Goal: Task Accomplishment & Management: Use online tool/utility

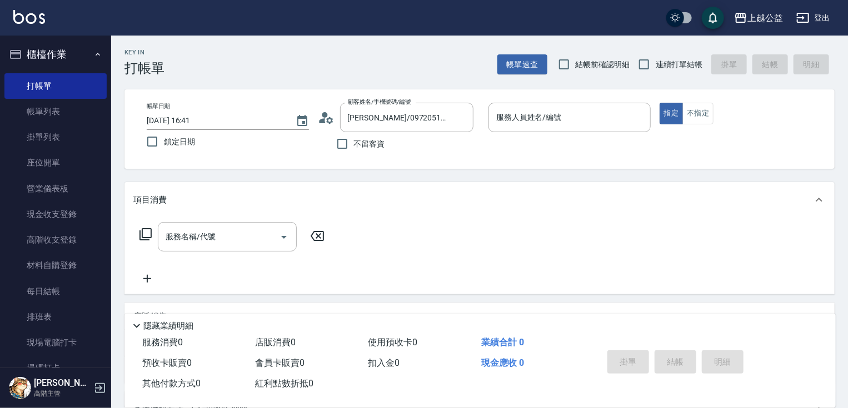
drag, startPoint x: 493, startPoint y: 260, endPoint x: 512, endPoint y: 133, distance: 128.0
click at [462, 125] on div at bounding box center [461, 117] width 14 height 29
click at [462, 116] on icon "Clear" at bounding box center [461, 117] width 11 height 11
click at [356, 144] on span "不留客資" at bounding box center [369, 144] width 31 height 12
click at [354, 144] on input "不留客資" at bounding box center [342, 143] width 23 height 23
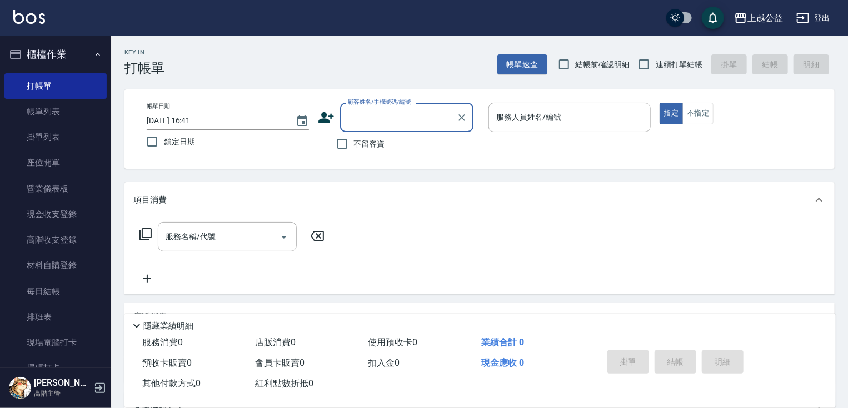
checkbox input "true"
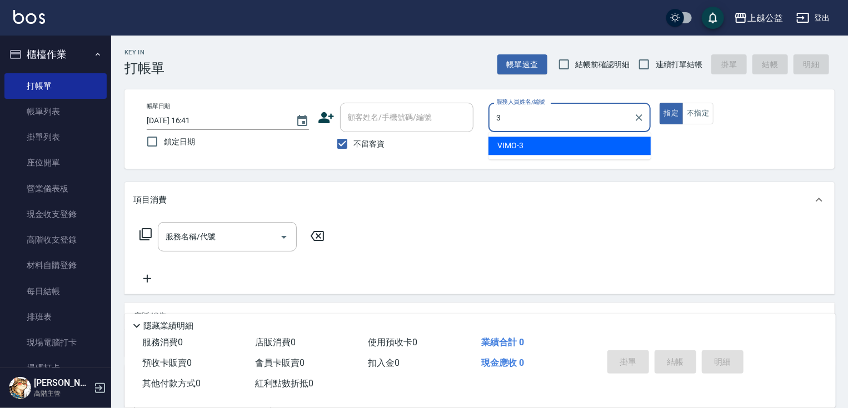
type input "VIMO-3"
type button "true"
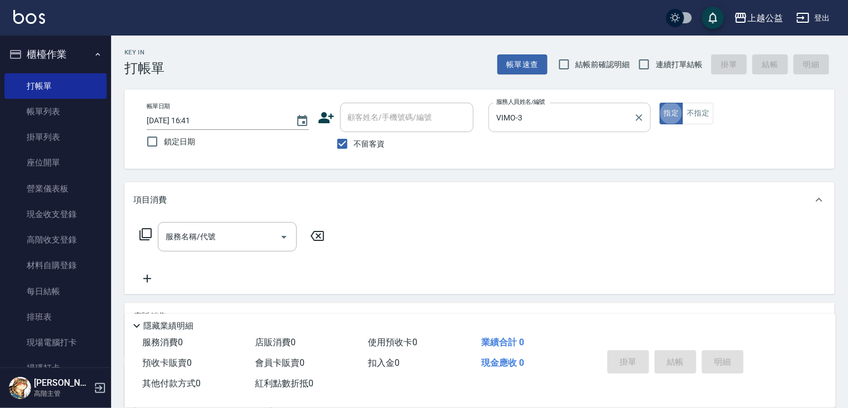
type input "."
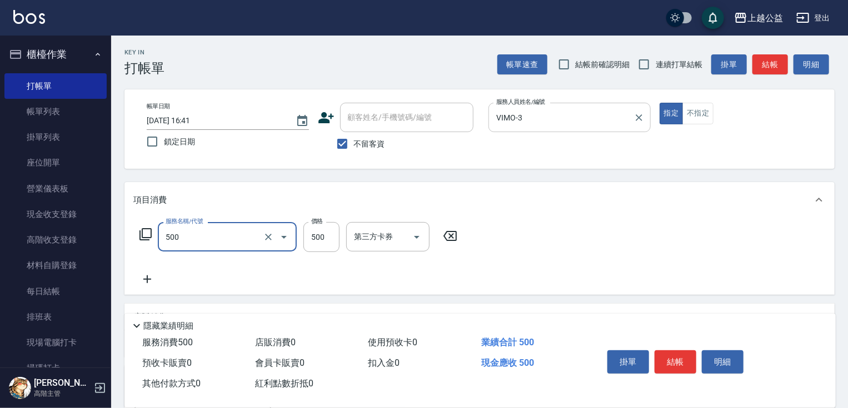
type input "洗剪500(500)"
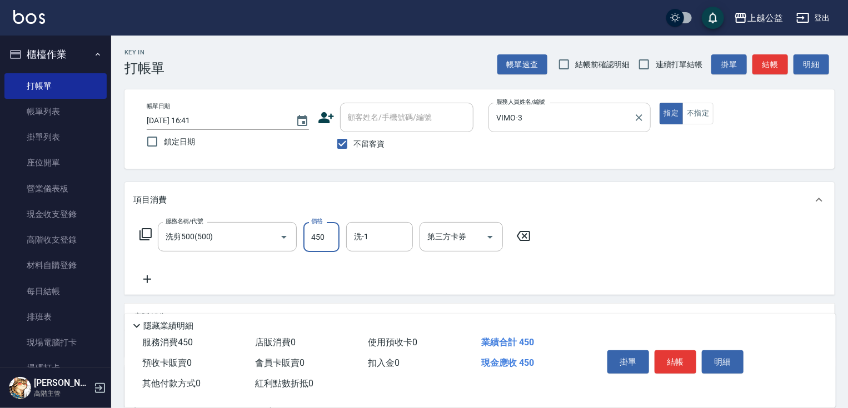
type input "450"
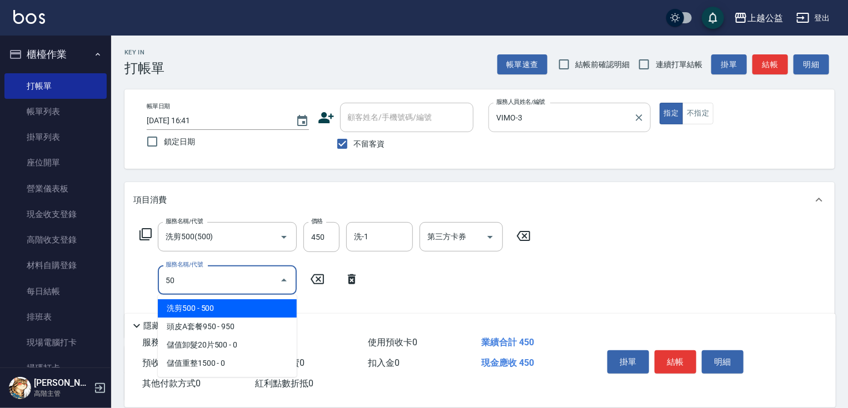
type input "5"
type input "天天護髮(403)"
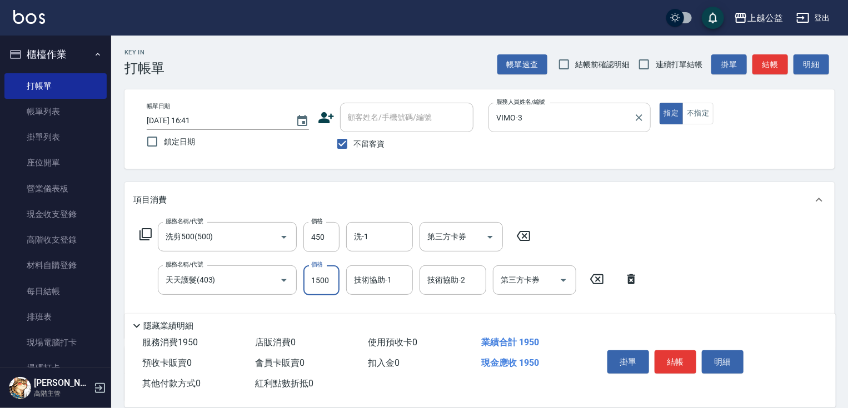
type input "1500"
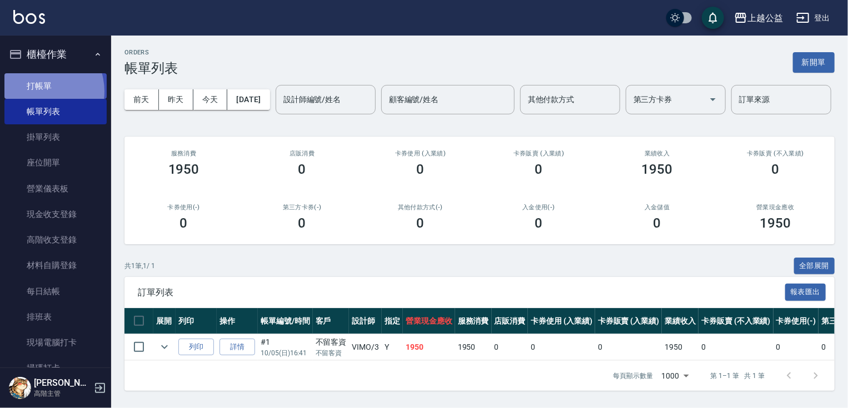
click at [38, 91] on link "打帳單" at bounding box center [55, 86] width 102 height 26
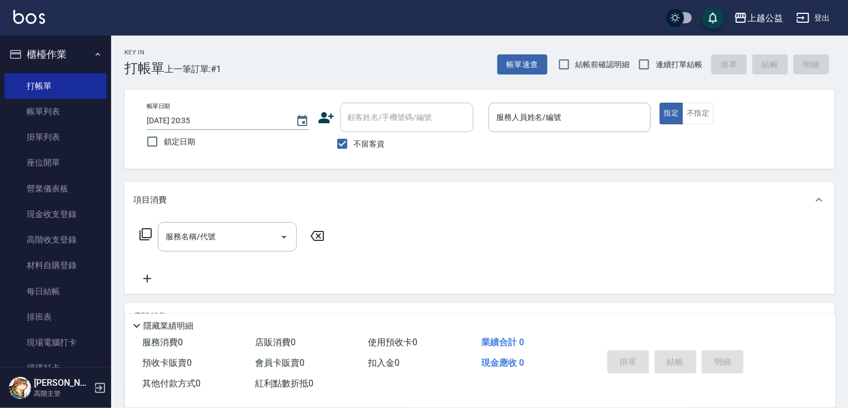
click at [656, 63] on span "連續打單結帳" at bounding box center [678, 65] width 47 height 12
click at [655, 63] on input "連續打單結帳" at bounding box center [643, 64] width 23 height 23
checkbox input "true"
click at [549, 112] on input "服務人員姓名/編號" at bounding box center [569, 117] width 152 height 19
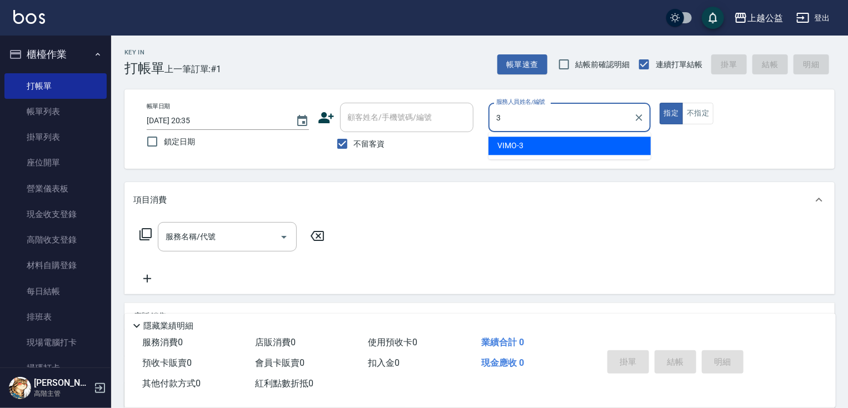
type input "VIMO-3"
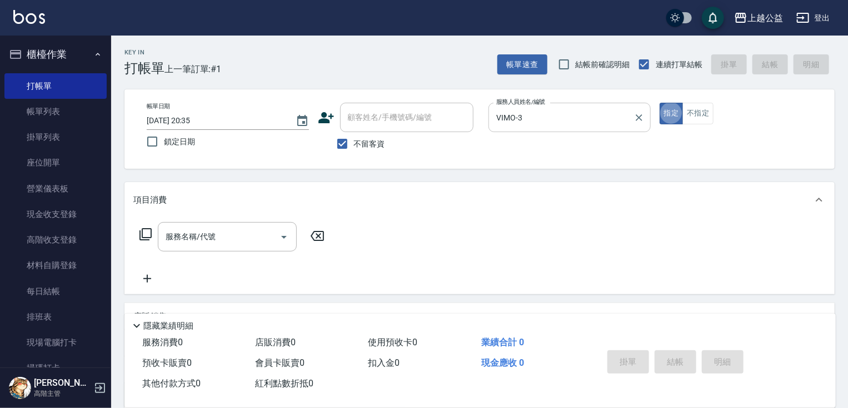
type button "true"
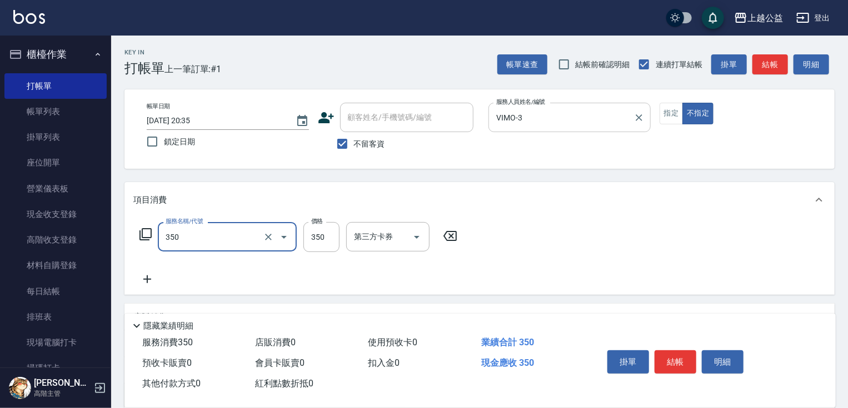
type input "一般洗剪(350)"
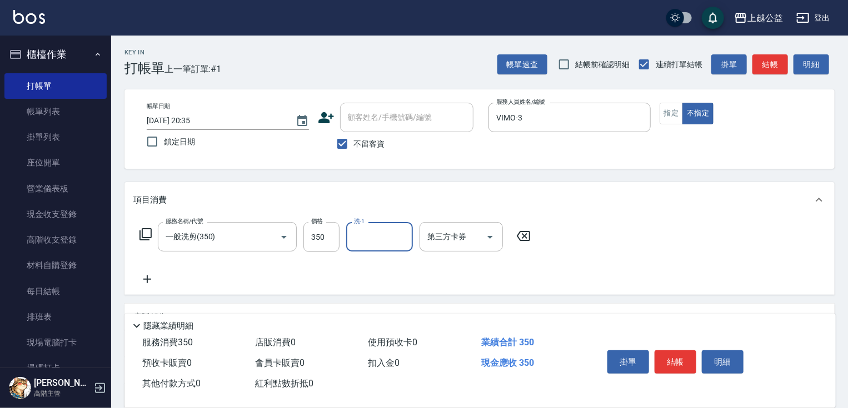
click at [367, 142] on span "不留客資" at bounding box center [369, 144] width 31 height 12
click at [354, 142] on input "不留客資" at bounding box center [342, 143] width 23 height 23
checkbox input "false"
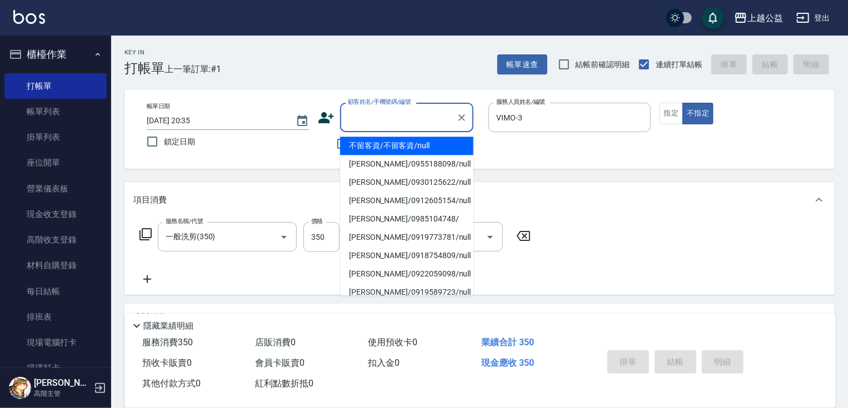
click at [353, 114] on input "顧客姓名/手機號碼/編號" at bounding box center [398, 117] width 107 height 19
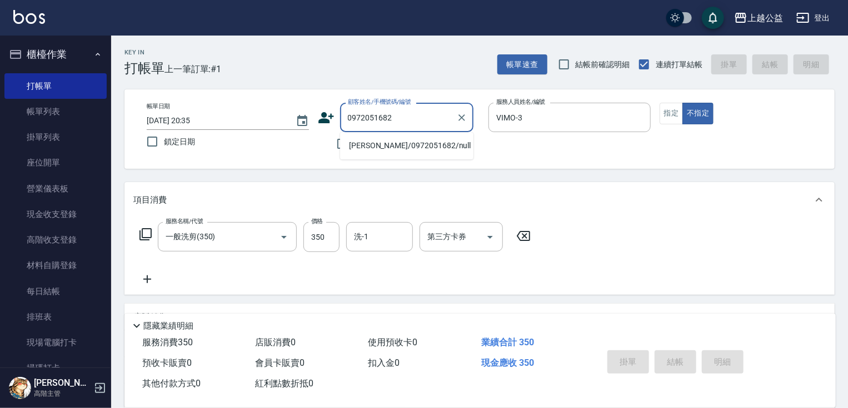
drag, startPoint x: 382, startPoint y: 147, endPoint x: 327, endPoint y: 177, distance: 62.6
click at [382, 146] on li "[PERSON_NAME]/0972051682/null" at bounding box center [406, 146] width 133 height 18
type input "[PERSON_NAME]/0972051682/null"
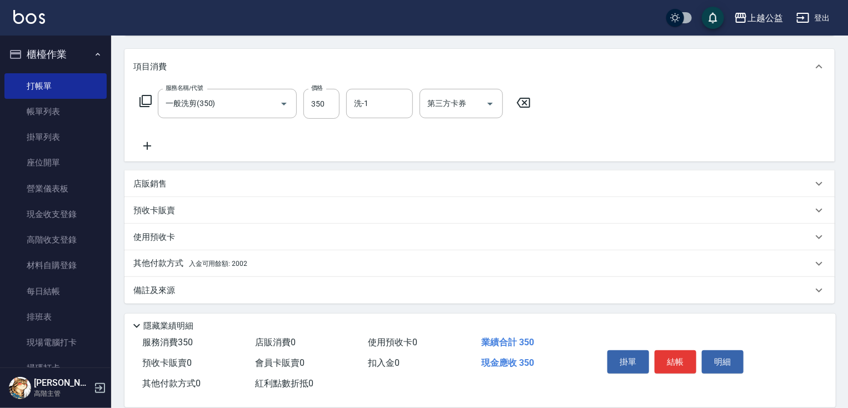
scroll to position [134, 0]
drag, startPoint x: 254, startPoint y: 195, endPoint x: 278, endPoint y: 258, distance: 67.7
click at [204, 258] on p "其他付款方式 入金可用餘額: 2002" at bounding box center [190, 263] width 114 height 12
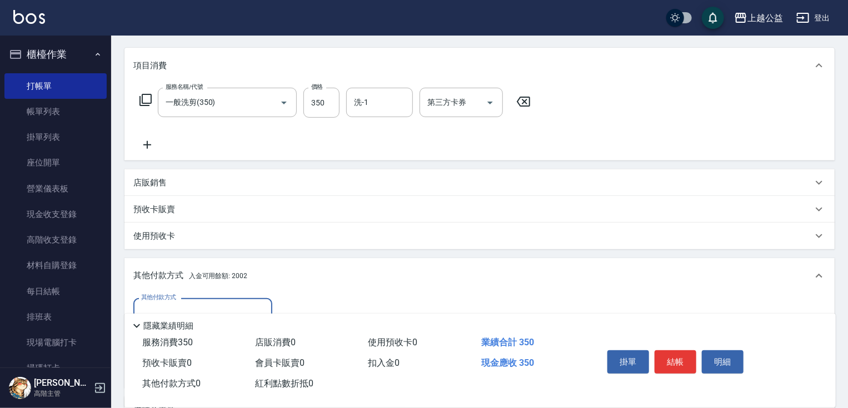
scroll to position [0, 0]
click at [215, 271] on p "其他付款方式 入金可用餘額: 2002" at bounding box center [190, 276] width 114 height 12
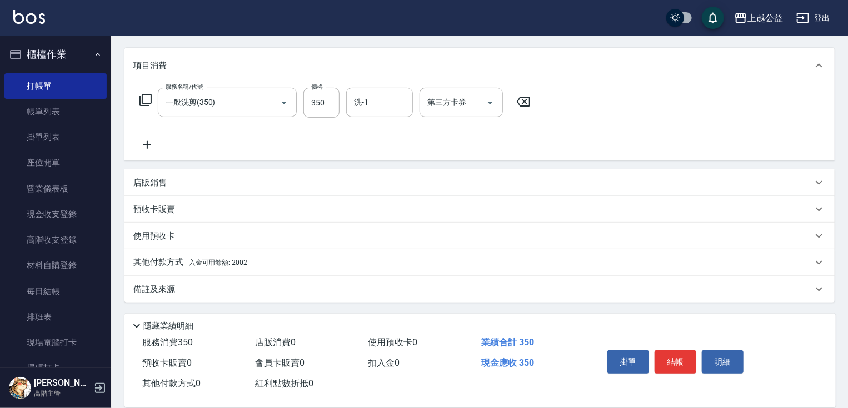
click at [210, 179] on div "店販銷售" at bounding box center [472, 183] width 679 height 12
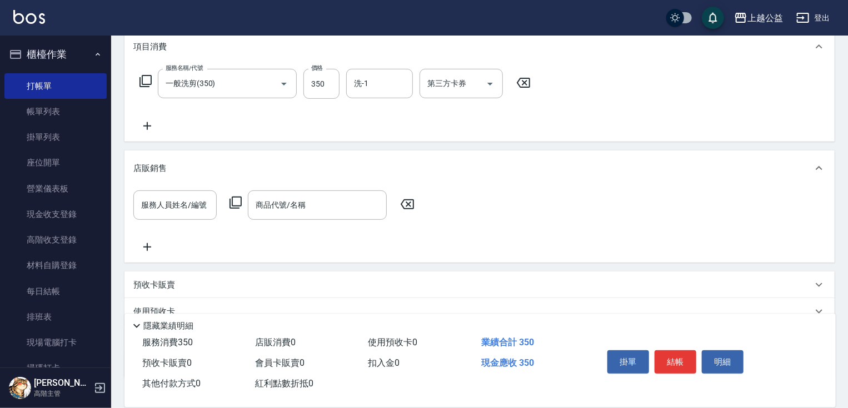
scroll to position [229, 0]
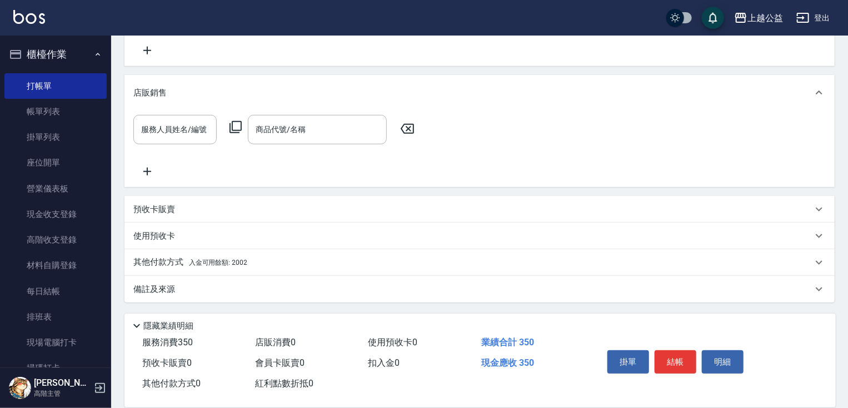
drag, startPoint x: 235, startPoint y: 251, endPoint x: 209, endPoint y: 266, distance: 30.4
click at [147, 259] on p "其他付款方式 入金可用餘額: 2002" at bounding box center [190, 263] width 114 height 12
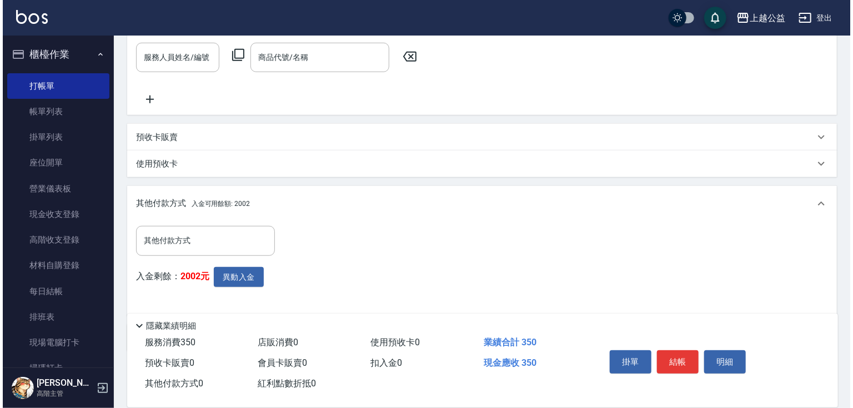
scroll to position [349, 0]
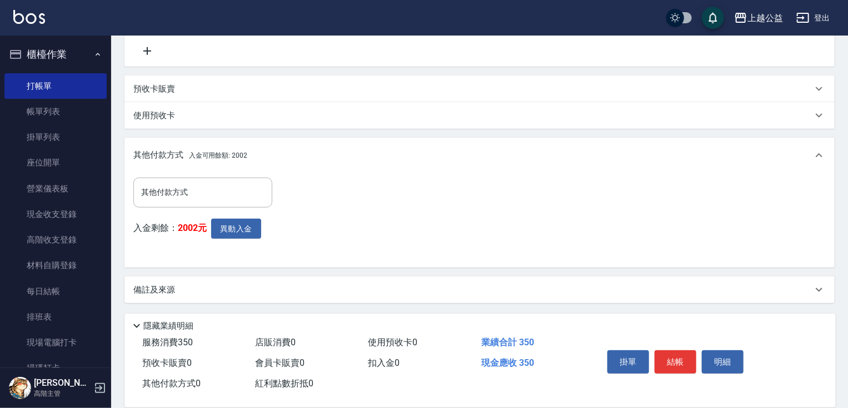
drag, startPoint x: 284, startPoint y: 188, endPoint x: 300, endPoint y: 274, distance: 87.0
click at [229, 227] on button "異動入金" at bounding box center [236, 229] width 50 height 21
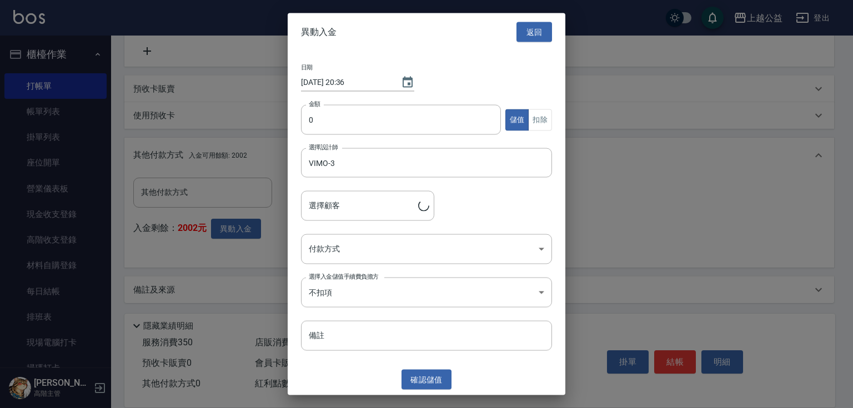
type input "[PERSON_NAME]/0972051682"
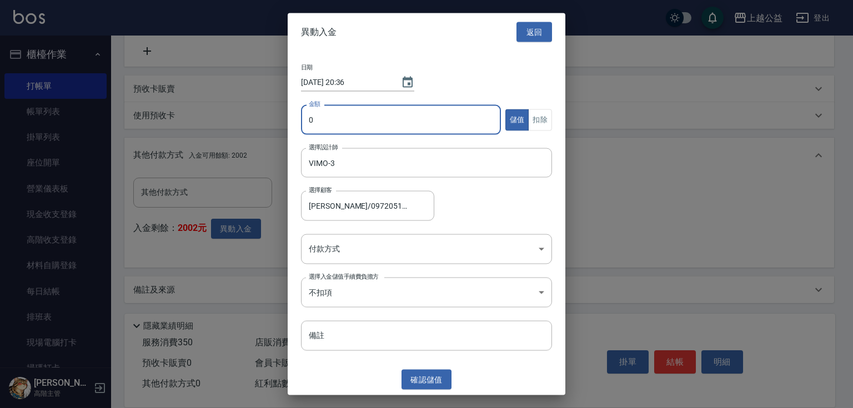
click at [330, 130] on input "0" at bounding box center [401, 120] width 200 height 30
type input "350"
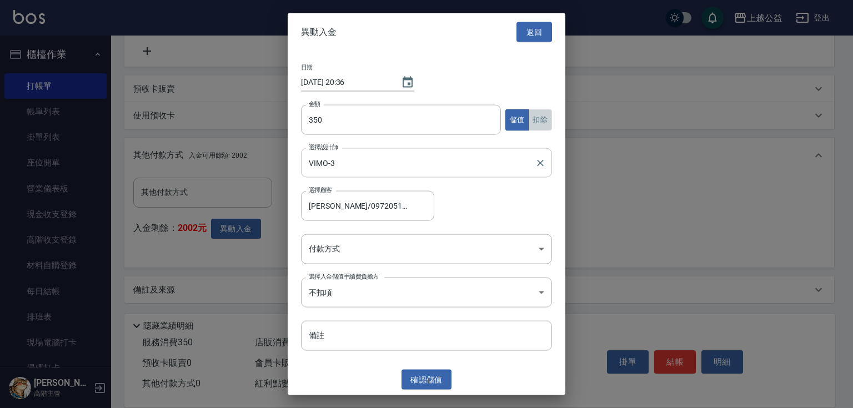
drag, startPoint x: 545, startPoint y: 120, endPoint x: 530, endPoint y: 152, distance: 35.3
click at [548, 121] on button "扣除" at bounding box center [540, 120] width 24 height 22
click at [412, 245] on body "上越公益 登出 櫃檯作業 打帳單 帳單列表 掛單列表 座位開單 營業儀表板 現金收支登錄 高階收支登錄 材料自購登錄 每日結帳 排班表 現場電腦打卡 掃碼打卡…" at bounding box center [426, 30] width 853 height 758
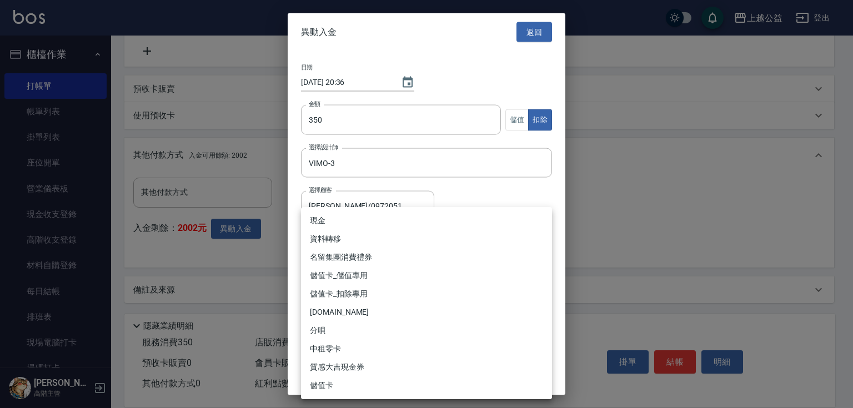
click at [370, 297] on li "儲值卡_扣除專用" at bounding box center [426, 294] width 251 height 18
type input "儲值卡_扣除專用"
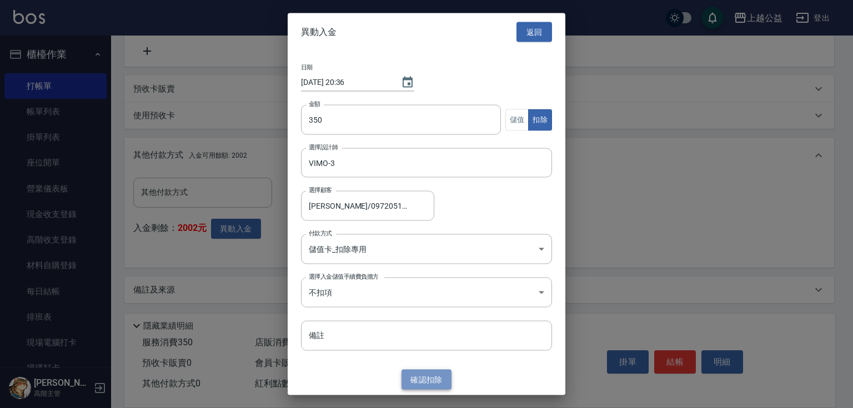
click at [425, 378] on button "確認 扣除" at bounding box center [427, 379] width 50 height 21
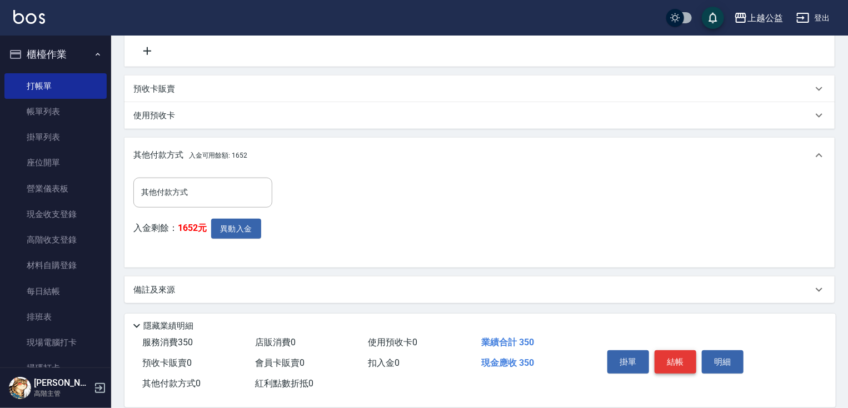
click at [680, 358] on button "結帳" at bounding box center [675, 362] width 42 height 23
type input "[DATE] 20:36"
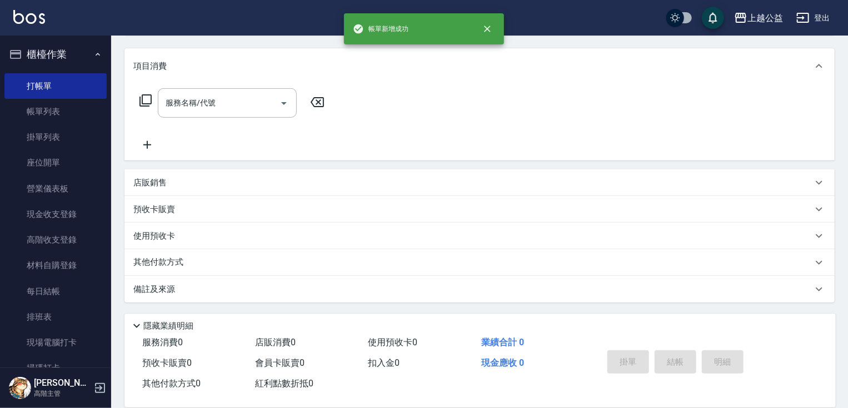
scroll to position [0, 0]
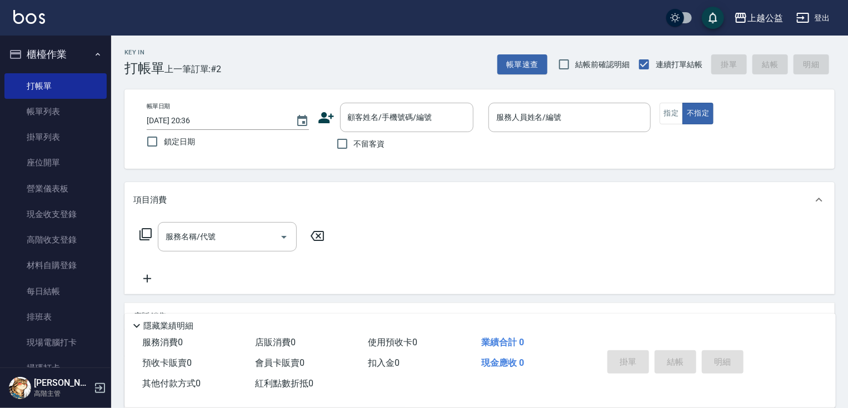
click at [382, 145] on span "不留客資" at bounding box center [369, 144] width 31 height 12
click at [354, 145] on input "不留客資" at bounding box center [342, 143] width 23 height 23
checkbox input "true"
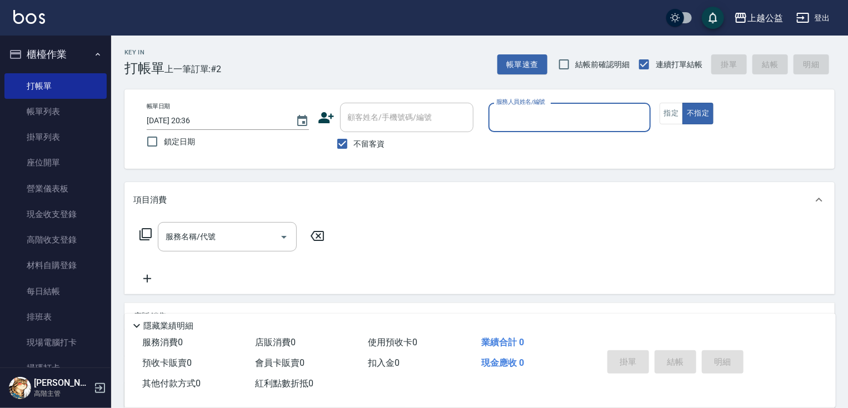
click at [521, 113] on input "服務人員姓名/編號" at bounding box center [569, 117] width 152 height 19
type input "VIMO-3"
type button "false"
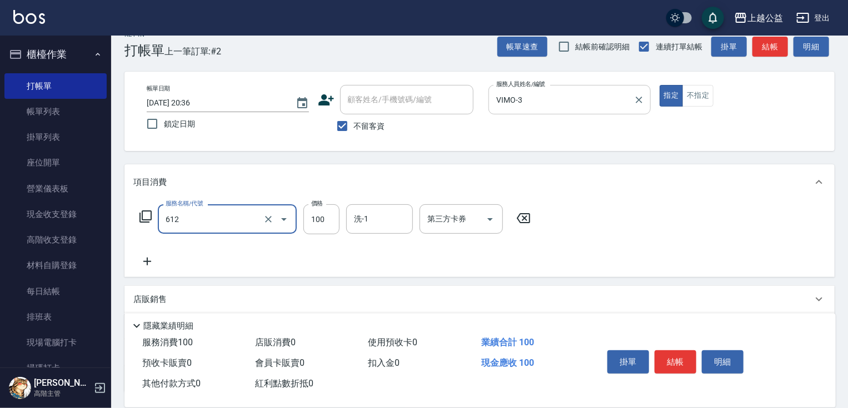
type input "造型2(612)"
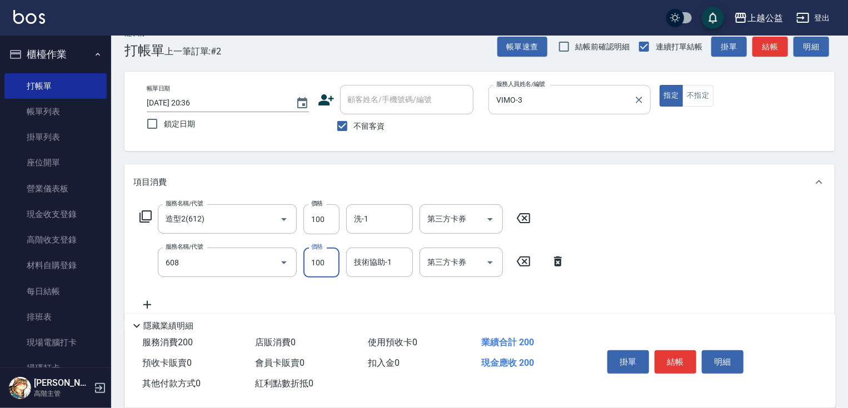
type input "精油長髮(608)"
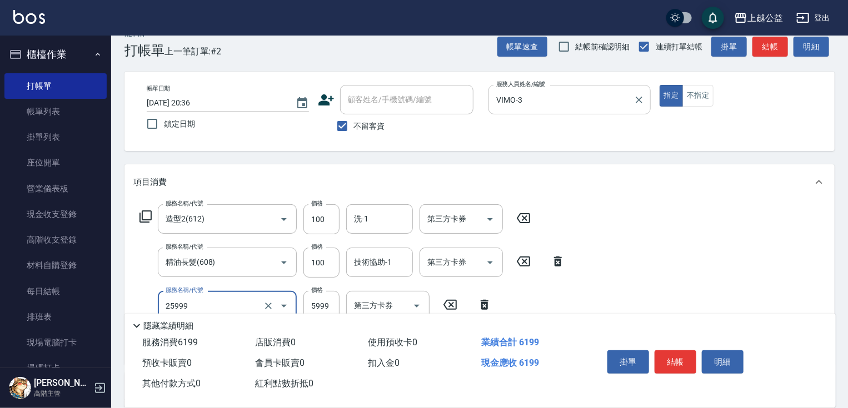
type input "雙棍金鑽16吋3包(25999)"
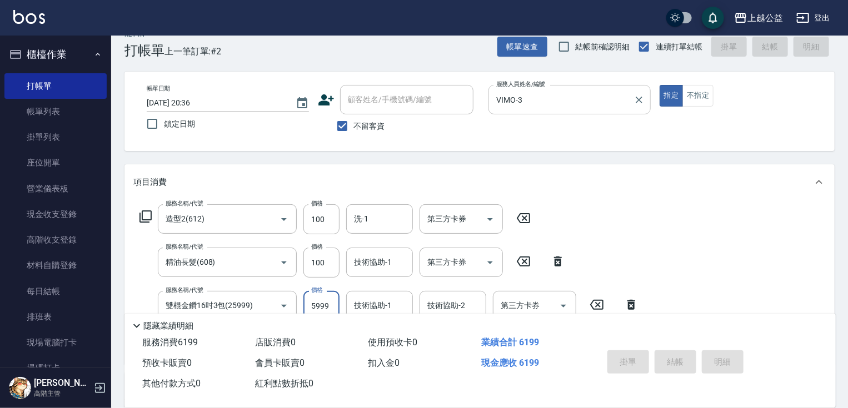
type input "[DATE] 20:37"
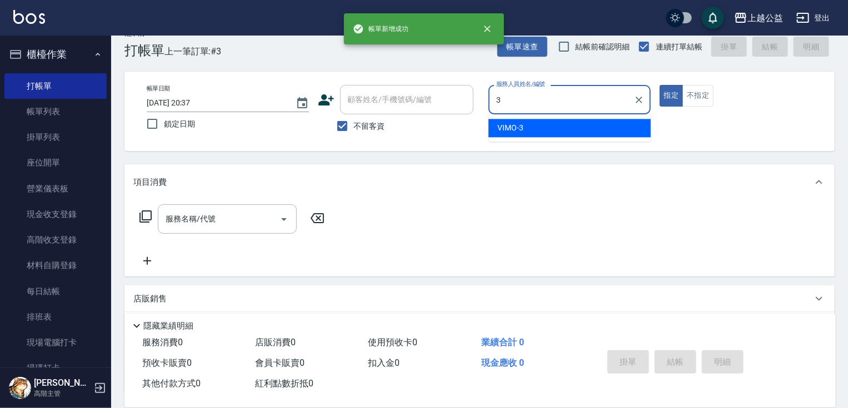
type input "VIMO-3"
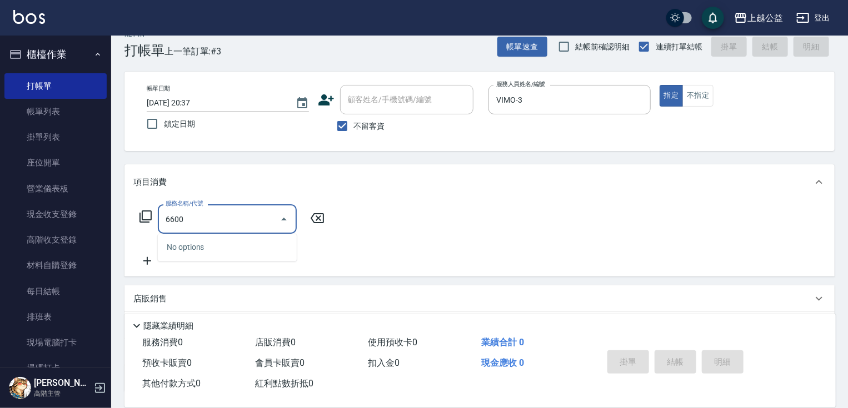
click at [256, 252] on div "No options" at bounding box center [227, 247] width 139 height 27
type input "6600"
click at [322, 216] on icon at bounding box center [317, 218] width 28 height 13
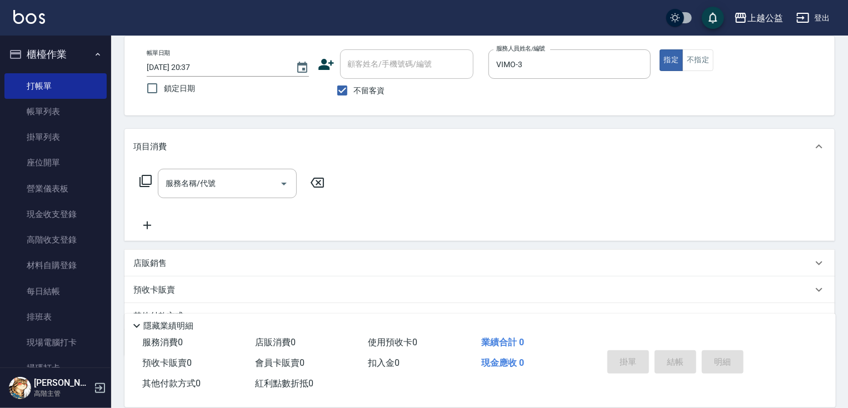
scroll to position [107, 0]
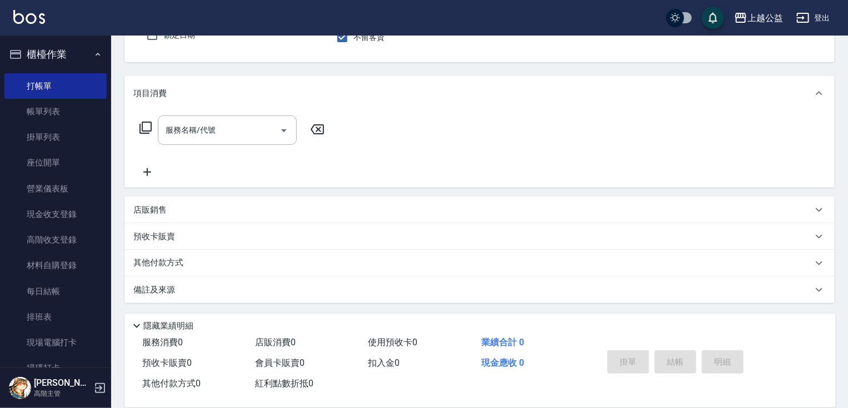
drag, startPoint x: 218, startPoint y: 287, endPoint x: 172, endPoint y: 237, distance: 68.0
click at [176, 215] on div "店販銷售" at bounding box center [472, 210] width 679 height 12
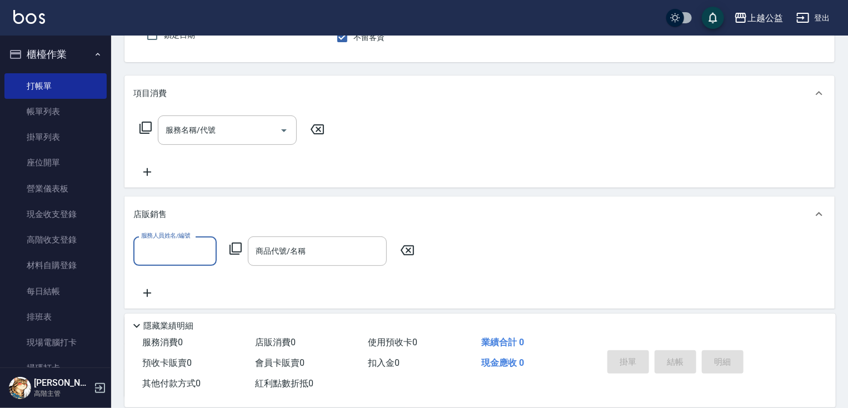
scroll to position [0, 0]
click at [176, 240] on div "服務人員姓名/編號" at bounding box center [174, 251] width 83 height 29
type input "VIMO-3"
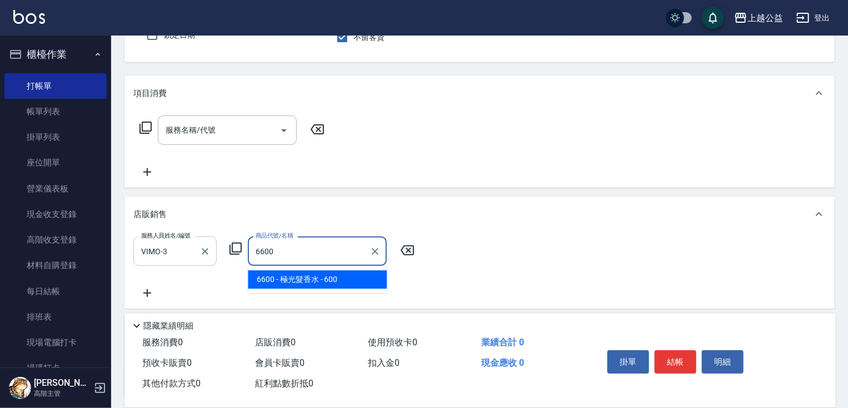
type input "極光髮香水"
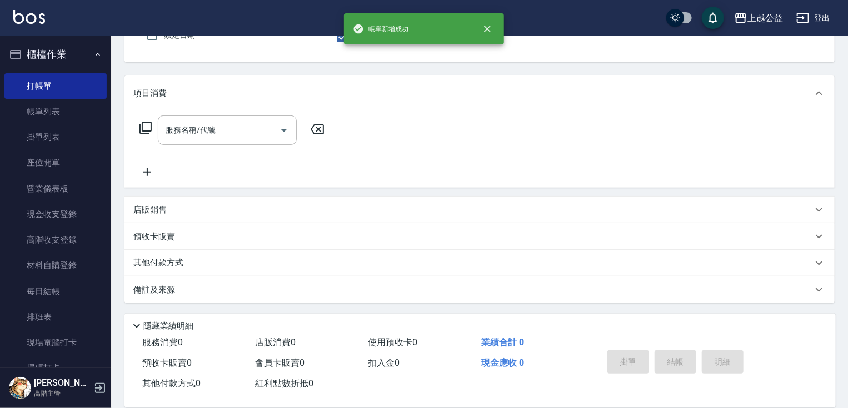
click at [659, 0] on button "指定" at bounding box center [671, 7] width 24 height 22
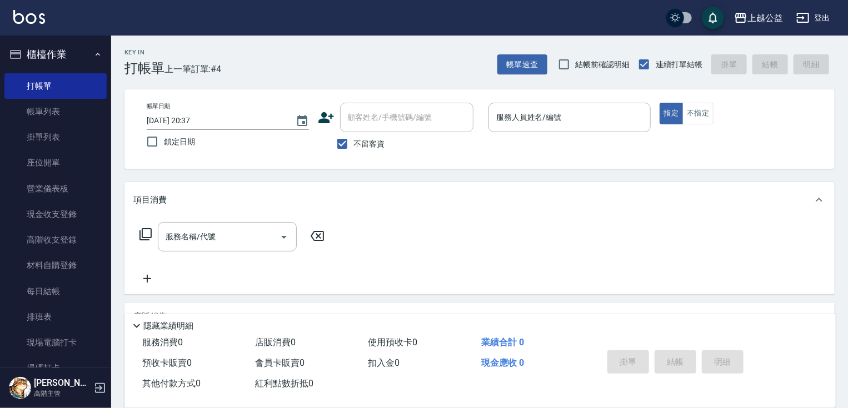
drag, startPoint x: 442, startPoint y: 217, endPoint x: 447, endPoint y: 151, distance: 66.3
click at [564, 114] on input "服務人員姓名/編號" at bounding box center [569, 117] width 152 height 19
type input "11"
click at [659, 103] on button "指定" at bounding box center [671, 114] width 24 height 22
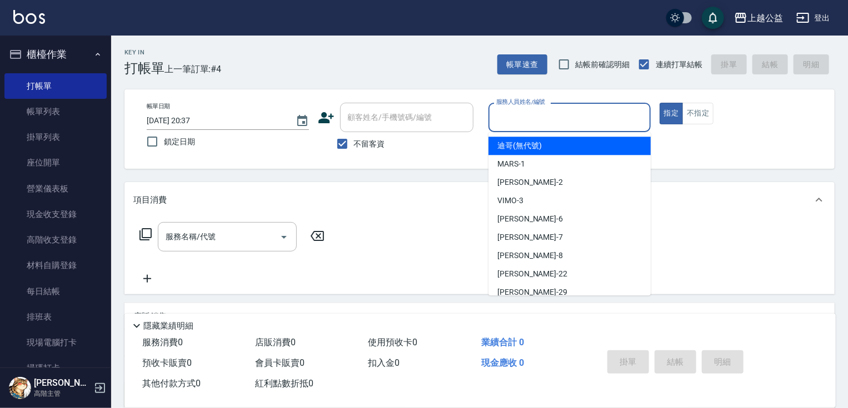
click at [547, 113] on div "服務人員姓名/編號 服務人員姓名/編號" at bounding box center [569, 117] width 162 height 29
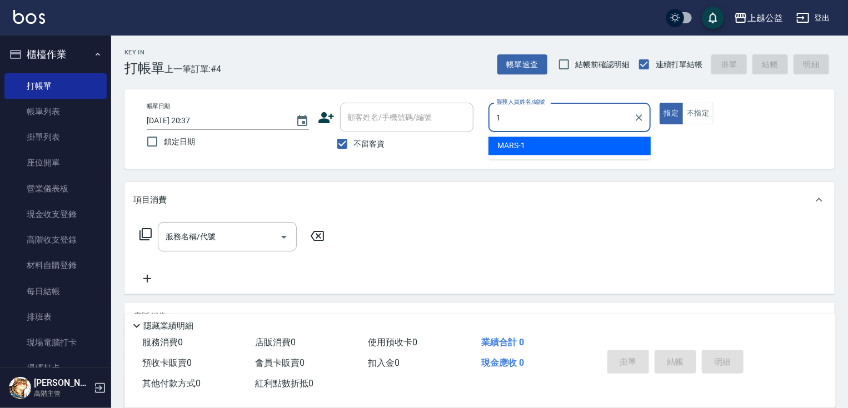
type input "MARS-1"
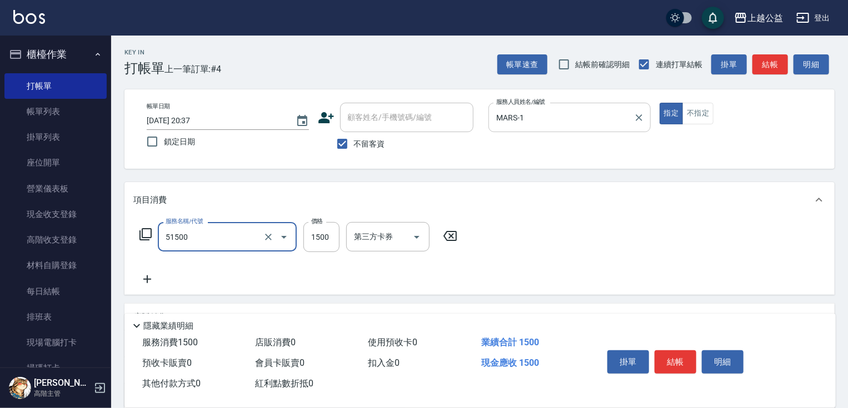
type input "染髮(51500)"
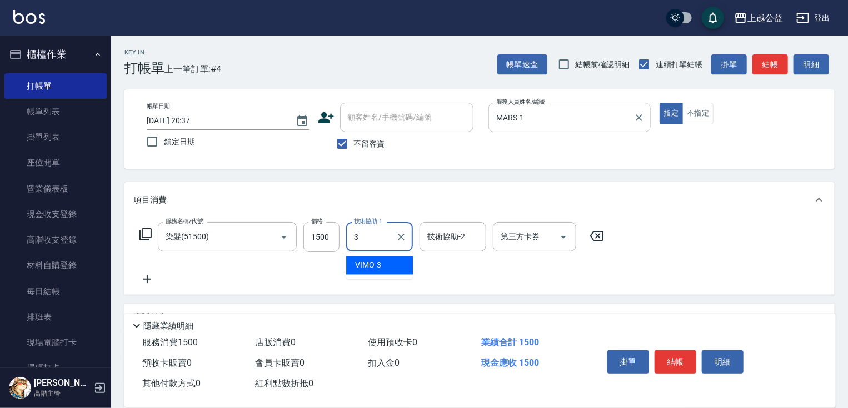
type input "VIMO-3"
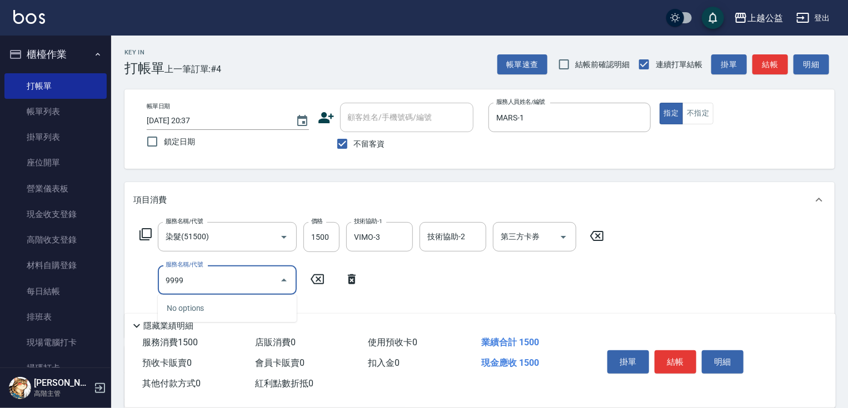
type input "9999"
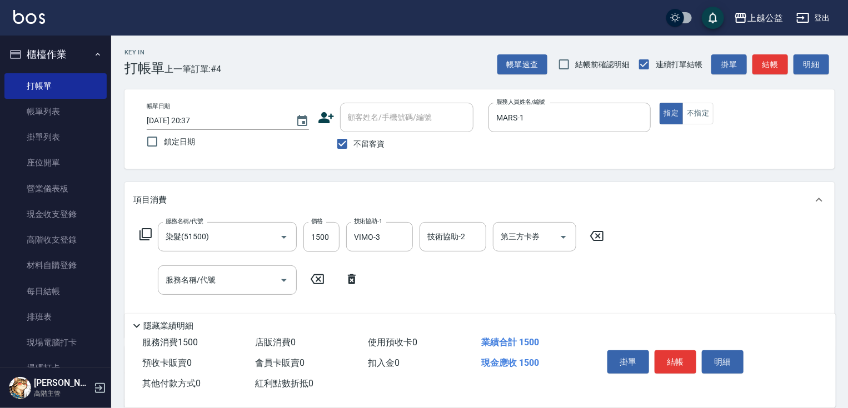
click at [319, 284] on icon at bounding box center [317, 279] width 28 height 13
click at [144, 234] on icon at bounding box center [145, 234] width 13 height 13
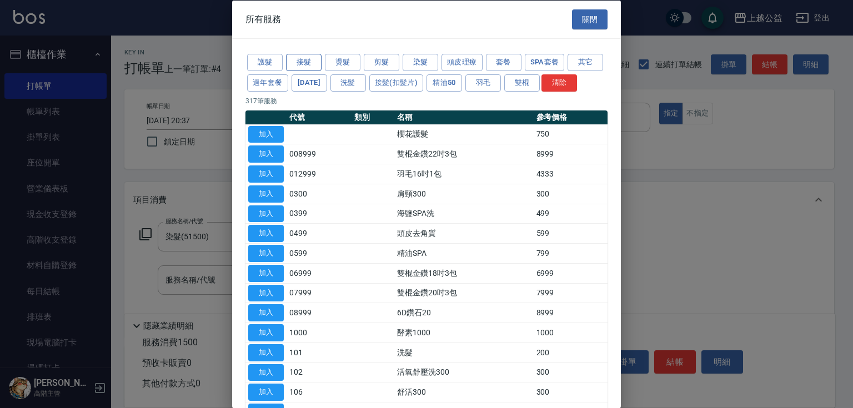
click at [308, 64] on button "接髮" at bounding box center [304, 62] width 36 height 17
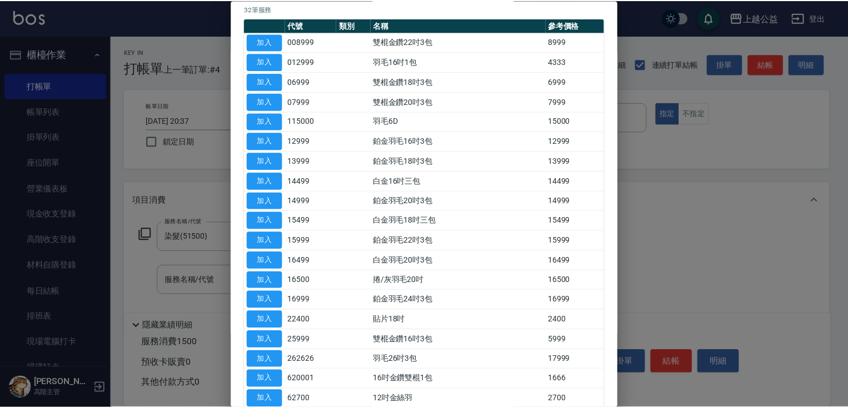
scroll to position [94, 0]
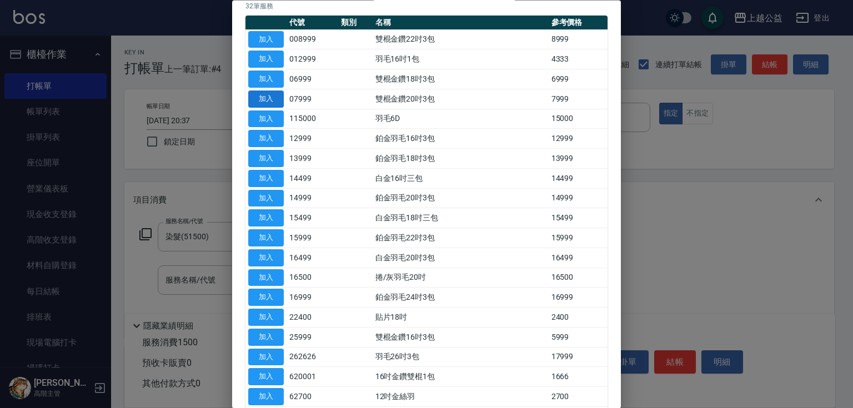
click at [278, 108] on button "加入" at bounding box center [266, 99] width 36 height 17
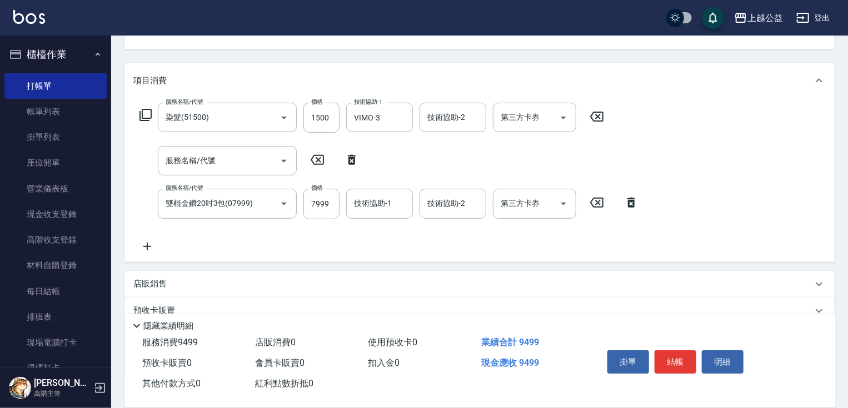
drag, startPoint x: 307, startPoint y: 193, endPoint x: 323, endPoint y: 262, distance: 70.9
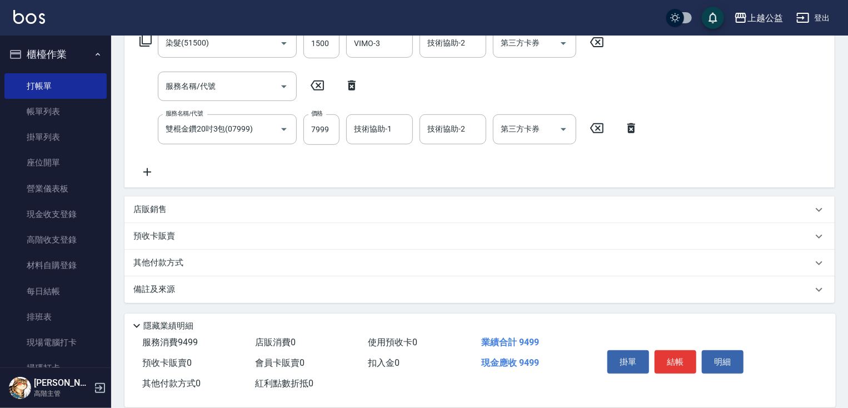
click at [320, 89] on icon at bounding box center [317, 86] width 13 height 10
click at [316, 129] on input "7999" at bounding box center [321, 129] width 36 height 30
type input "9999"
type input "VIMO-3"
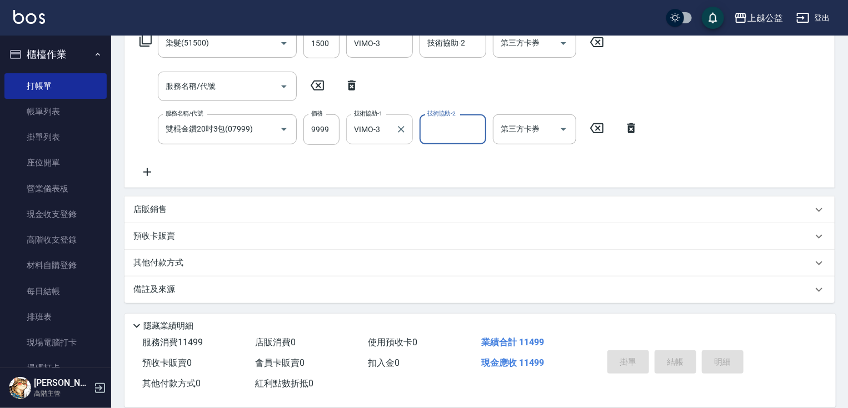
type input "[DATE] 20:40"
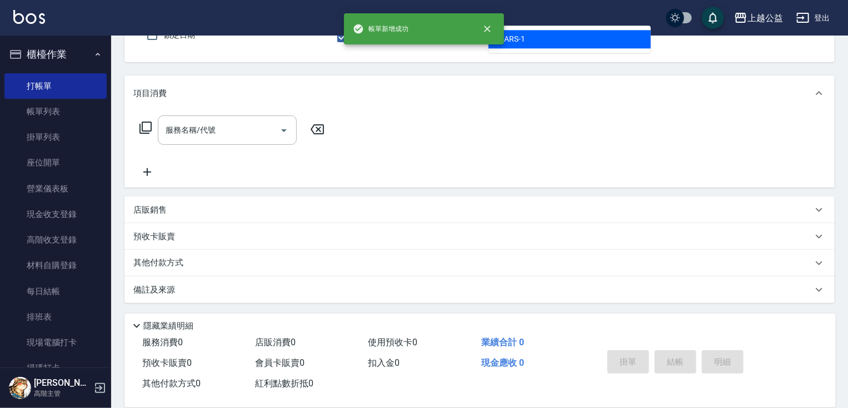
type input "MARS-1"
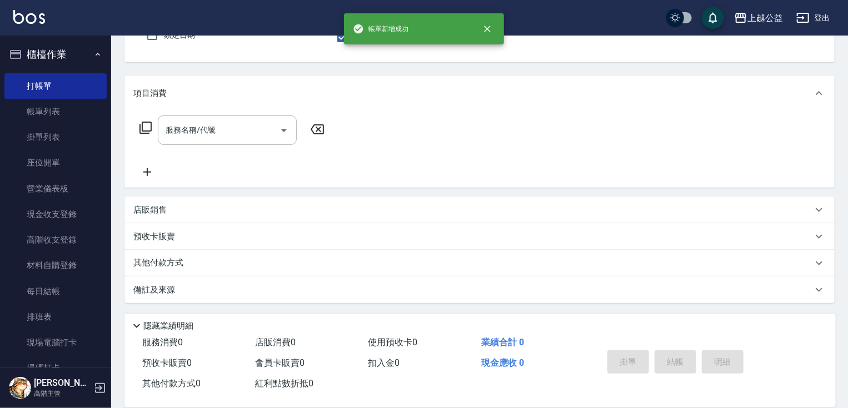
scroll to position [102, 0]
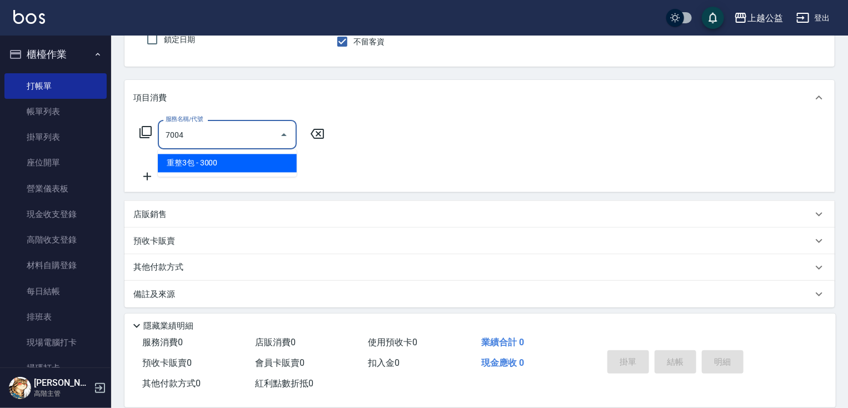
type input "重整3包(7004)"
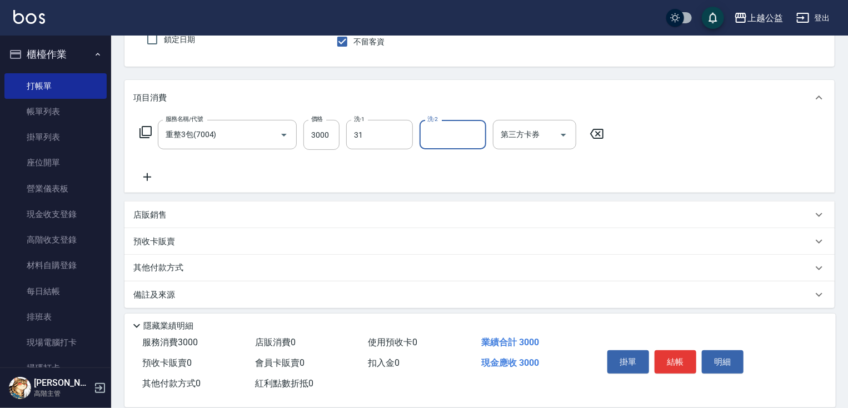
type input "[PERSON_NAME]-31"
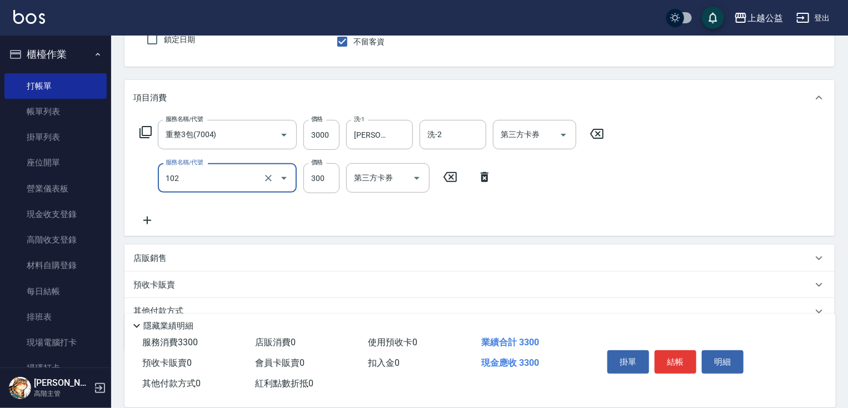
type input "活氧舒壓洗300(102)"
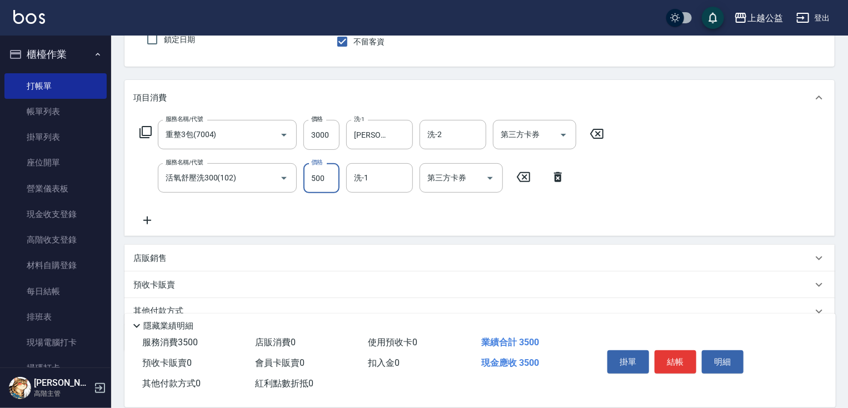
type input "500"
type input "[PERSON_NAME]-31"
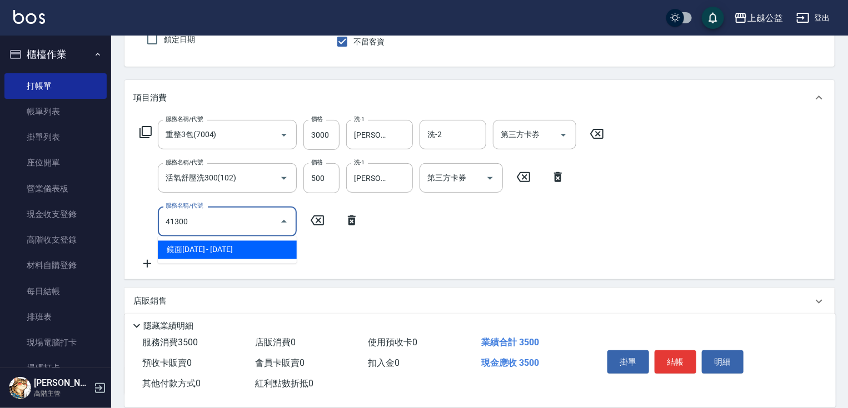
type input "鏡面1300(41300)"
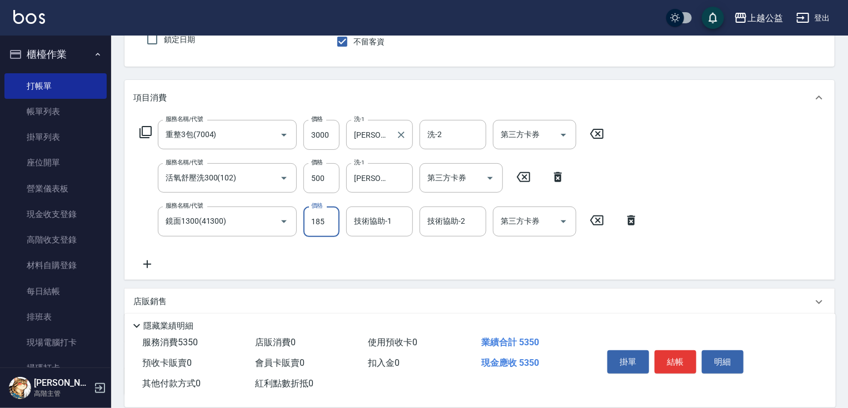
scroll to position [0, 0]
type input "1800"
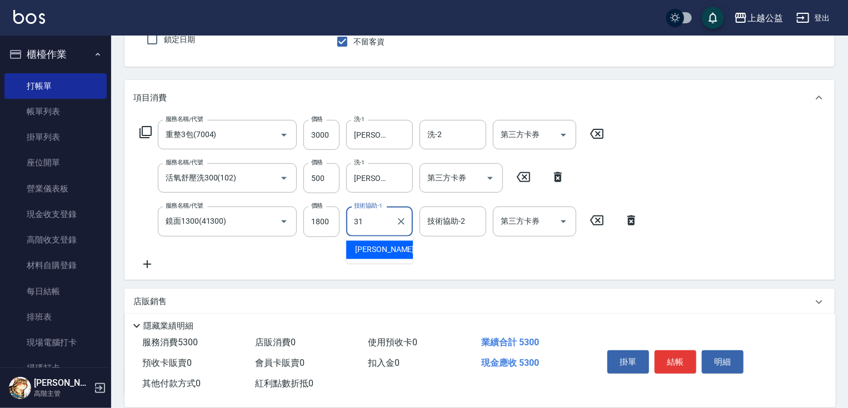
type input "[PERSON_NAME]-31"
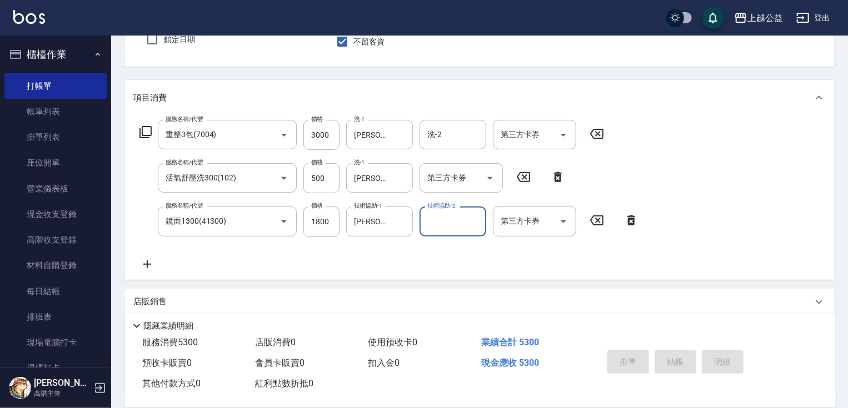
type input "[DATE] 20:41"
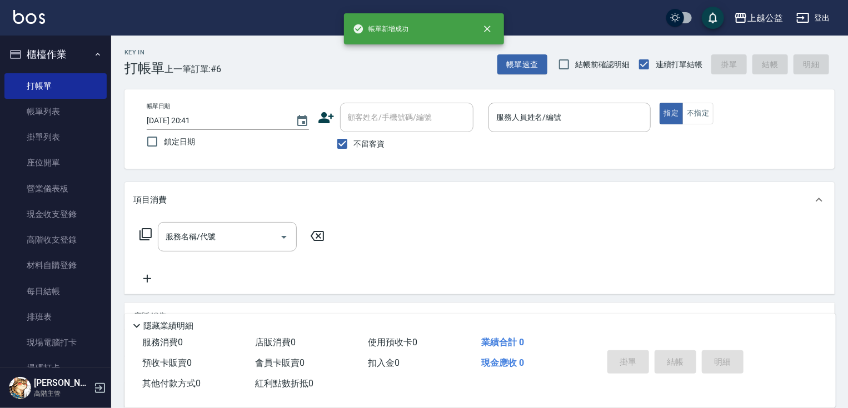
drag, startPoint x: 656, startPoint y: 181, endPoint x: 649, endPoint y: 102, distance: 79.2
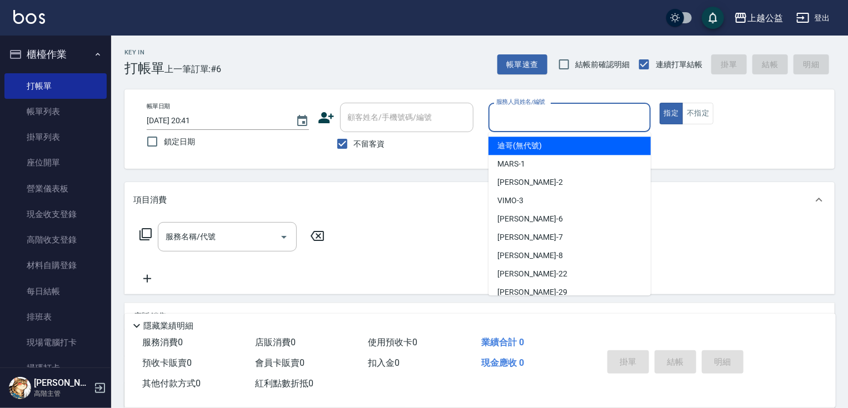
click at [581, 118] on input "服務人員姓名/編號" at bounding box center [569, 117] width 152 height 19
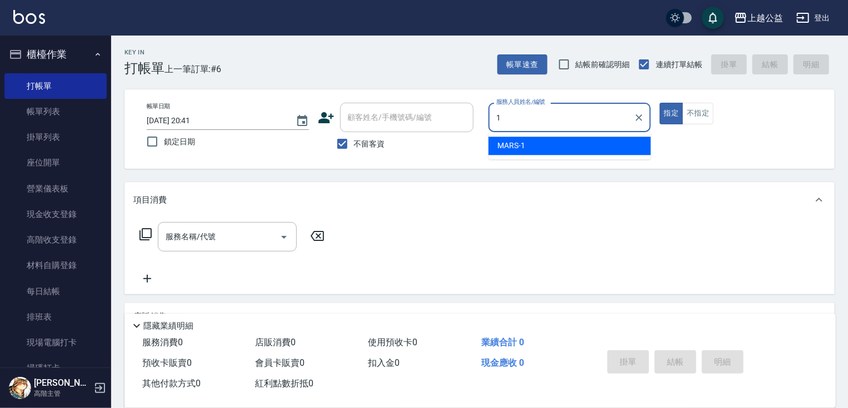
type input "MARS-1"
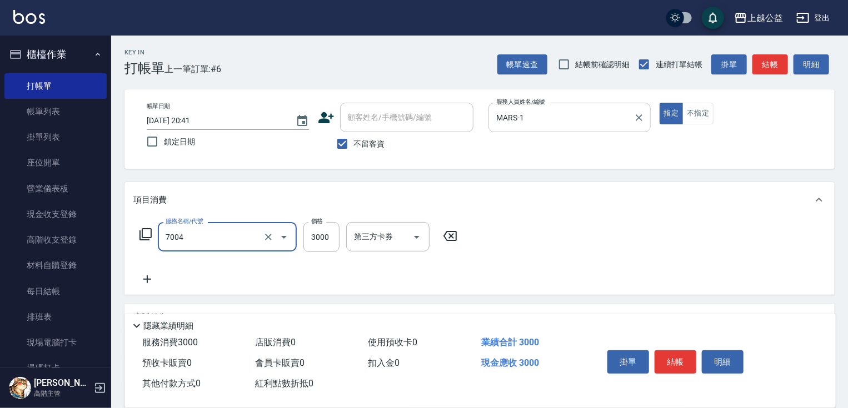
type input "重整3包(7004)"
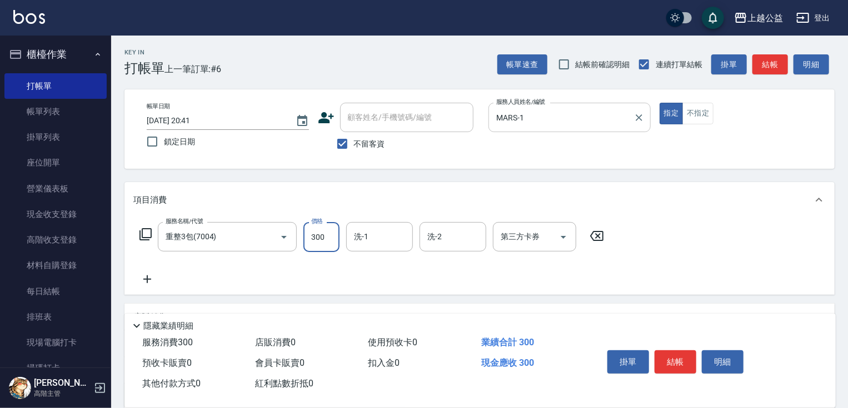
type input "3000"
type input "[PERSON_NAME]-33"
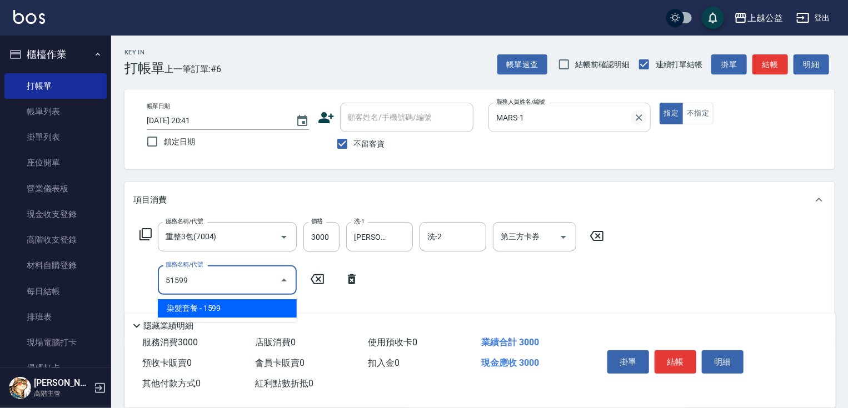
type input "染髮套餐(51599)"
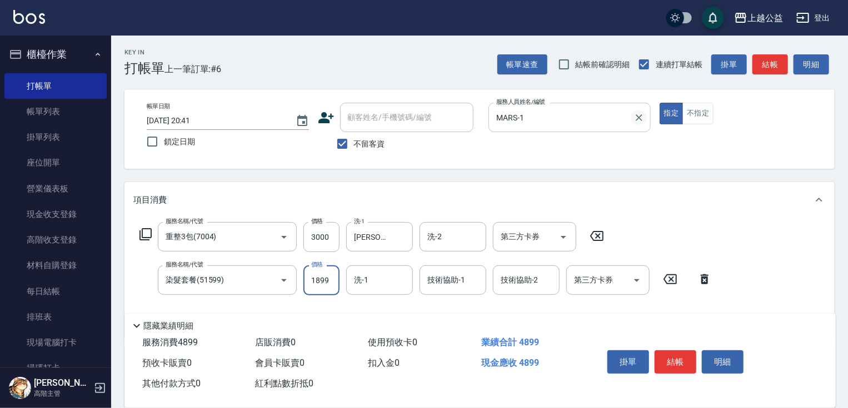
type input "1899"
type input "[PERSON_NAME]-33"
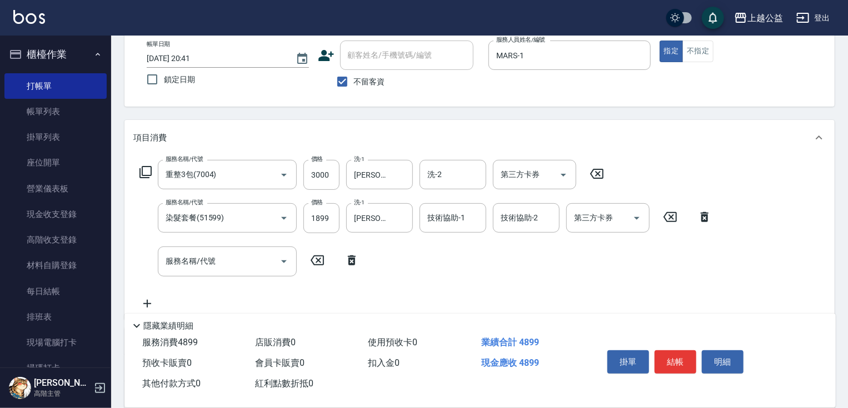
drag, startPoint x: 324, startPoint y: 211, endPoint x: 399, endPoint y: 228, distance: 77.5
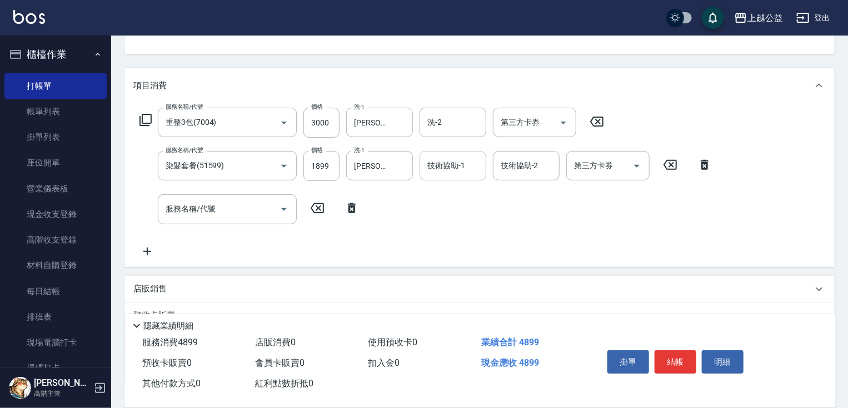
click at [450, 167] on input "技術協助-1" at bounding box center [452, 165] width 57 height 19
type input "[PERSON_NAME]-33"
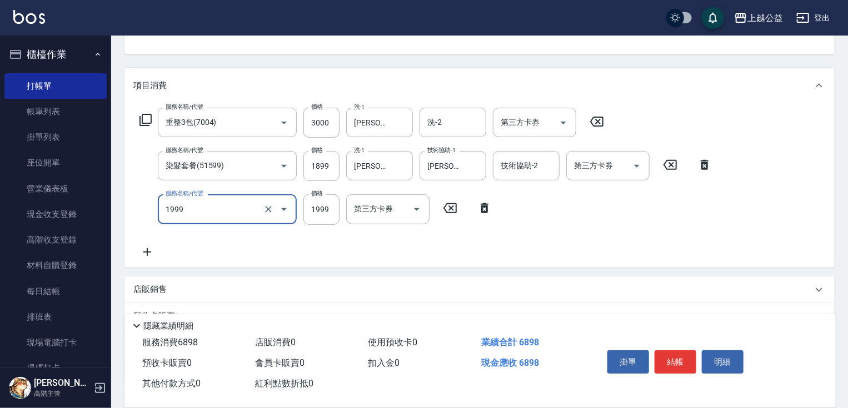
type input "1999套餐(1999)"
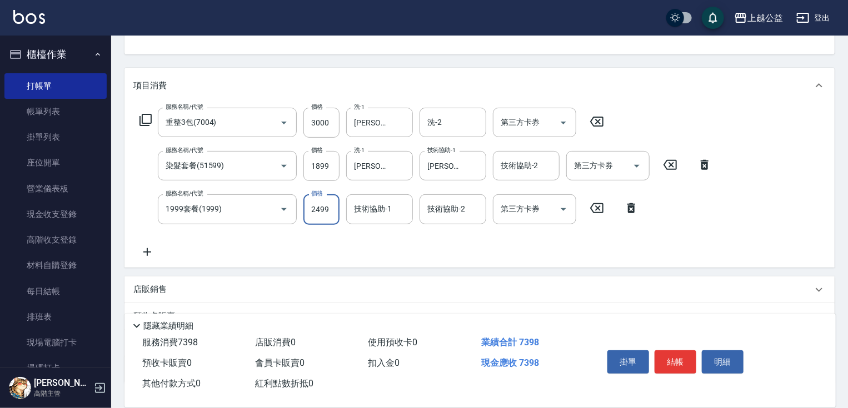
type input "2499"
type input "[PERSON_NAME]-33"
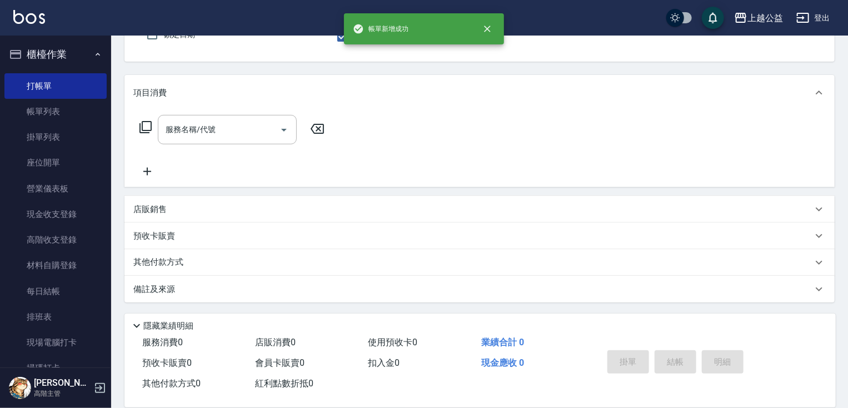
scroll to position [107, 0]
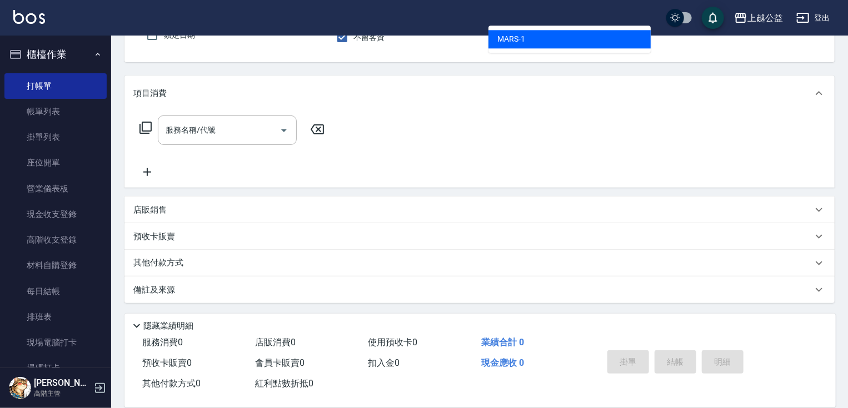
type input "MARS-1"
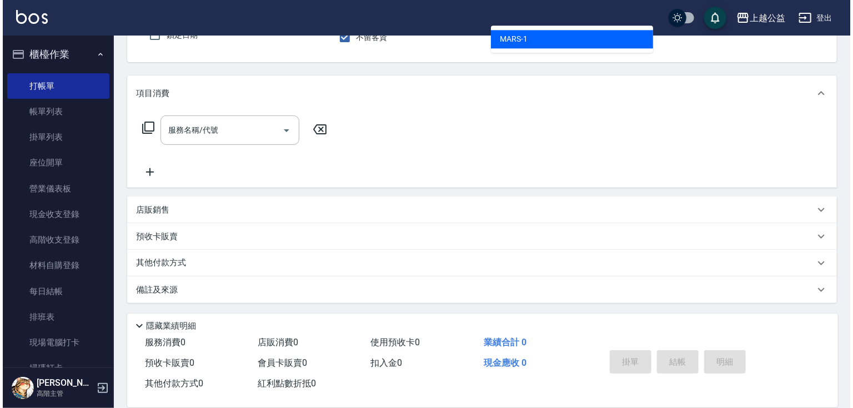
scroll to position [102, 0]
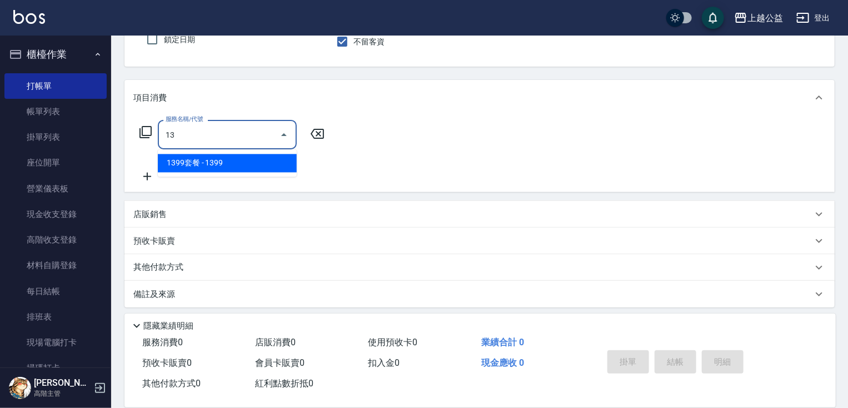
type input "1"
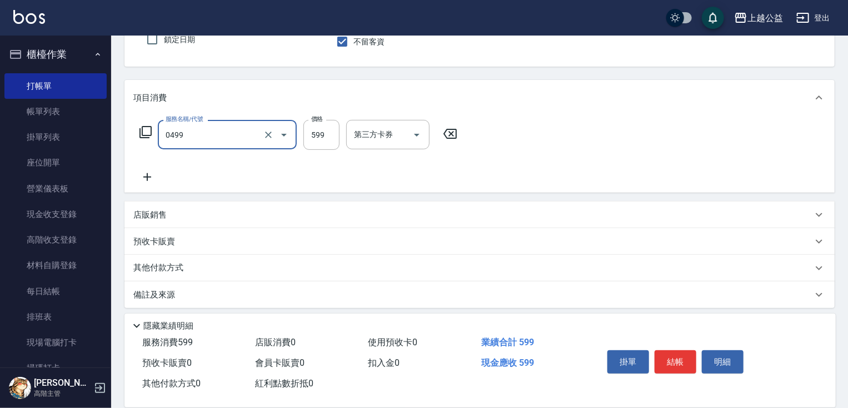
type input "頭皮去角質(0499)"
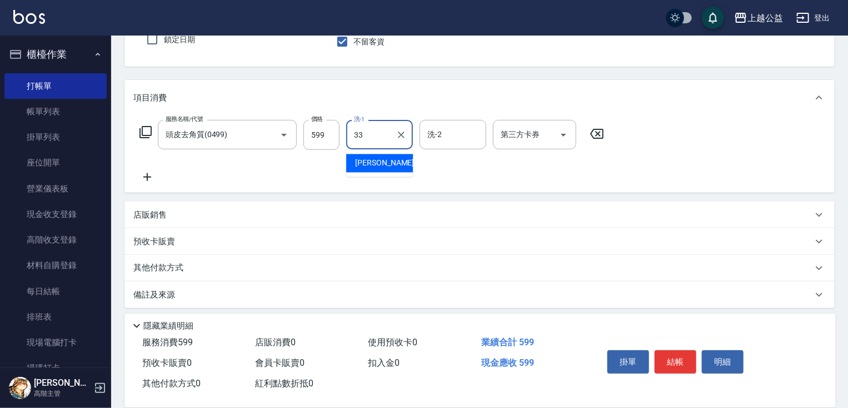
type input "[PERSON_NAME]-33"
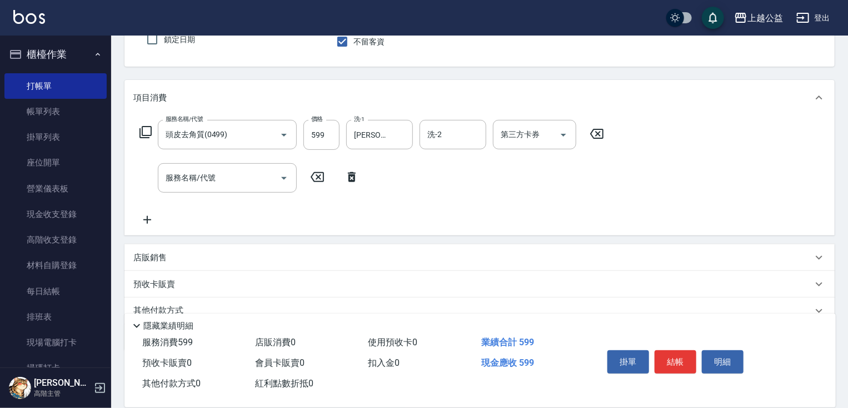
click at [151, 137] on icon at bounding box center [145, 132] width 13 height 13
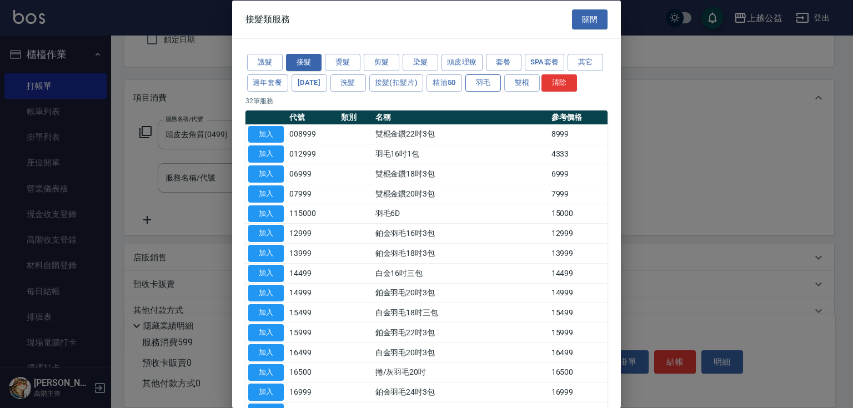
click at [501, 77] on button "羽毛" at bounding box center [483, 82] width 36 height 17
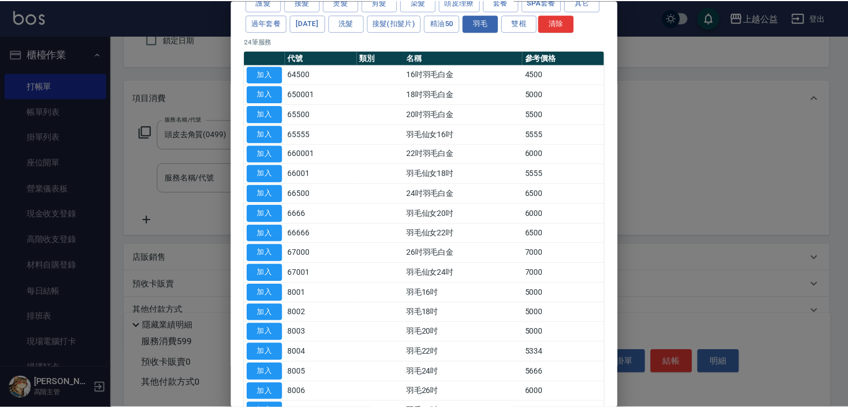
scroll to position [267, 0]
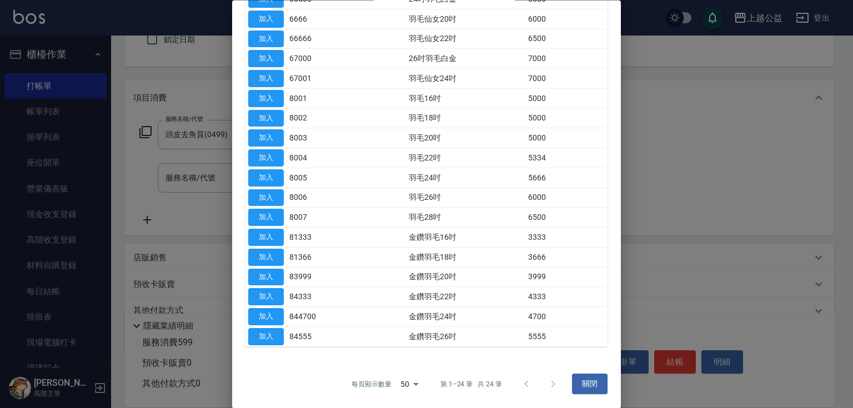
drag, startPoint x: 505, startPoint y: 336, endPoint x: 506, endPoint y: 388, distance: 52.2
click at [276, 259] on button "加入" at bounding box center [266, 257] width 36 height 17
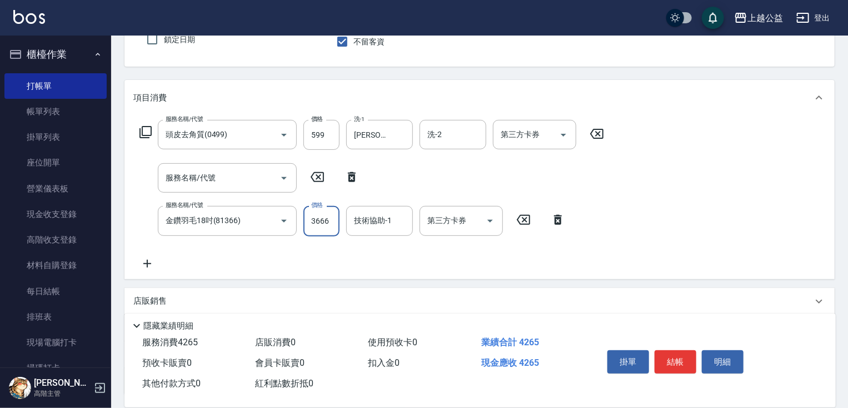
click at [315, 220] on input "3666" at bounding box center [321, 221] width 36 height 30
type input "5000"
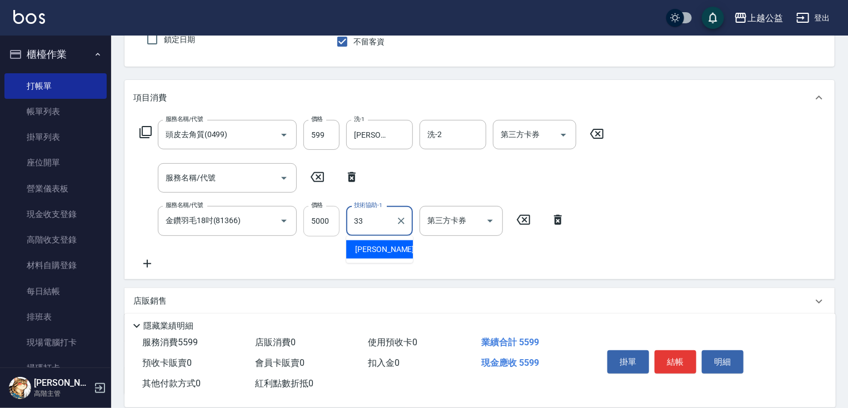
type input "[PERSON_NAME]-33"
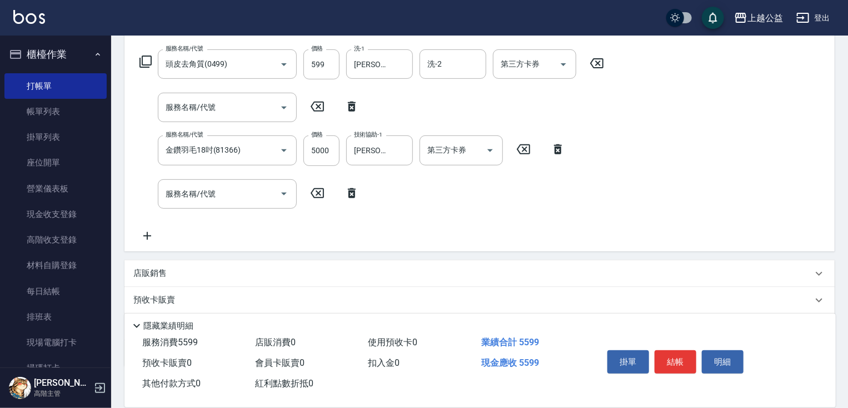
scroll to position [237, 0]
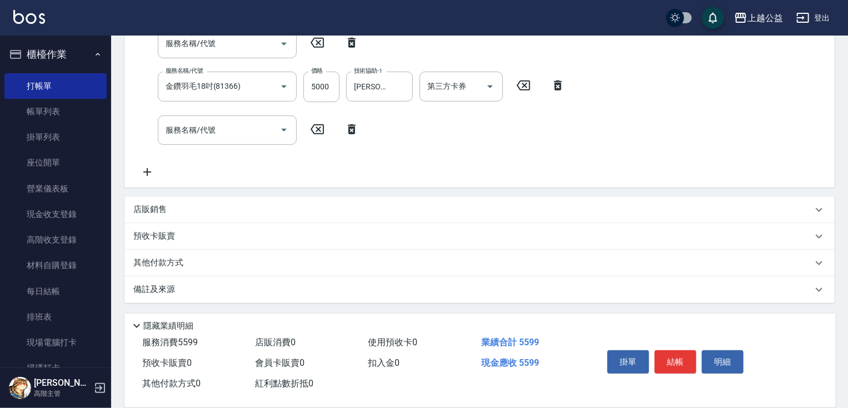
drag, startPoint x: 509, startPoint y: 336, endPoint x: 495, endPoint y: 384, distance: 49.7
click at [226, 257] on div "其他付款方式" at bounding box center [472, 263] width 679 height 12
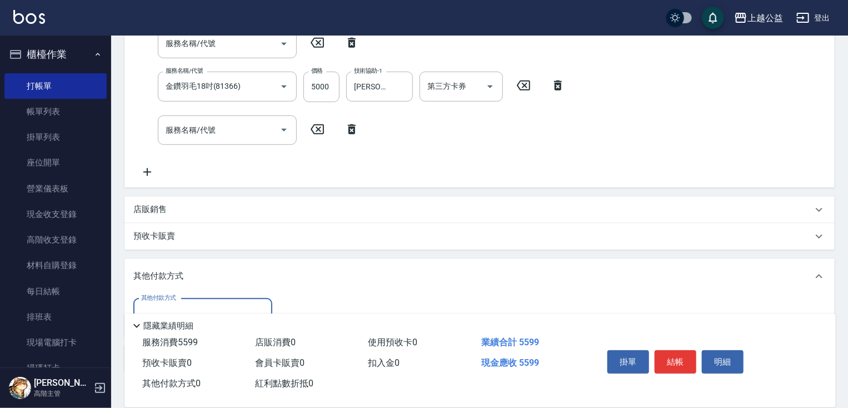
scroll to position [0, 0]
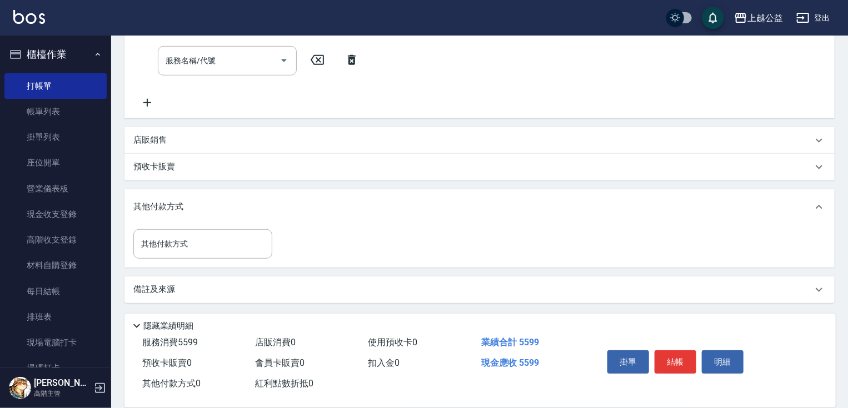
drag, startPoint x: 272, startPoint y: 289, endPoint x: 274, endPoint y: 304, distance: 14.6
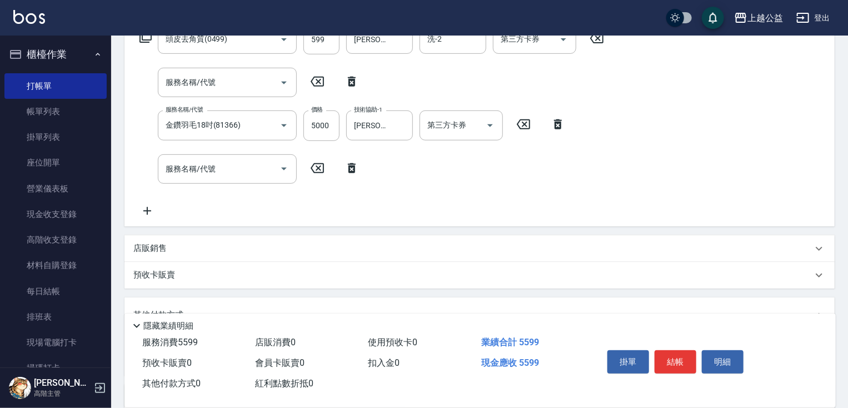
scroll to position [306, 0]
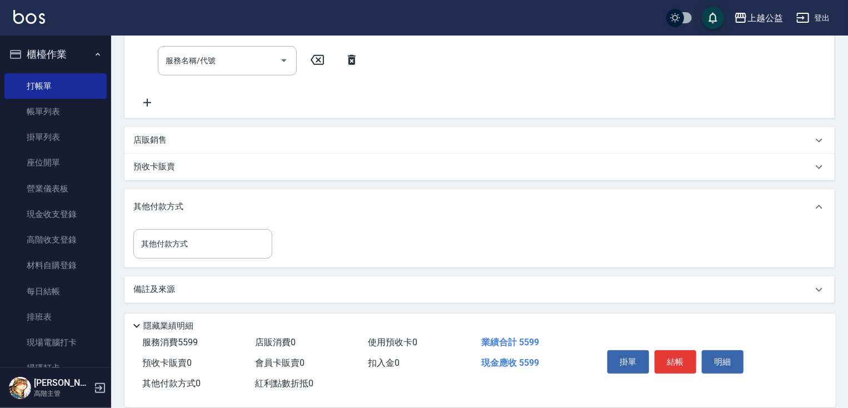
drag, startPoint x: 227, startPoint y: 203, endPoint x: 264, endPoint y: 385, distance: 186.0
click at [196, 243] on input "其他付款方式" at bounding box center [202, 243] width 129 height 19
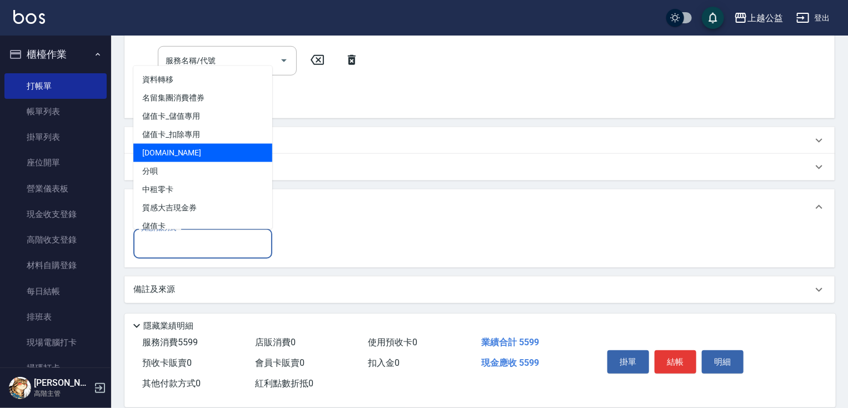
click at [186, 151] on span "[DOMAIN_NAME]" at bounding box center [202, 153] width 139 height 18
type input "[DOMAIN_NAME]"
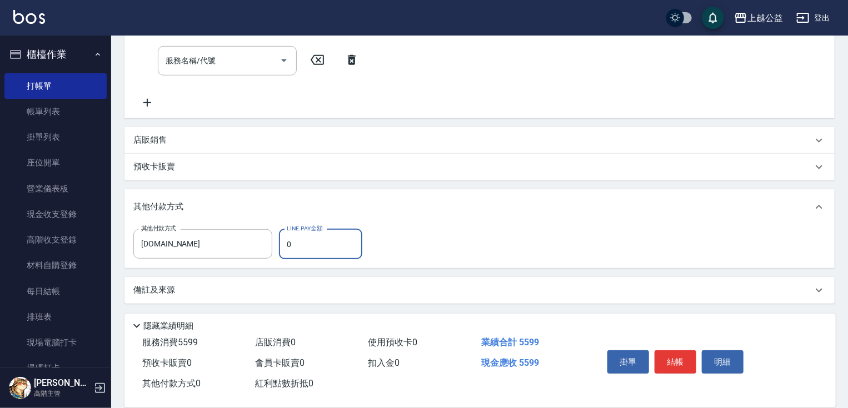
drag, startPoint x: 302, startPoint y: 249, endPoint x: 274, endPoint y: 249, distance: 28.3
click at [274, 249] on div "其他付款方式 [DOMAIN_NAME] 其他付款方式 LINE.PAY金額 0 LINE.PAY金額" at bounding box center [251, 244] width 236 height 30
type input "5599"
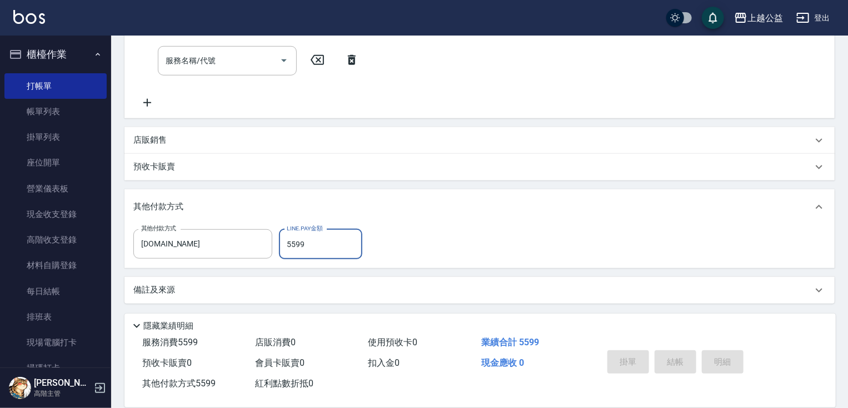
type input "[DATE] 20:42"
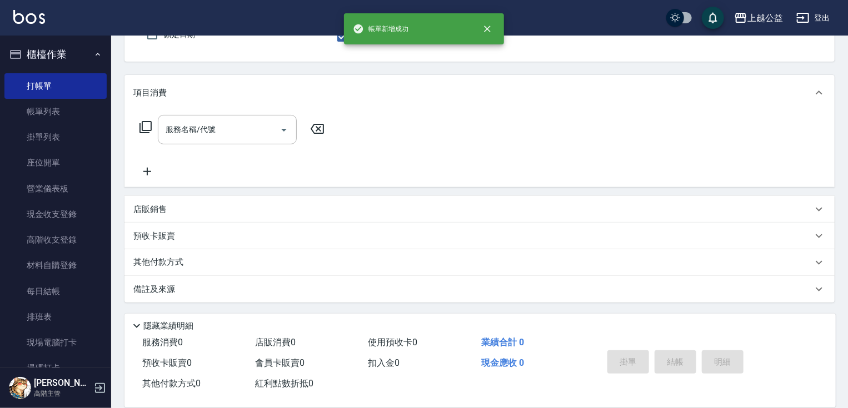
scroll to position [0, 0]
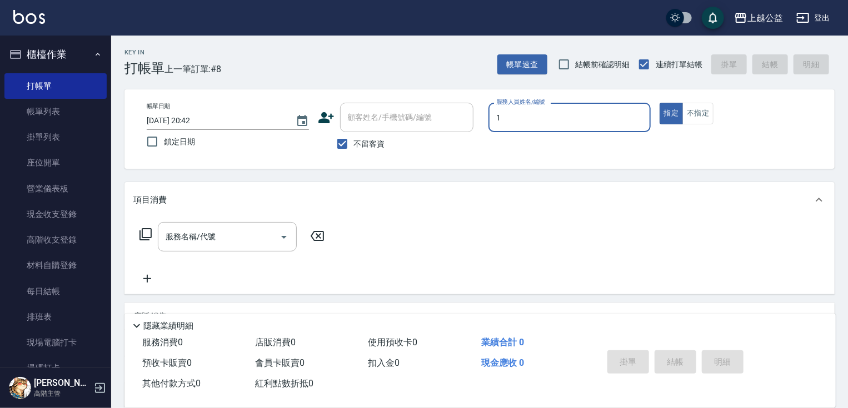
type input "MARS-1"
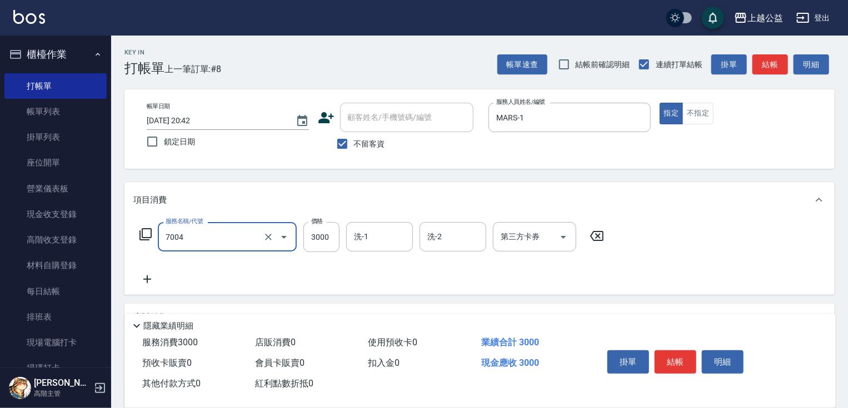
type input "重整3包(7004)"
type input "6000"
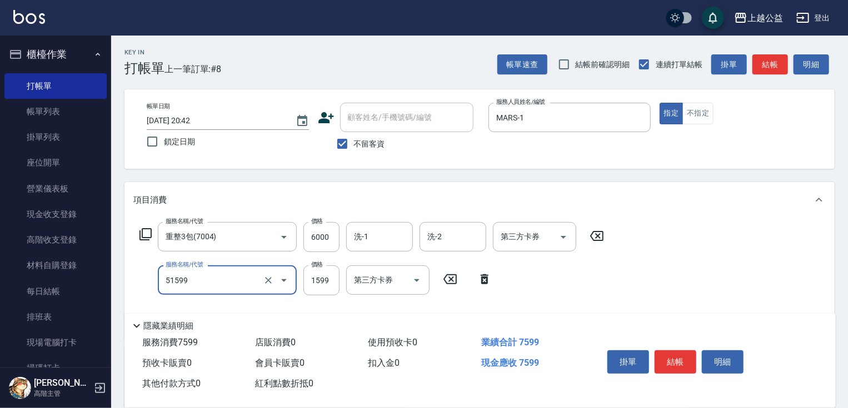
type input "染髮套餐(51599)"
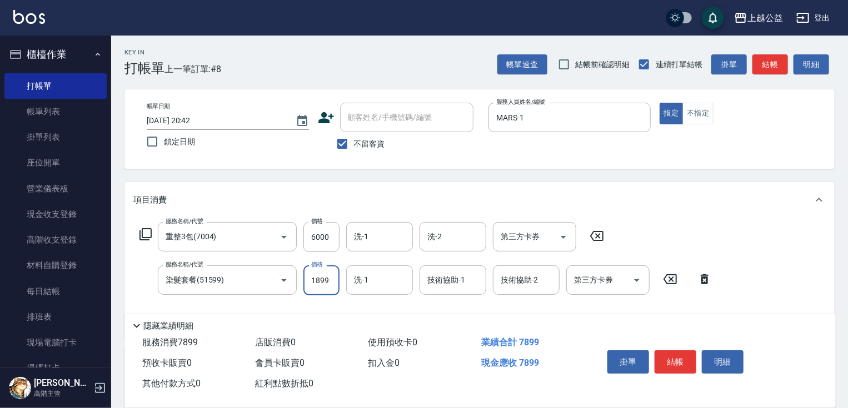
type input "1899"
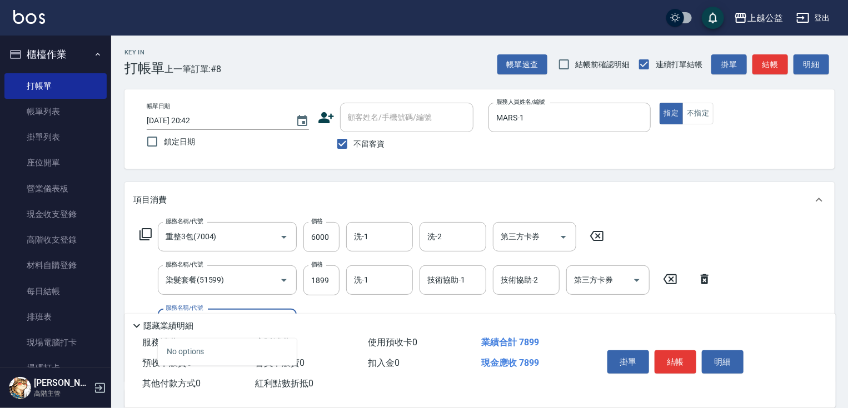
type input "40."
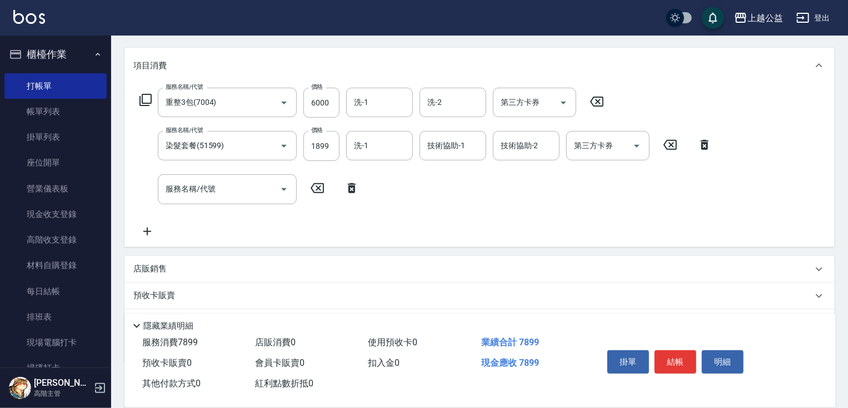
drag, startPoint x: 441, startPoint y: 209, endPoint x: 437, endPoint y: 274, distance: 65.1
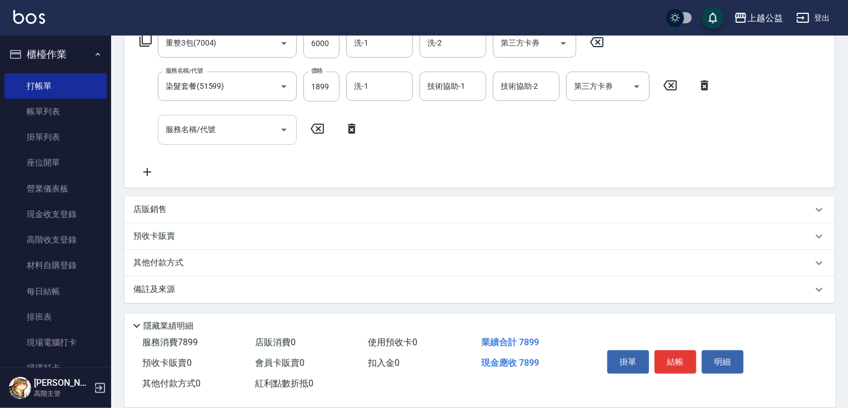
click at [241, 116] on div "服務名稱/代號" at bounding box center [227, 129] width 139 height 29
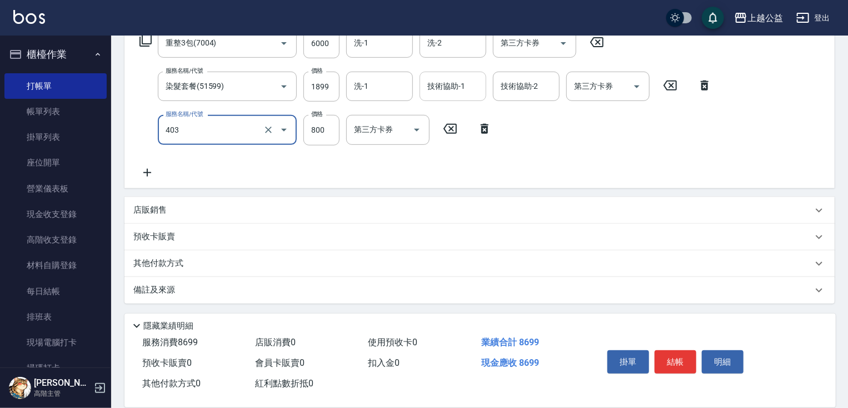
type input "天天護髮(403)"
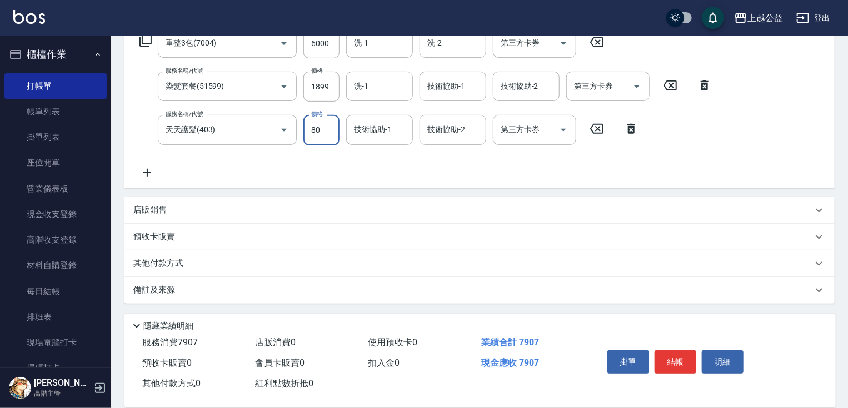
type input "800"
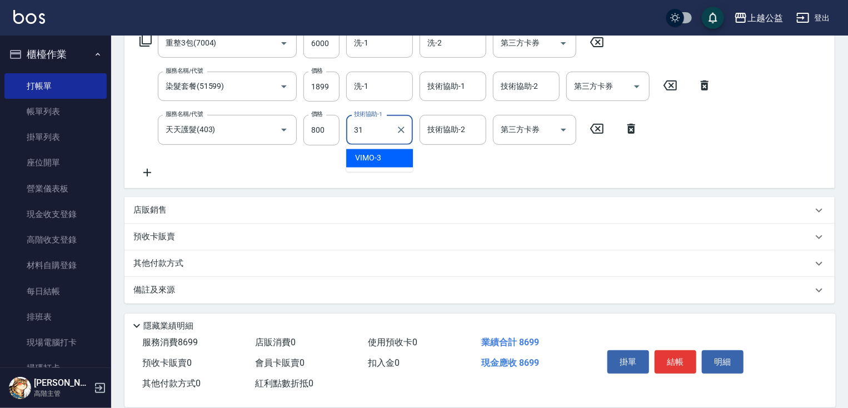
type input "[PERSON_NAME]-31"
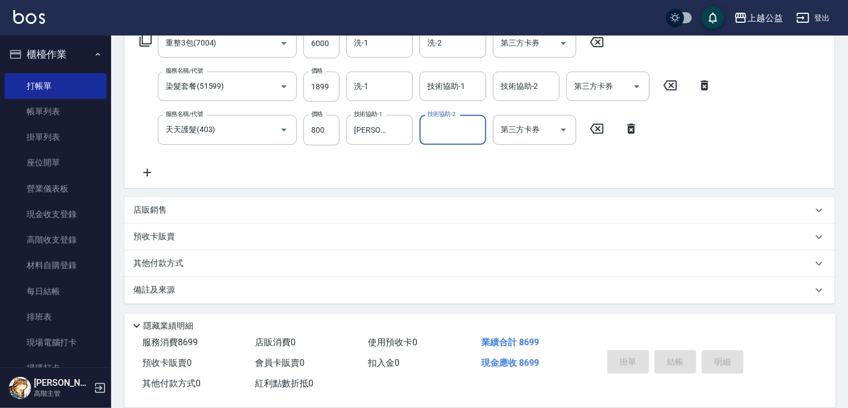
type input "[DATE] 20:43"
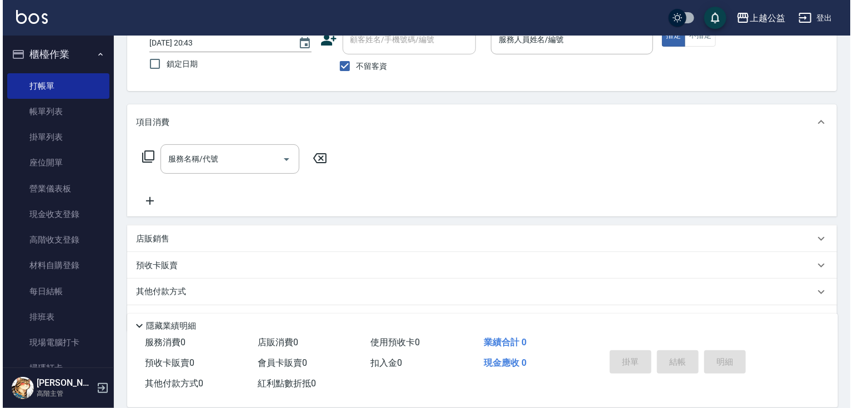
scroll to position [0, 0]
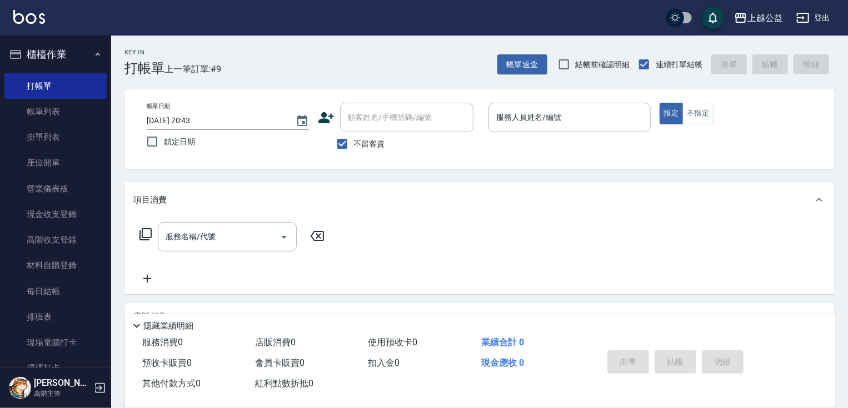
drag, startPoint x: 473, startPoint y: 210, endPoint x: 497, endPoint y: 133, distance: 80.3
click at [377, 142] on span "不留客資" at bounding box center [369, 144] width 31 height 12
click at [354, 142] on input "不留客資" at bounding box center [342, 143] width 23 height 23
checkbox input "false"
click at [558, 107] on div "服務人員姓名/編號" at bounding box center [569, 117] width 162 height 29
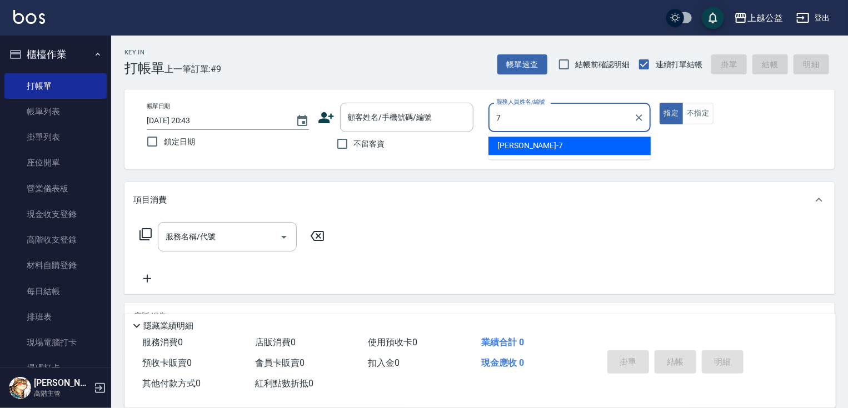
type input "[PERSON_NAME]-7"
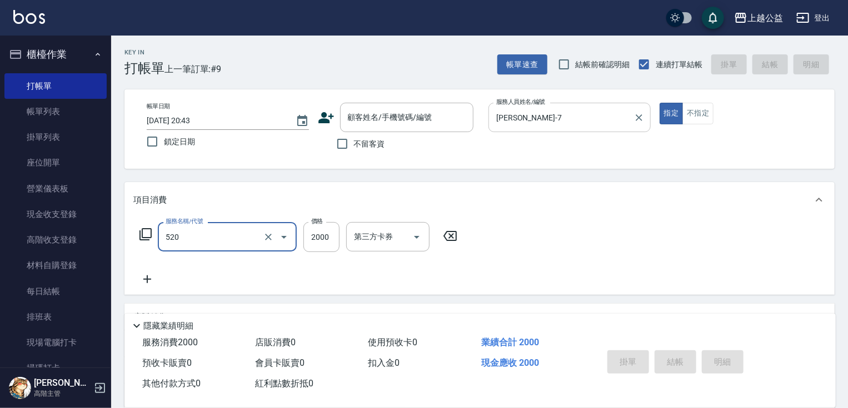
type input "繽紛染髮(520)"
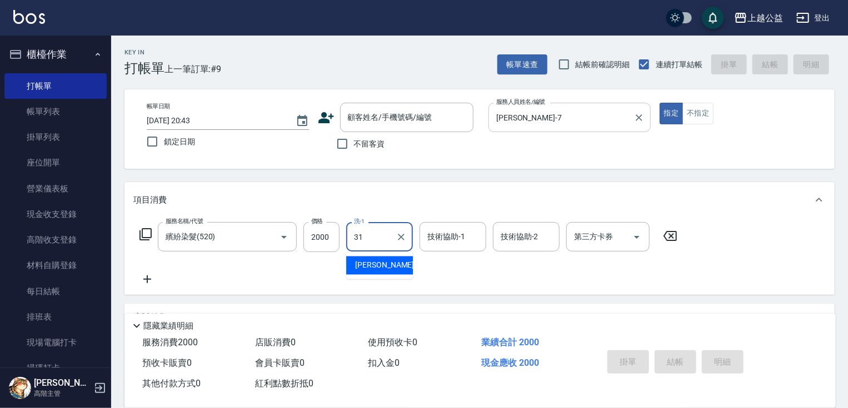
type input "[PERSON_NAME]-31"
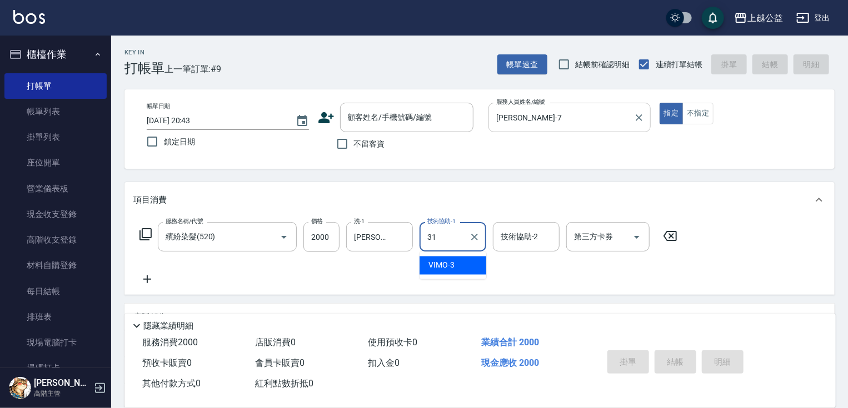
type input "[PERSON_NAME]-31"
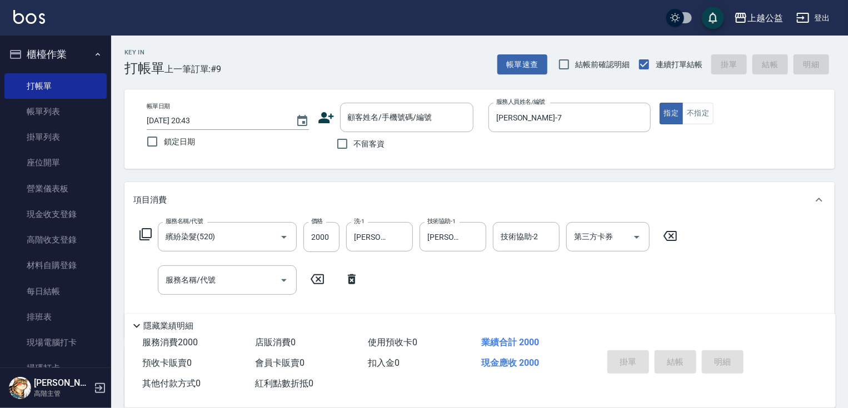
click at [144, 231] on icon at bounding box center [145, 234] width 13 height 13
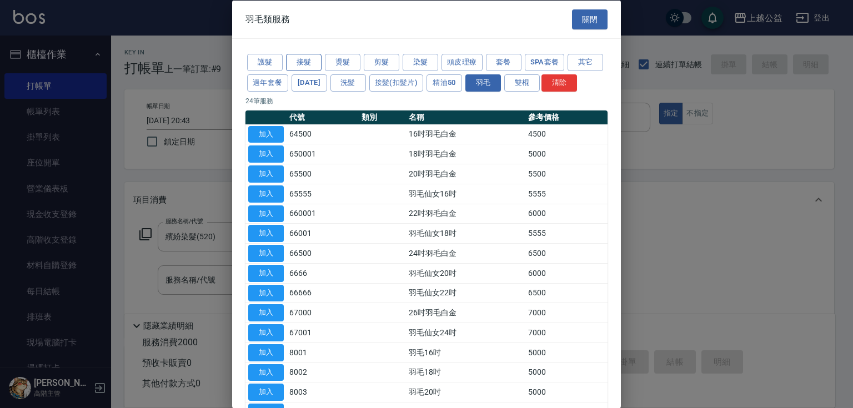
click at [306, 61] on button "接髮" at bounding box center [304, 62] width 36 height 17
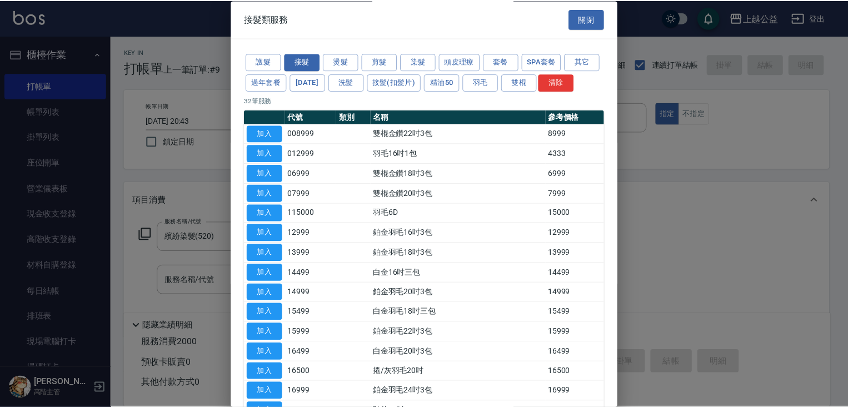
scroll to position [73, 0]
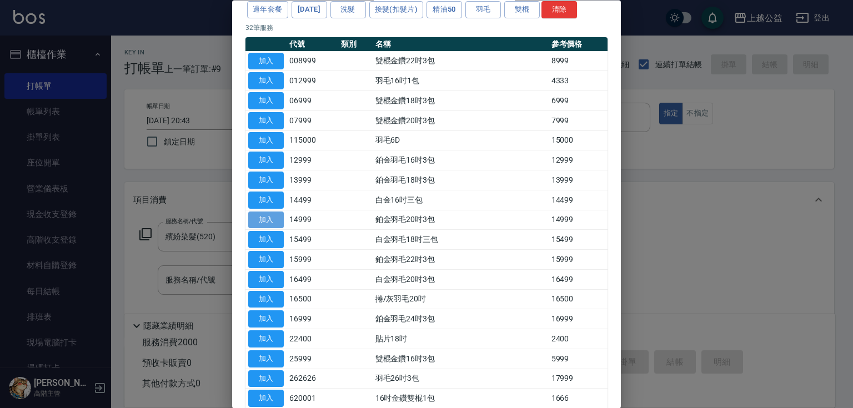
click at [257, 229] on button "加入" at bounding box center [266, 220] width 36 height 17
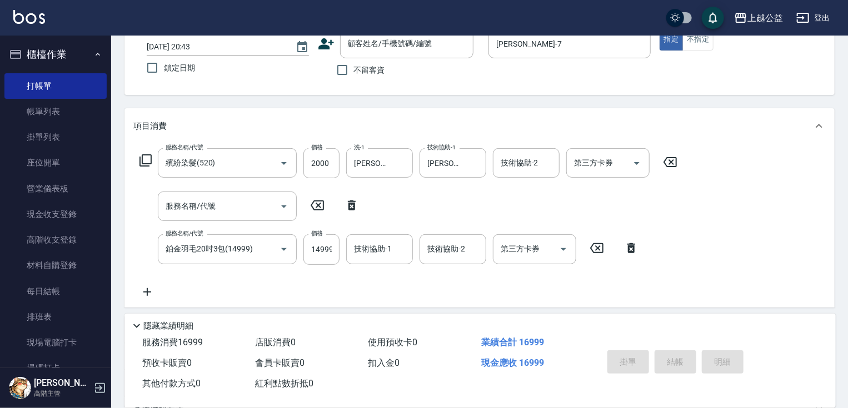
scroll to position [127, 0]
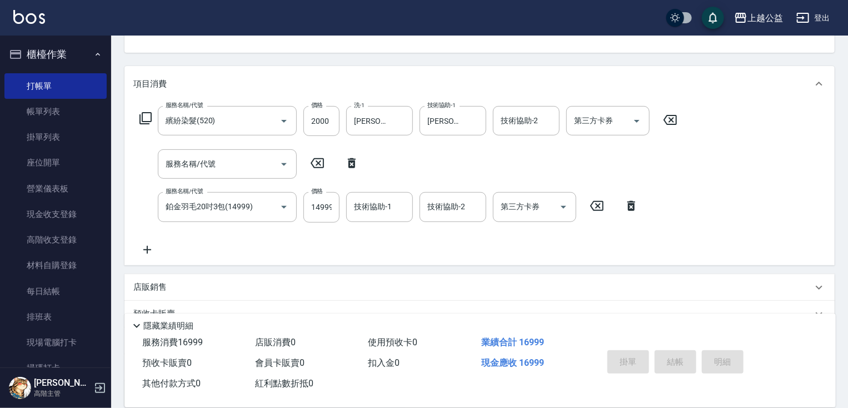
drag, startPoint x: 332, startPoint y: 204, endPoint x: 334, endPoint y: 248, distance: 43.4
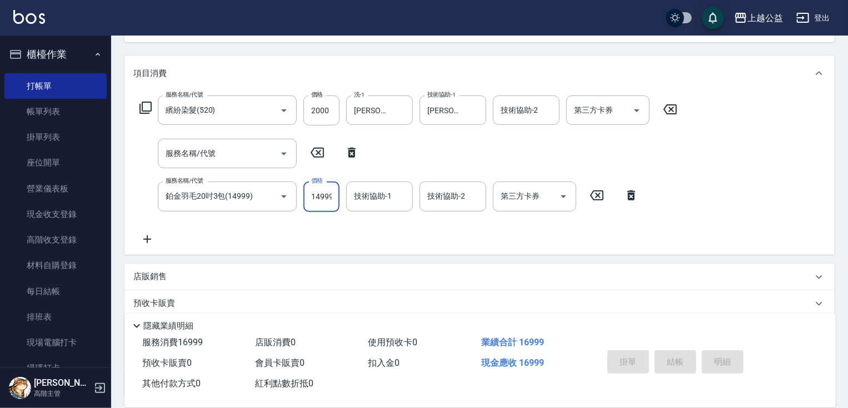
click at [328, 198] on input "14999" at bounding box center [321, 197] width 36 height 30
type input "16499"
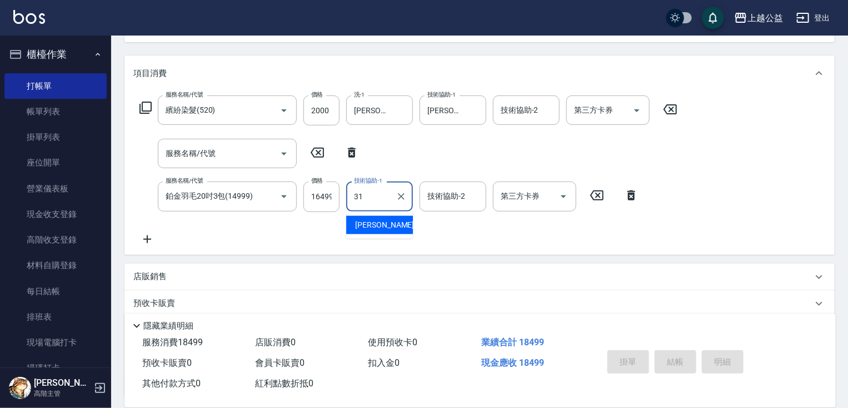
type input "[PERSON_NAME]-31"
click at [344, 148] on icon at bounding box center [352, 152] width 28 height 13
type input "鉑金羽毛20吋3包(14999)"
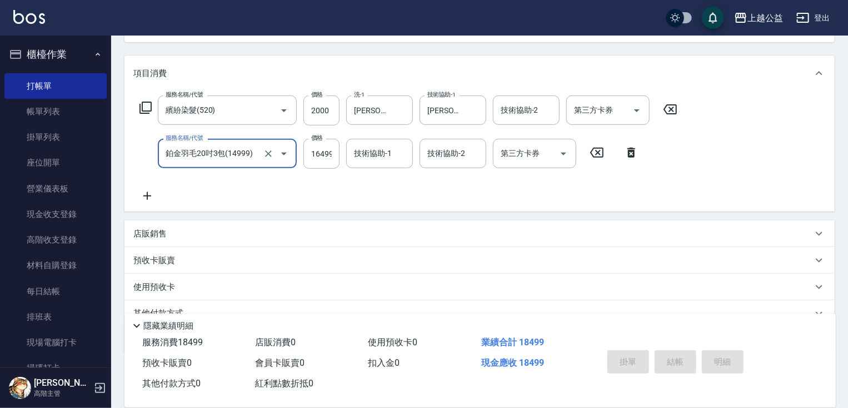
click at [338, 184] on div "服務名稱/代號 繽紛染髮(520) 服務名稱/代號 價格 2000 價格 洗-1 [PERSON_NAME]-31 洗-1 技術協助-1 [PERSON_NA…" at bounding box center [408, 149] width 550 height 107
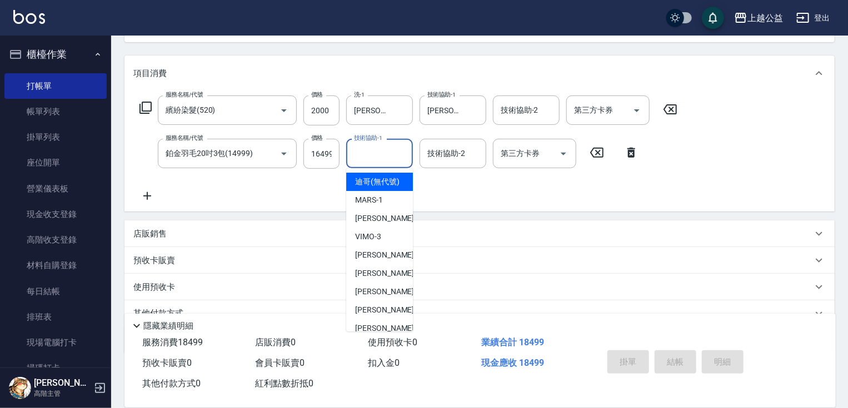
click at [381, 153] on div "技術協助-1 技術協助-1" at bounding box center [379, 153] width 67 height 29
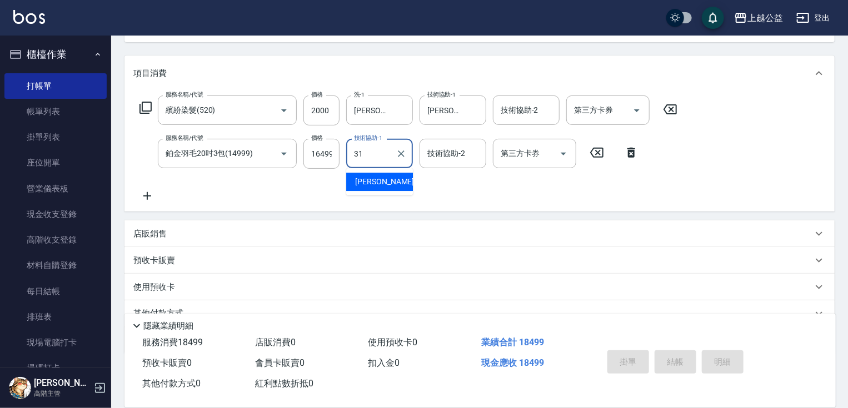
type input "[PERSON_NAME]-31"
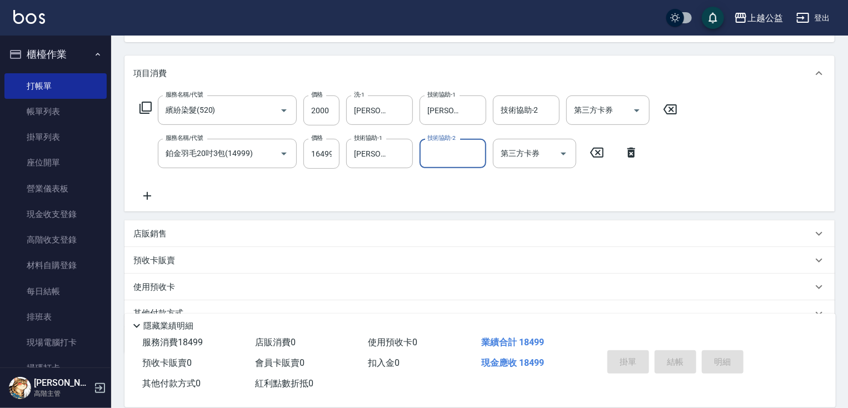
drag, startPoint x: 389, startPoint y: 163, endPoint x: 399, endPoint y: 64, distance: 99.3
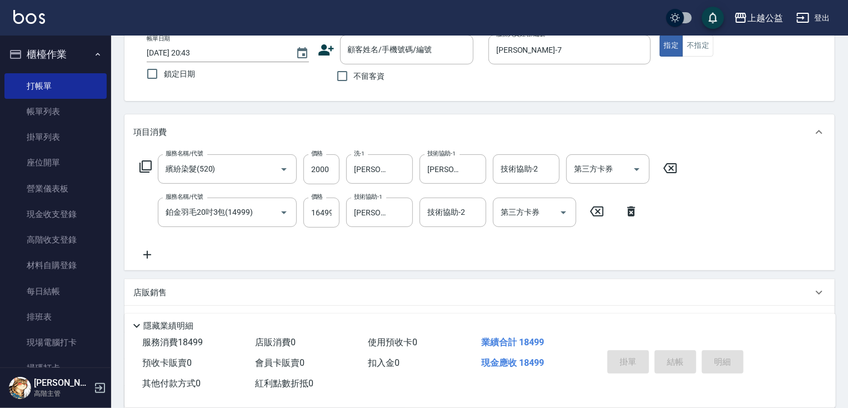
drag, startPoint x: 434, startPoint y: 51, endPoint x: 434, endPoint y: 13, distance: 38.3
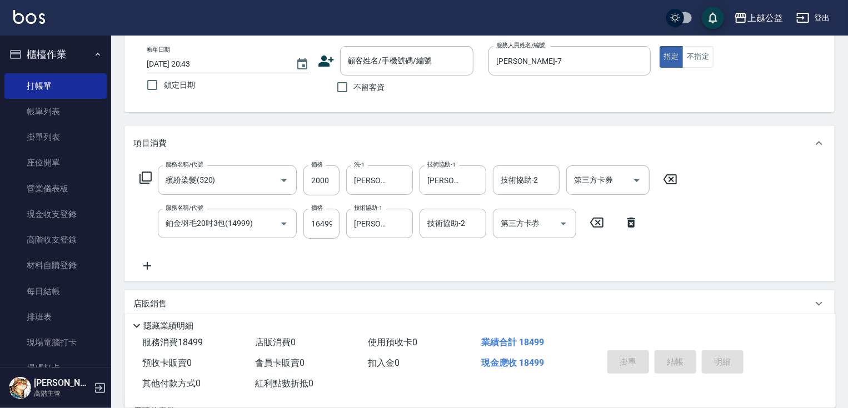
click at [373, 87] on span "不留客資" at bounding box center [369, 88] width 31 height 12
click at [354, 87] on input "不留客資" at bounding box center [342, 87] width 23 height 23
checkbox input "true"
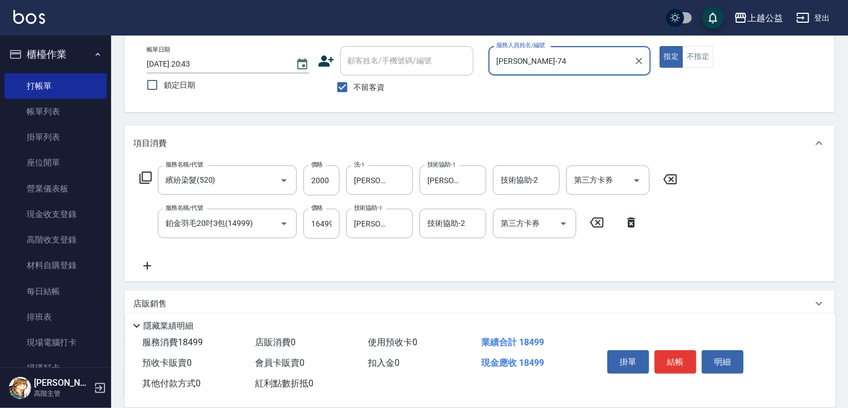
type input "[PERSON_NAME]-7"
type input "[DATE] 20:44"
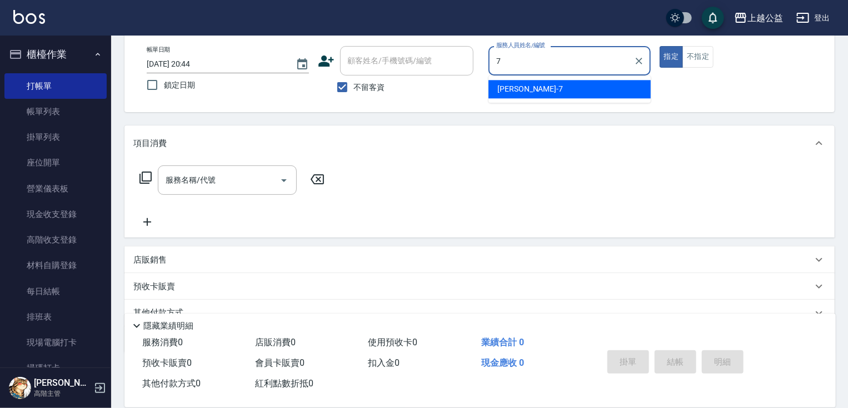
type input "[PERSON_NAME]-7"
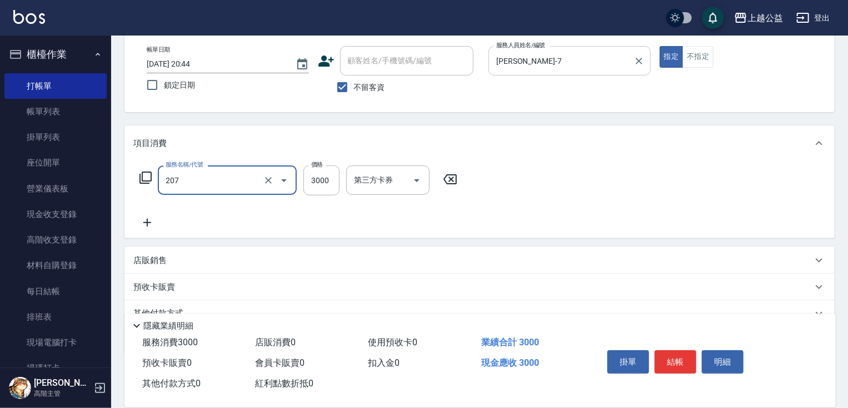
type input "燙髮(207)"
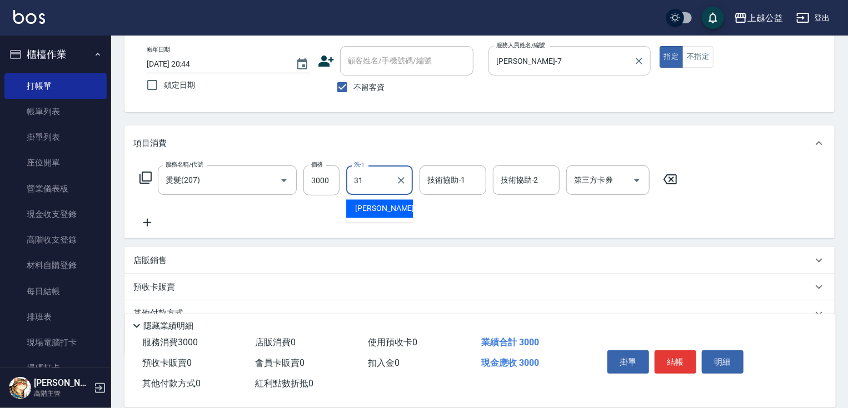
type input "[PERSON_NAME]-31"
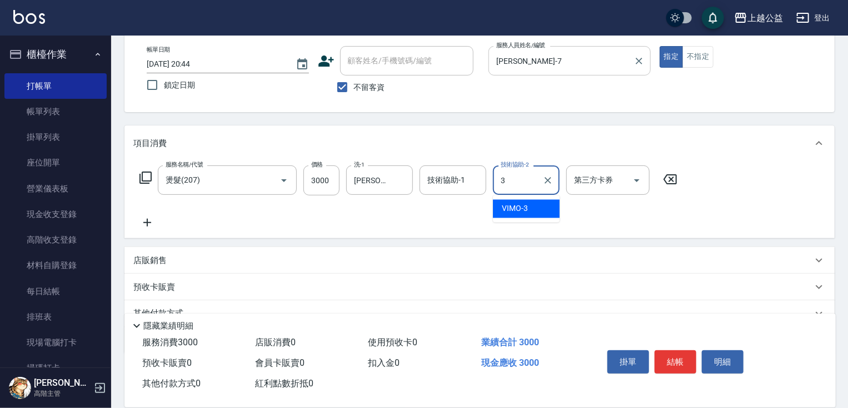
type input "31"
click at [547, 177] on icon "Clear" at bounding box center [547, 180] width 11 height 11
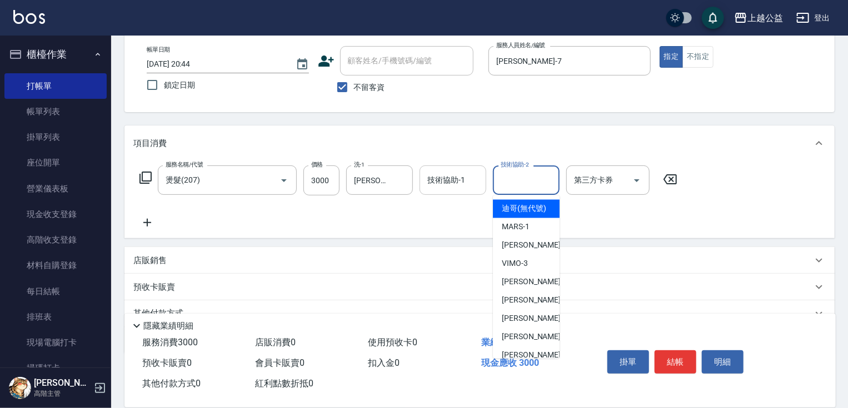
click at [458, 180] on input "技術協助-1" at bounding box center [452, 180] width 57 height 19
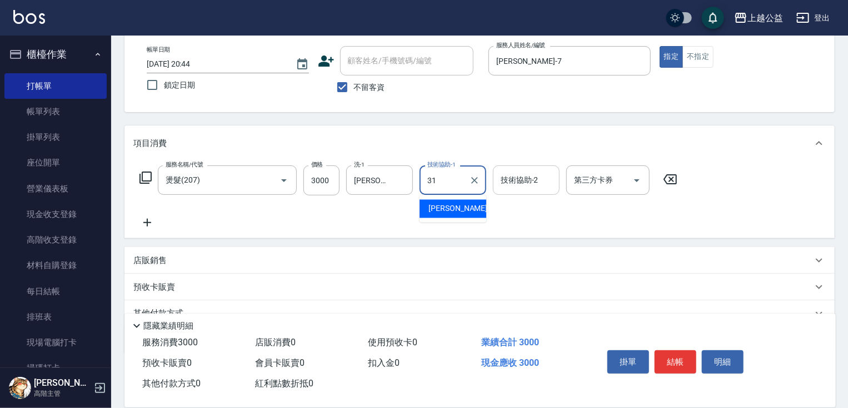
type input "[PERSON_NAME]-31"
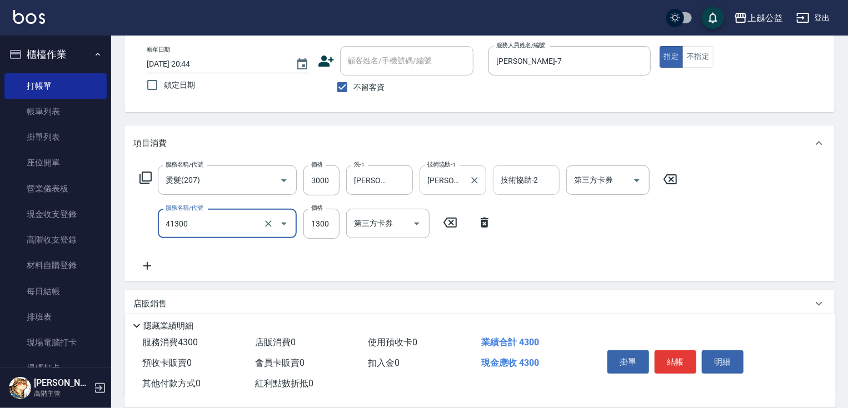
type input "鏡面1300(41300)"
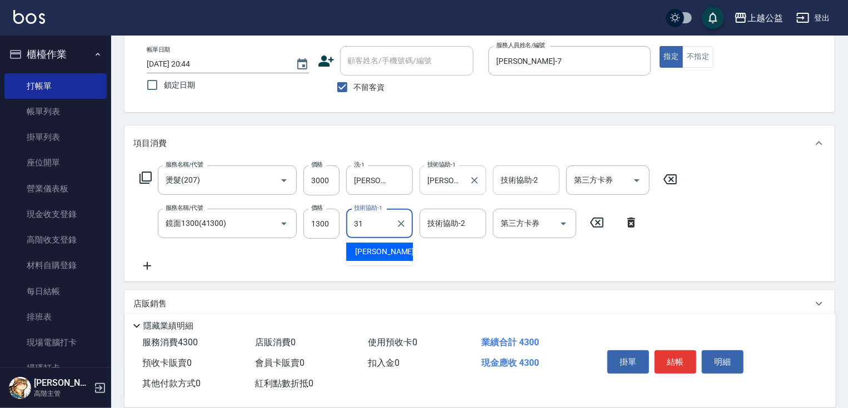
type input "[PERSON_NAME]-31"
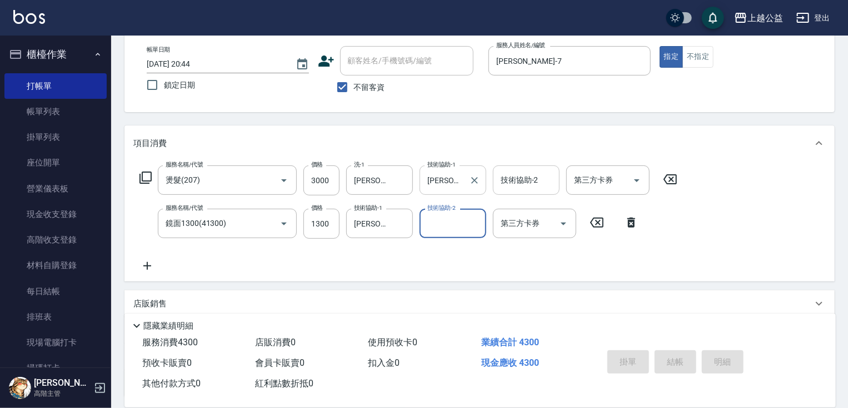
type input "[DATE] 20:45"
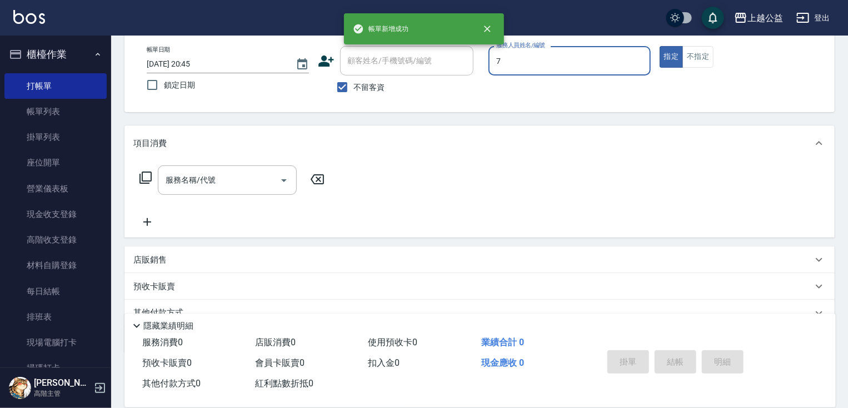
type input "[PERSON_NAME]-7"
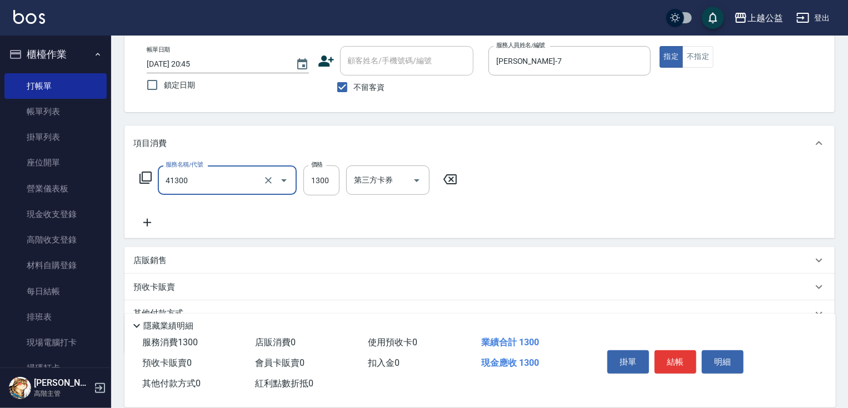
type input "鏡面1300(41300)"
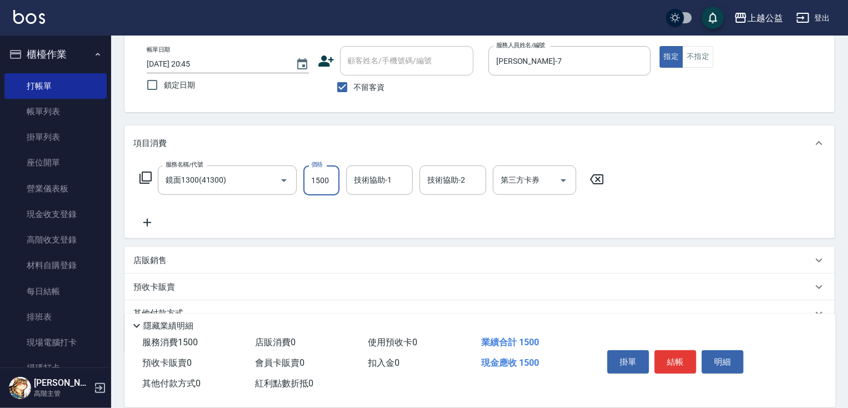
type input "1500"
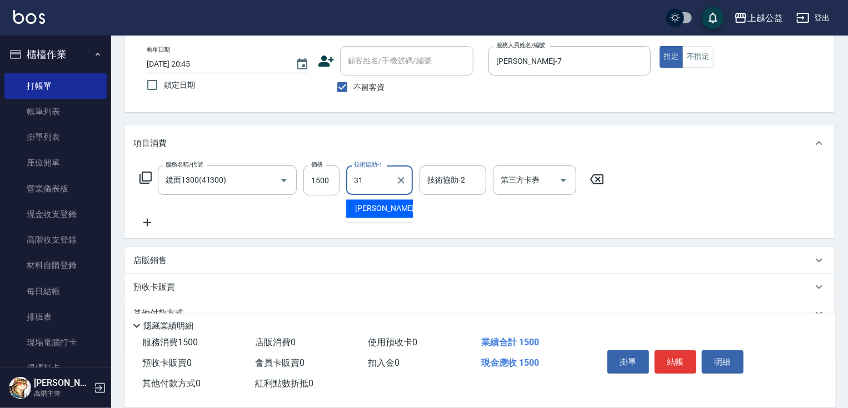
type input "[PERSON_NAME]-31"
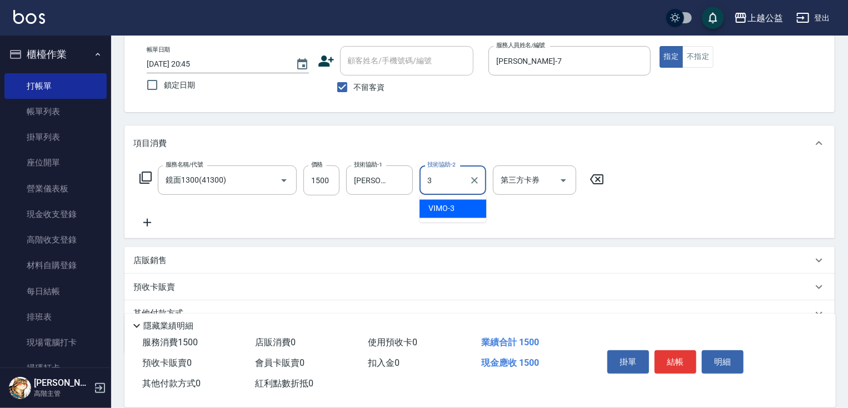
type input "3"
click at [378, 219] on div "服務名稱/代號 鏡面1300(41300) 服務名稱/代號 價格 1500 價格 技術協助-1 [PERSON_NAME]-31 技術協助-1 技術協助-2 …" at bounding box center [371, 198] width 477 height 64
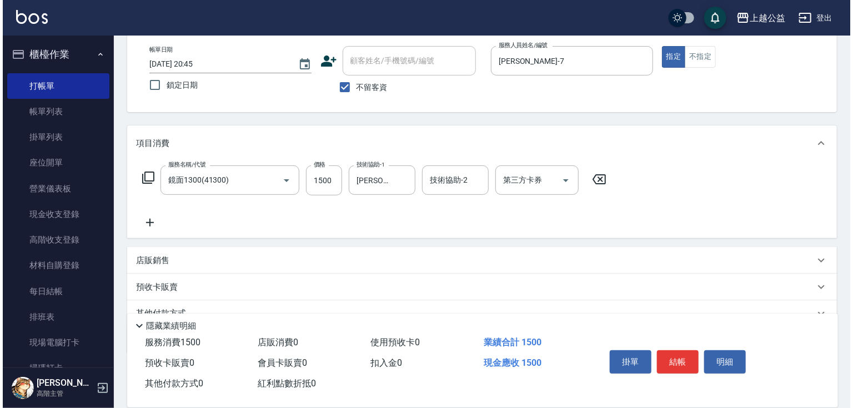
scroll to position [108, 0]
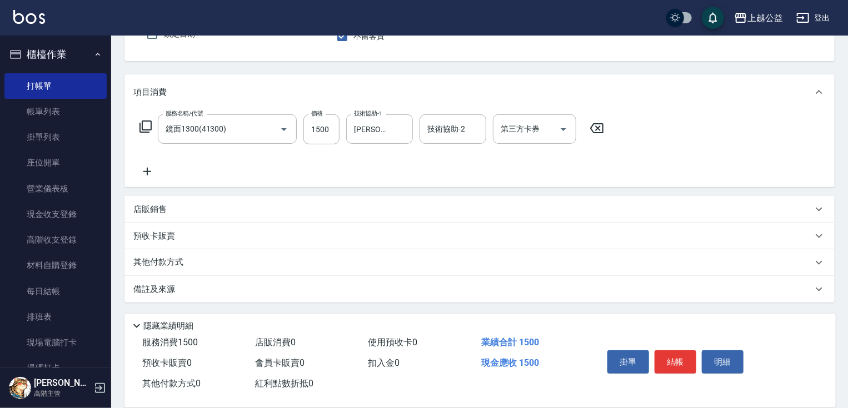
drag, startPoint x: 404, startPoint y: 292, endPoint x: 277, endPoint y: 231, distance: 141.1
click at [147, 166] on icon at bounding box center [147, 171] width 28 height 13
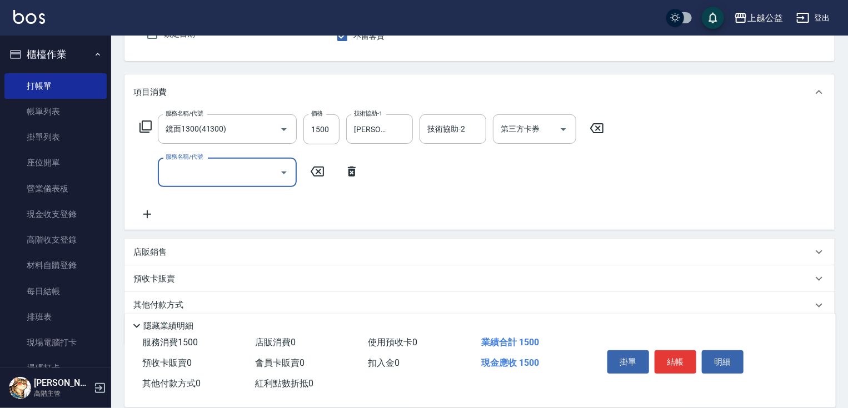
click at [146, 127] on icon at bounding box center [145, 126] width 13 height 13
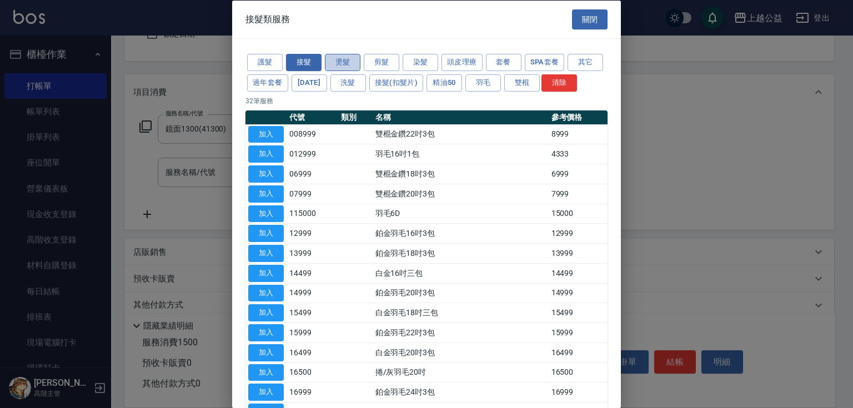
click at [351, 60] on button "燙髮" at bounding box center [343, 62] width 36 height 17
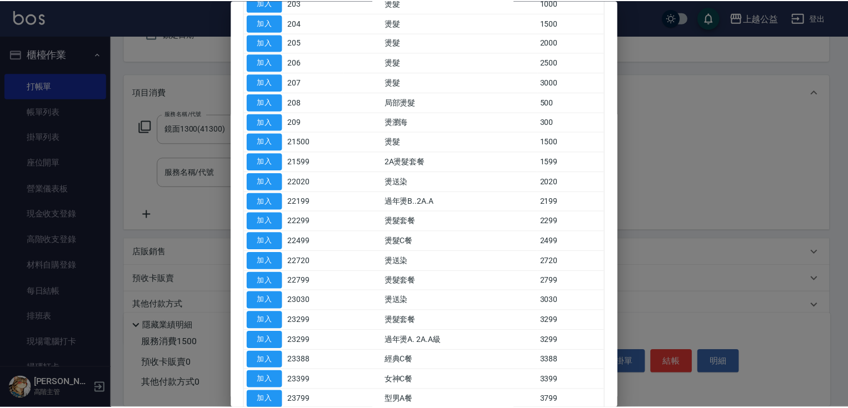
scroll to position [458, 0]
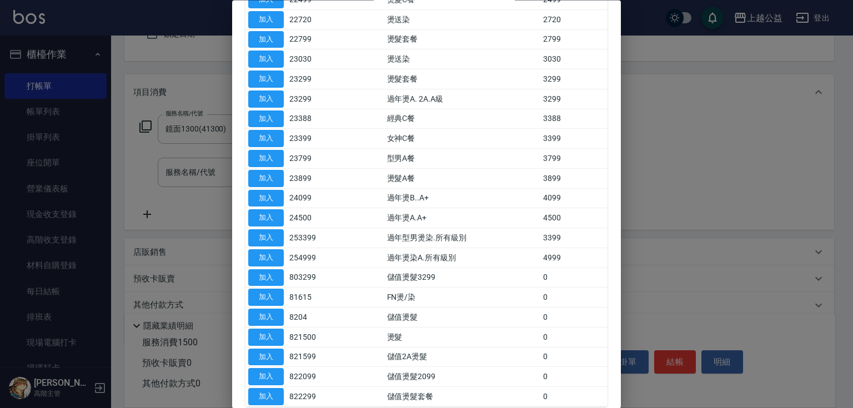
drag, startPoint x: 480, startPoint y: 251, endPoint x: 484, endPoint y: 298, distance: 46.8
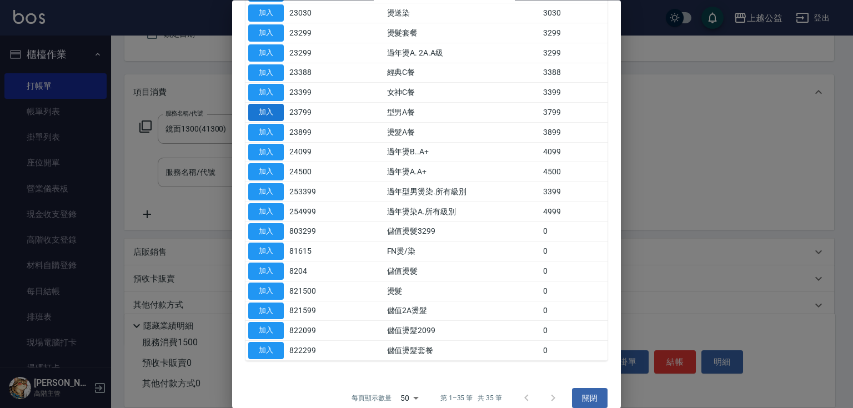
click at [269, 122] on button "加入" at bounding box center [266, 112] width 36 height 17
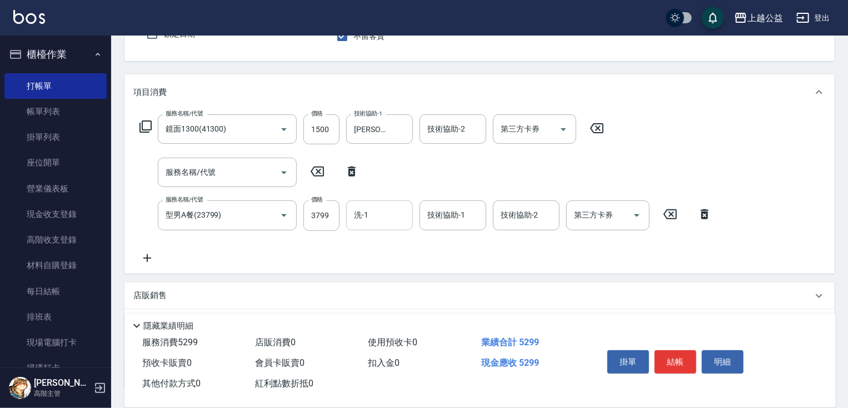
click at [399, 213] on input "洗-1" at bounding box center [379, 215] width 57 height 19
type input "3.1"
type input "[PERSON_NAME]-31"
click at [311, 229] on input "3799" at bounding box center [321, 216] width 36 height 30
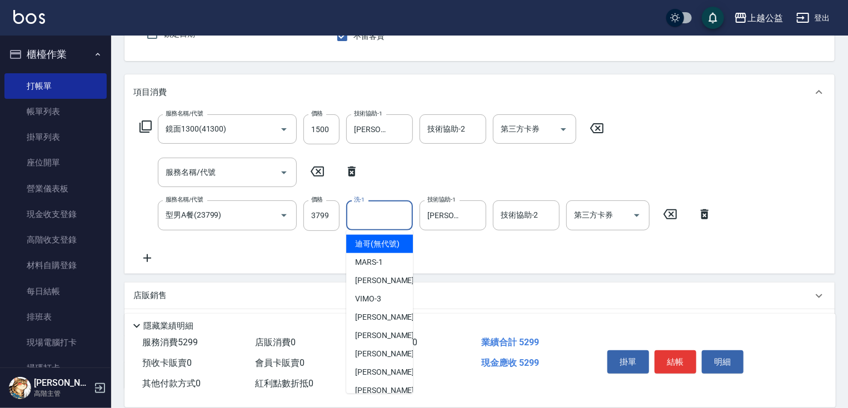
click at [371, 223] on input "洗-1" at bounding box center [379, 215] width 57 height 19
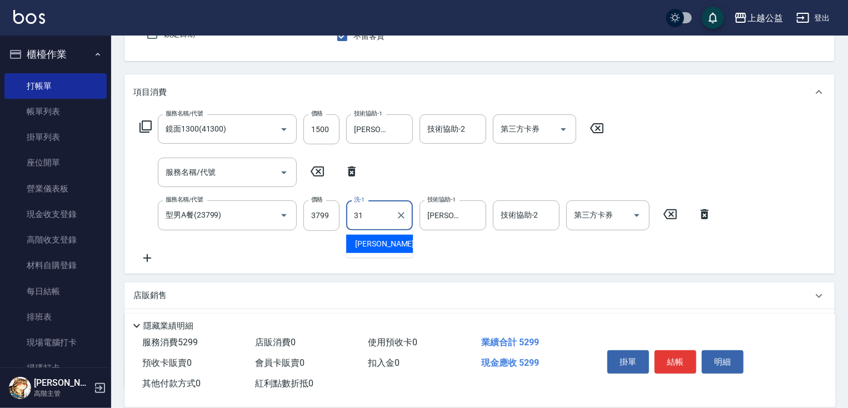
type input "[PERSON_NAME]-31"
click at [355, 171] on icon at bounding box center [352, 171] width 28 height 13
type input "型男A餐(23799)"
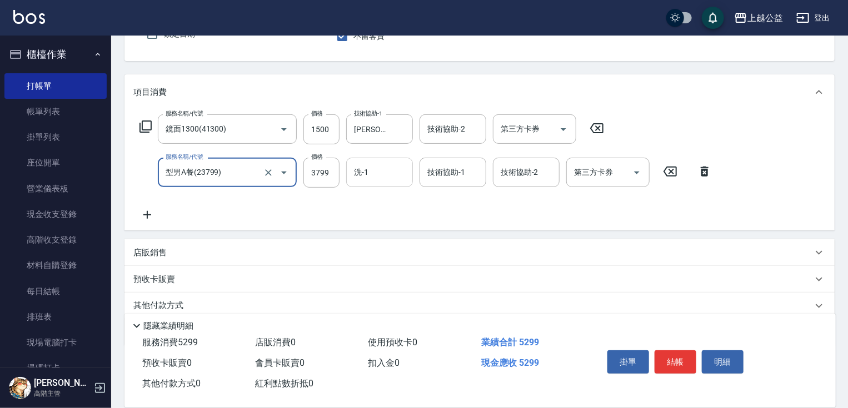
click at [402, 182] on div "洗-1" at bounding box center [379, 172] width 67 height 29
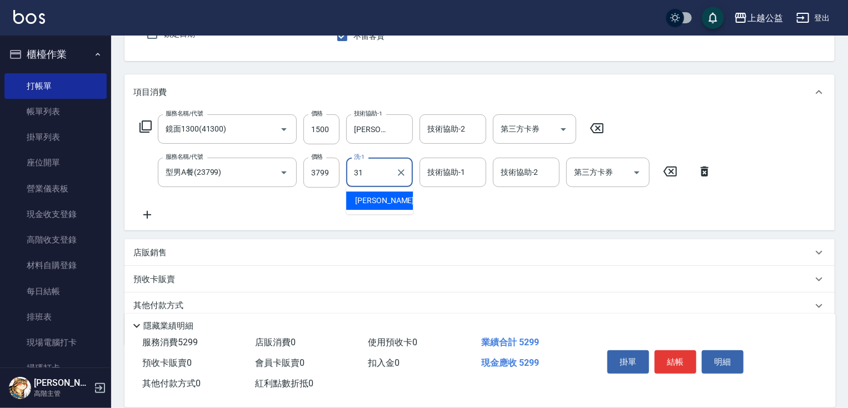
type input "[PERSON_NAME]-31"
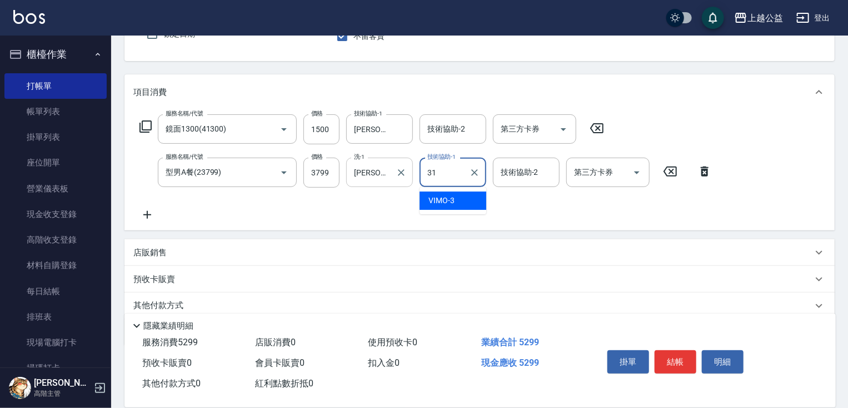
type input "[PERSON_NAME]-31"
click at [318, 169] on input "3799" at bounding box center [321, 173] width 36 height 30
type input "3899"
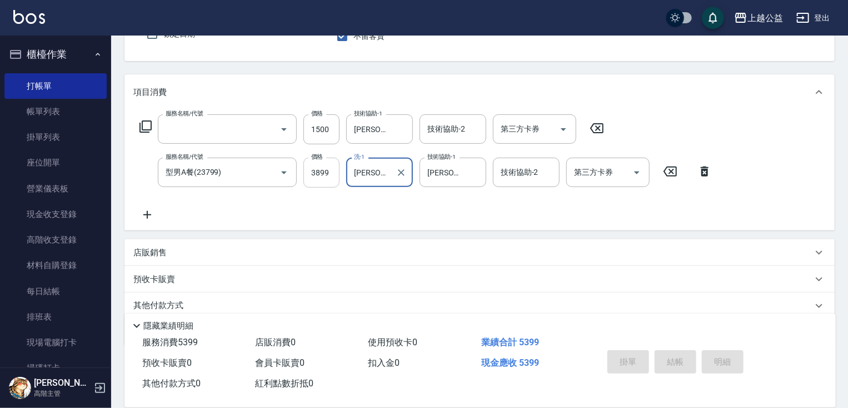
scroll to position [107, 0]
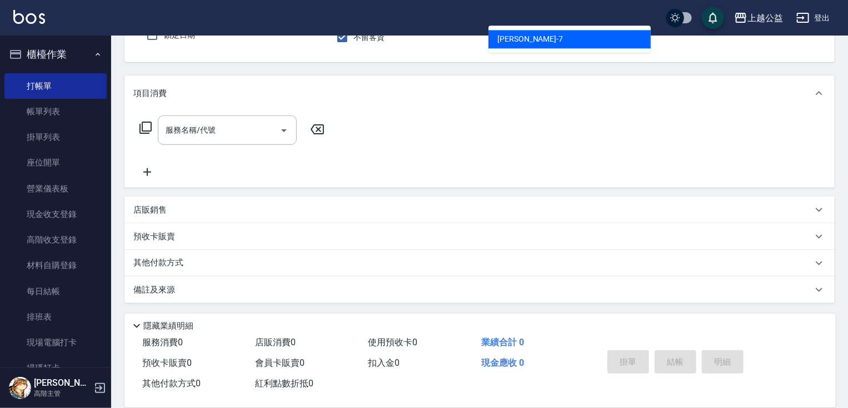
type input "[PERSON_NAME]-7"
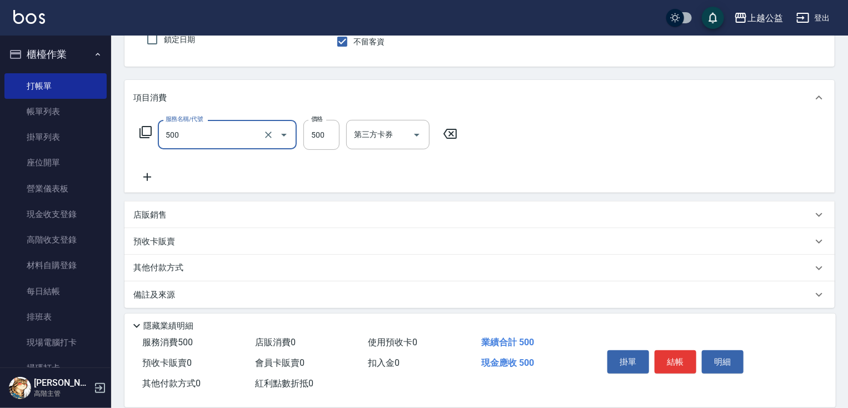
type input "洗剪500(500)"
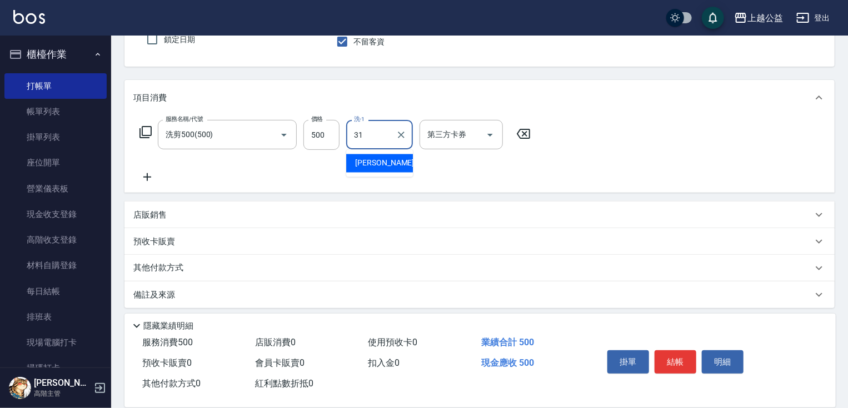
type input "[PERSON_NAME]-31"
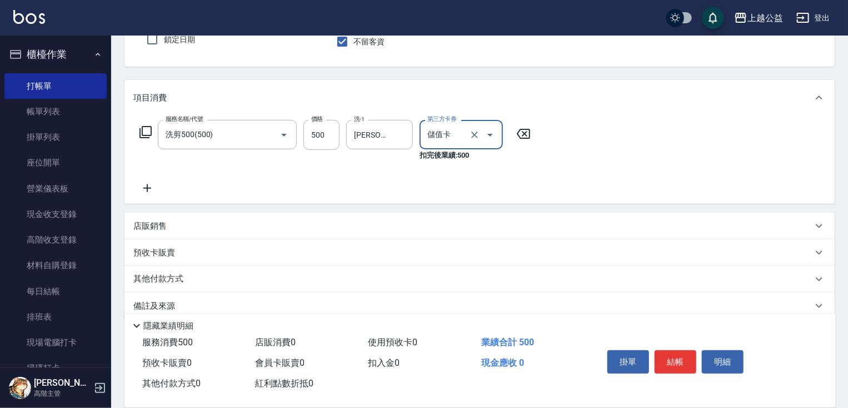
type input "儲值卡"
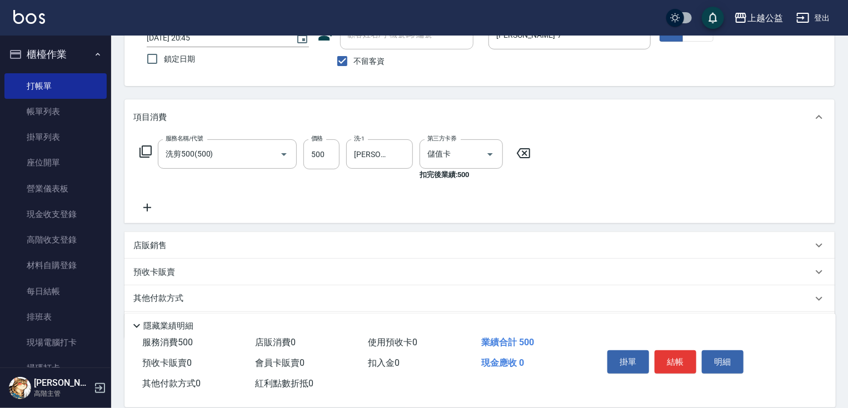
scroll to position [12, 0]
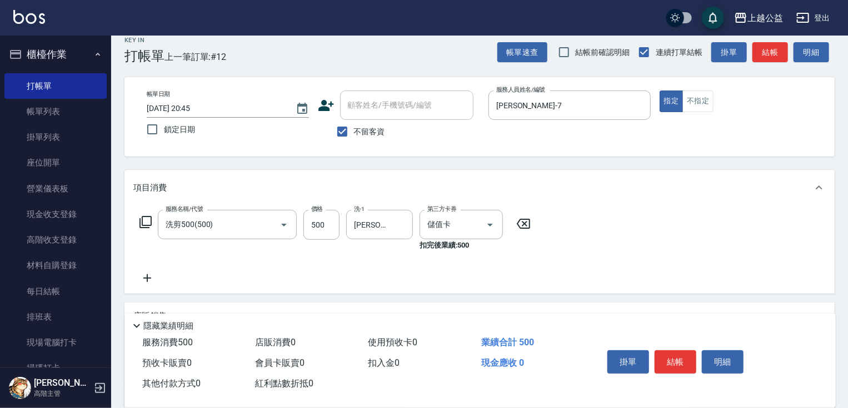
drag, startPoint x: 376, startPoint y: 198, endPoint x: 390, endPoint y: 138, distance: 61.6
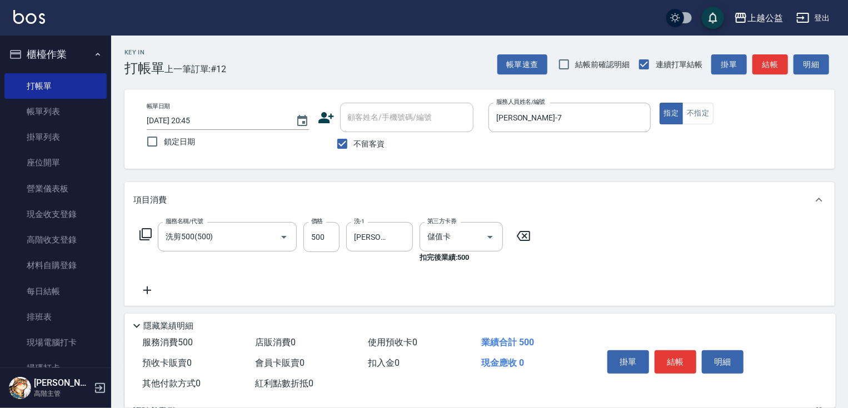
click at [375, 144] on span "不留客資" at bounding box center [369, 144] width 31 height 12
click at [354, 144] on input "不留客資" at bounding box center [342, 143] width 23 height 23
checkbox input "false"
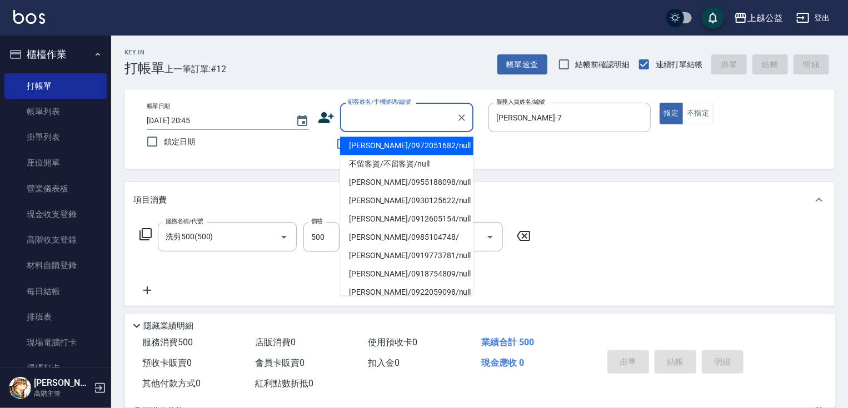
click at [382, 119] on input "顧客姓名/手機號碼/編號" at bounding box center [398, 117] width 107 height 19
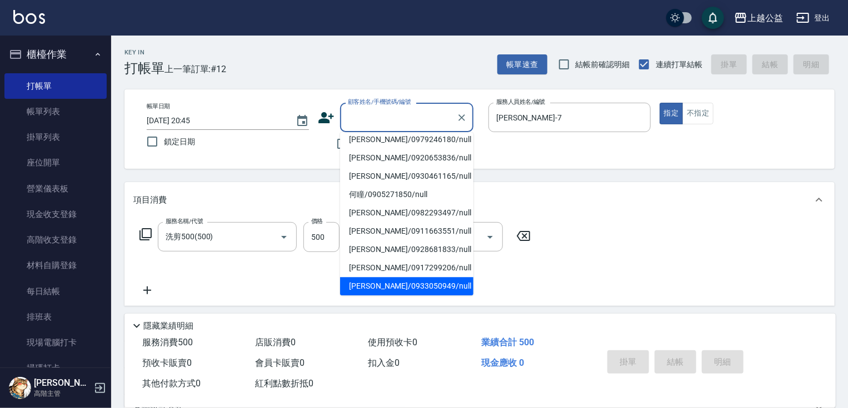
scroll to position [4, 0]
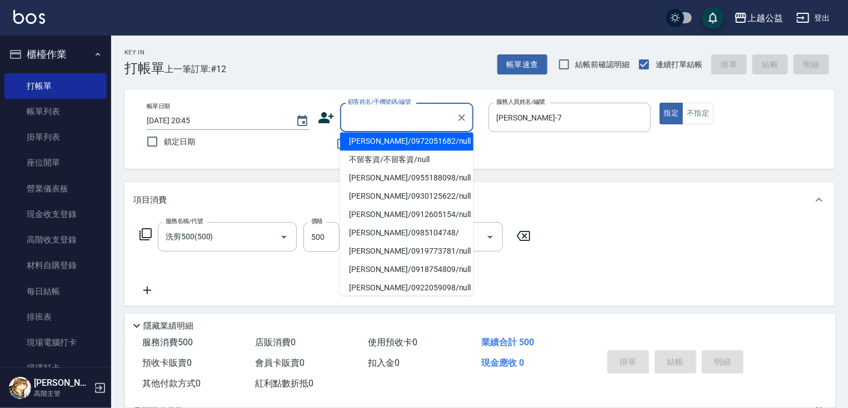
type input "R"
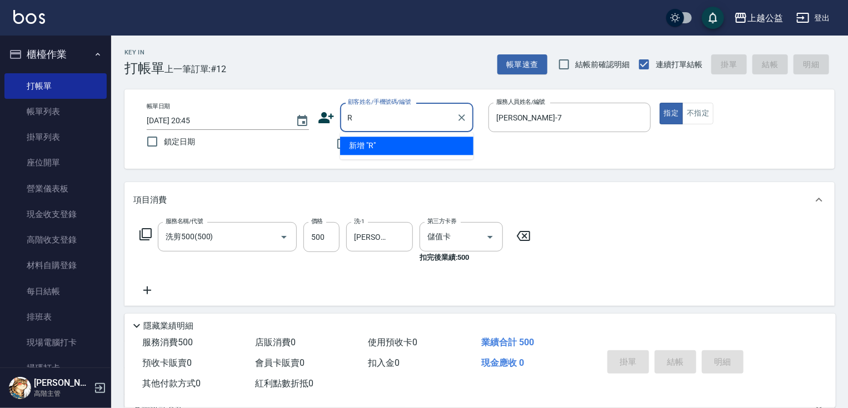
scroll to position [0, 0]
click at [392, 151] on li "賈教練/0988208936/null" at bounding box center [406, 146] width 133 height 18
type input "賈教練/0988208936/null"
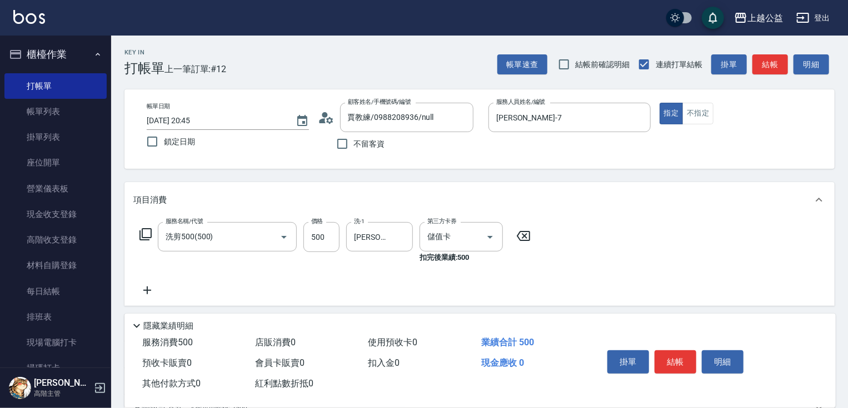
scroll to position [146, 0]
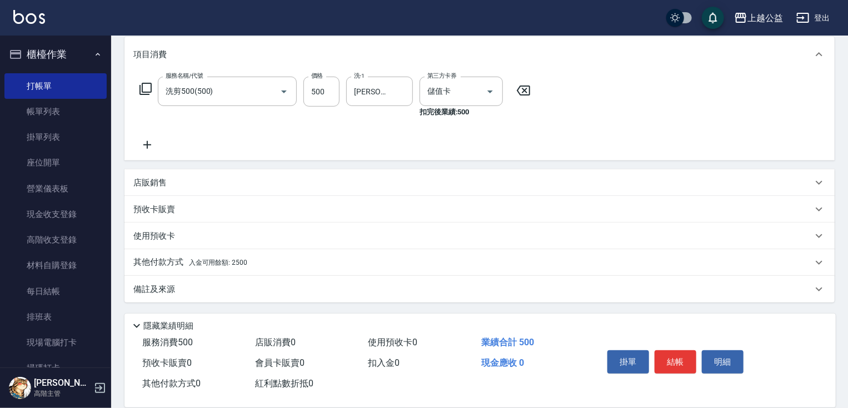
drag, startPoint x: 509, startPoint y: 219, endPoint x: 475, endPoint y: 354, distance: 138.5
click at [244, 256] on div "其他付款方式 入金可用餘額: 2500" at bounding box center [479, 262] width 710 height 27
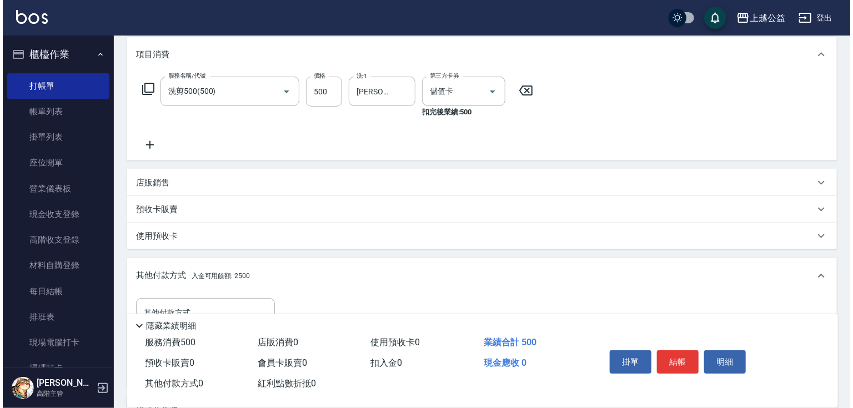
scroll to position [267, 0]
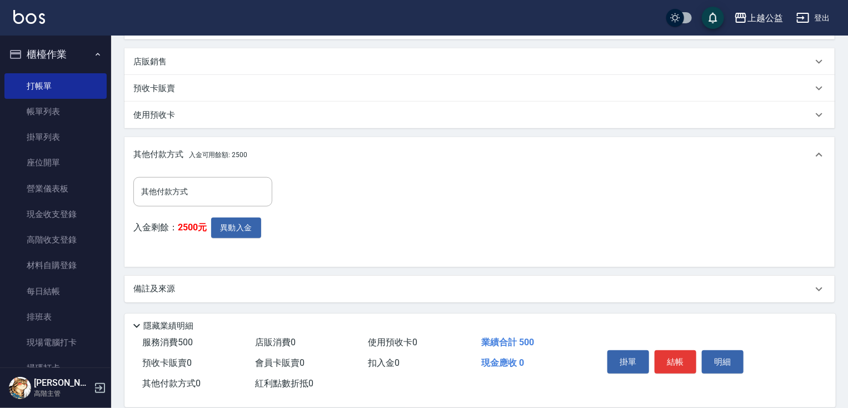
drag, startPoint x: 264, startPoint y: 254, endPoint x: 293, endPoint y: 389, distance: 137.9
drag, startPoint x: 242, startPoint y: 212, endPoint x: 244, endPoint y: 227, distance: 15.3
click at [243, 213] on div "其他付款方式 其他付款方式 入金剩餘： 2500元 異動入金" at bounding box center [206, 217] width 146 height 81
click at [246, 232] on button "異動入金" at bounding box center [236, 228] width 50 height 21
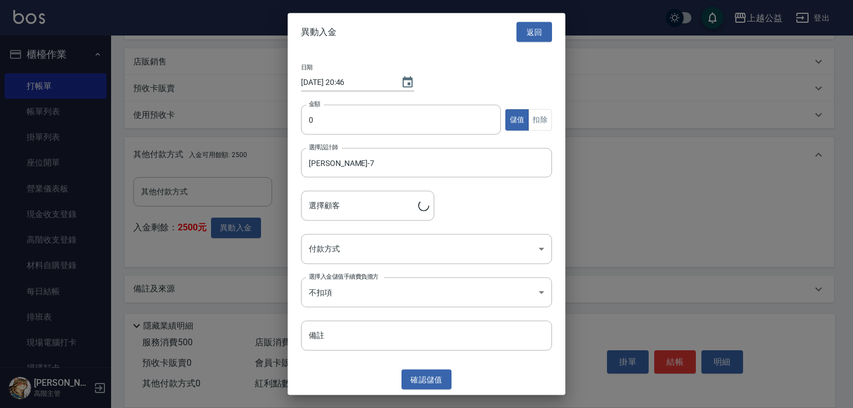
type input "[PERSON_NAME]/0988208936"
click at [373, 100] on div "日期 [DATE] 20:46 金額 0 金額 儲值 扣除 選擇設計師 [PERSON_NAME]-7 選擇設計師 選擇顧客 賈教練/0988208936 選…" at bounding box center [427, 207] width 278 height 313
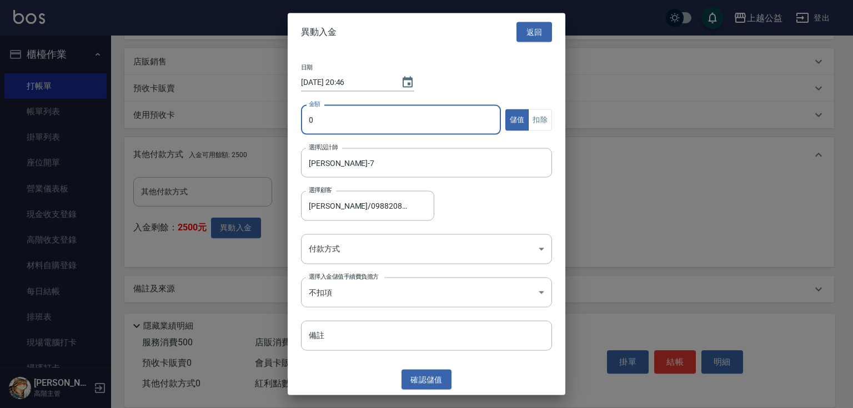
click at [372, 118] on input "0" at bounding box center [401, 120] width 200 height 30
type input "500"
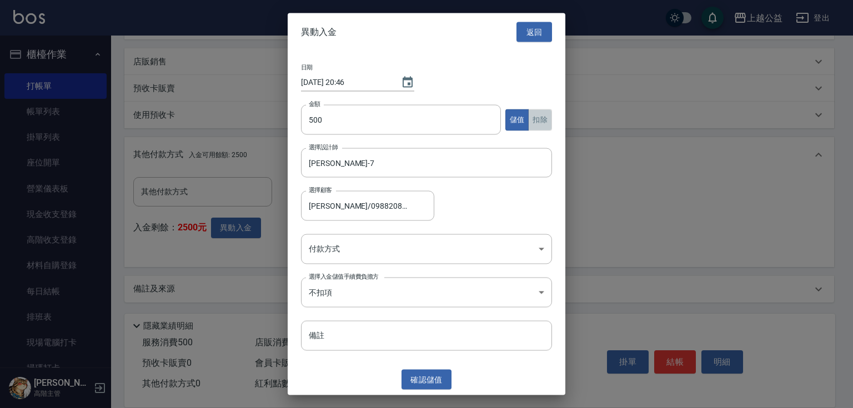
click at [535, 118] on button "扣除" at bounding box center [540, 120] width 24 height 22
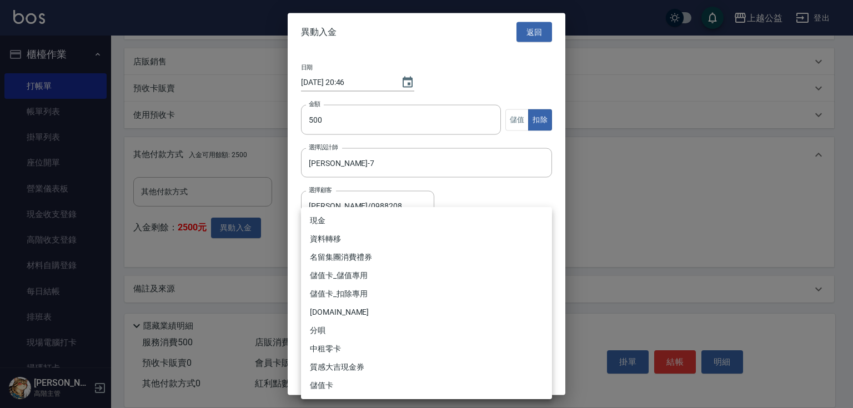
click at [379, 249] on body "上越公益 登出 櫃檯作業 打帳單 帳單列表 掛單列表 座位開單 營業儀表板 現金收支登錄 高階收支登錄 材料自購登錄 每日結帳 排班表 現場電腦打卡 掃碼打卡…" at bounding box center [426, 70] width 853 height 675
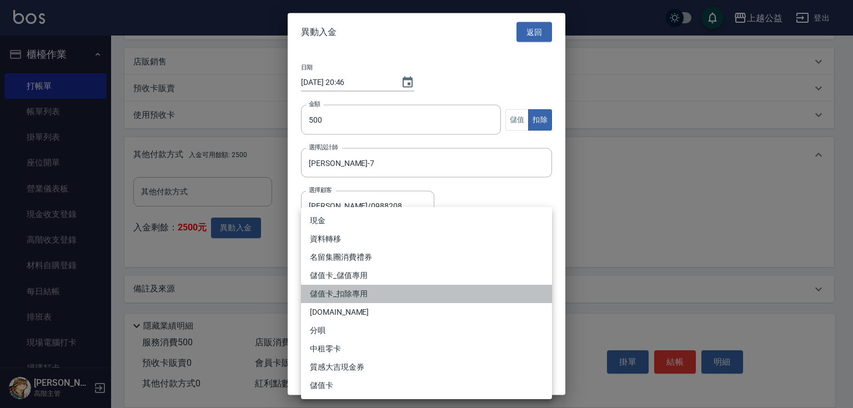
click at [357, 298] on li "儲值卡_扣除專用" at bounding box center [426, 294] width 251 height 18
type input "儲值卡_扣除專用"
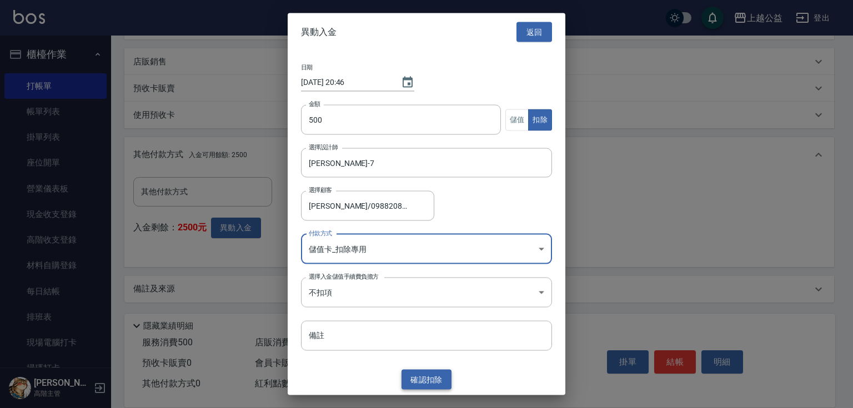
click at [426, 375] on button "確認 扣除" at bounding box center [427, 379] width 50 height 21
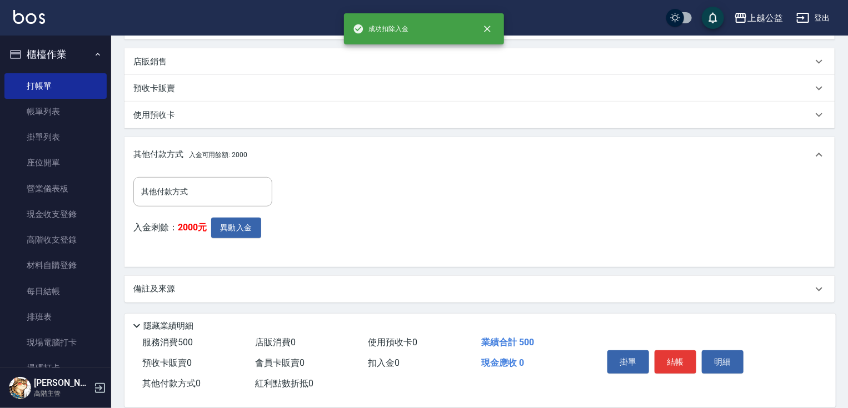
drag, startPoint x: 557, startPoint y: 247, endPoint x: 594, endPoint y: 333, distance: 93.3
click at [672, 359] on button "結帳" at bounding box center [675, 362] width 42 height 23
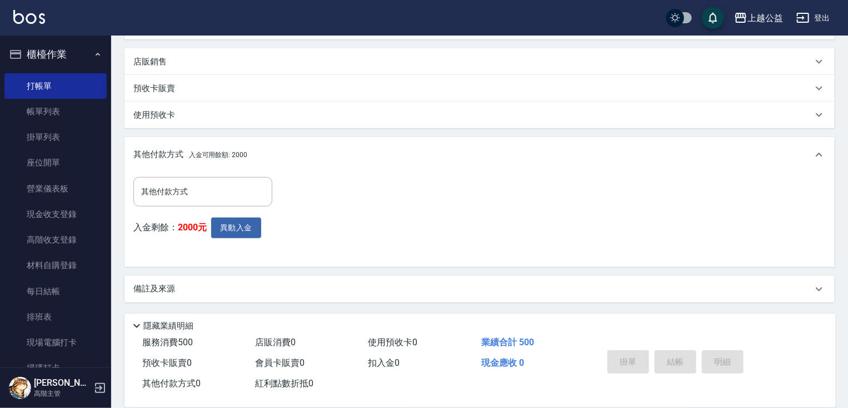
type input "[DATE] 20:46"
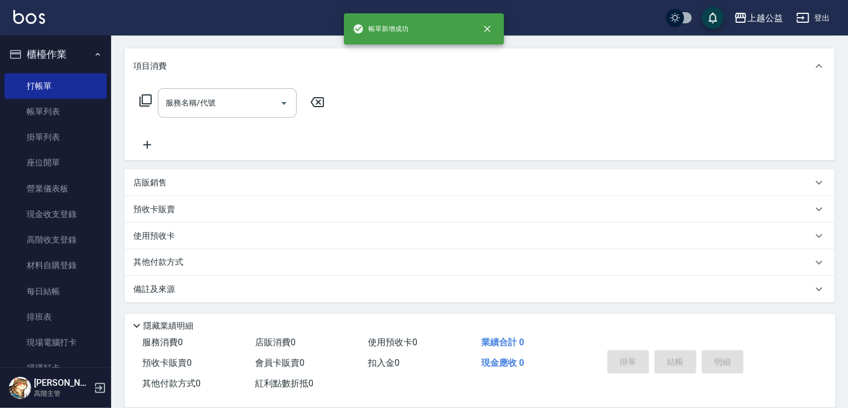
scroll to position [0, 0]
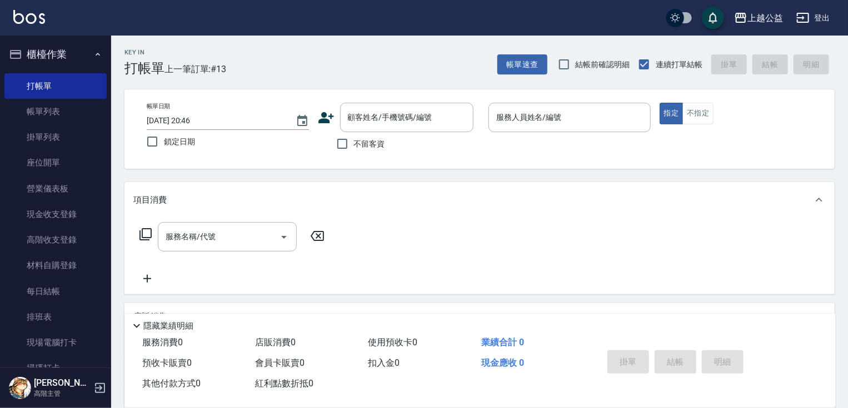
click at [354, 143] on span "不留客資" at bounding box center [369, 144] width 31 height 12
click at [354, 143] on input "不留客資" at bounding box center [342, 143] width 23 height 23
checkbox input "true"
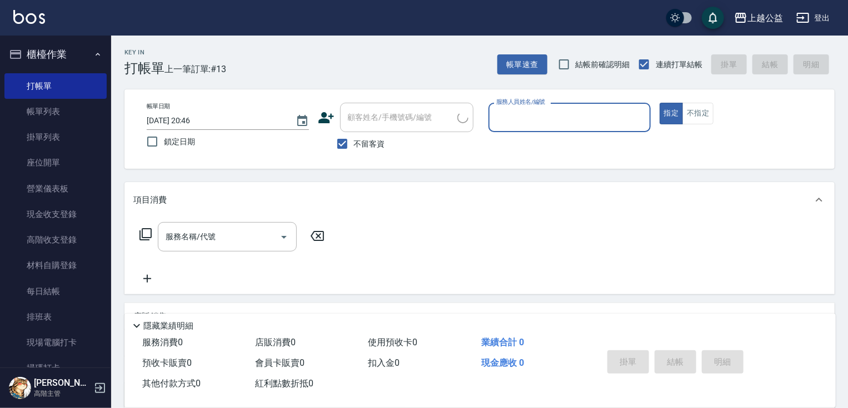
click at [548, 116] on input "服務人員姓名/編號" at bounding box center [569, 117] width 152 height 19
type input "[PERSON_NAME]-6"
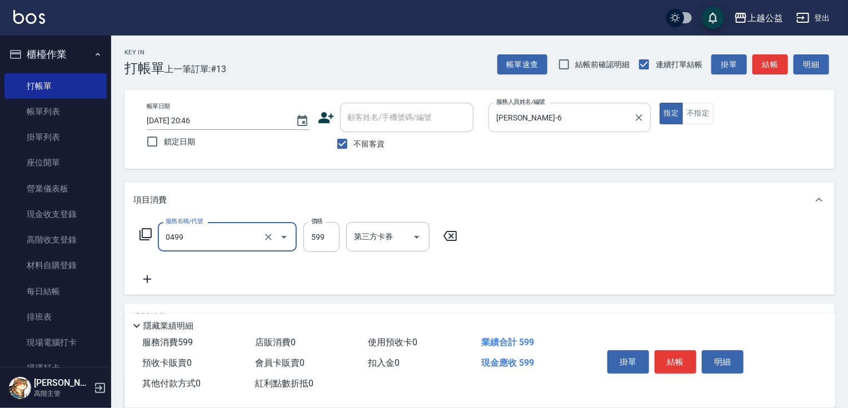
type input "頭皮去角質(0499)"
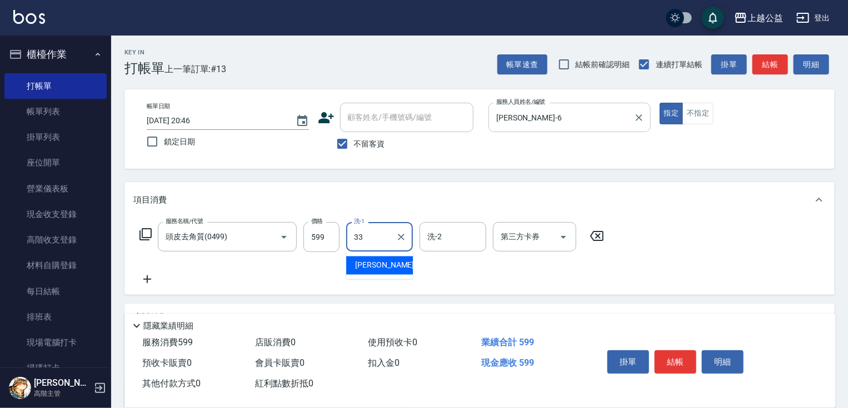
type input "[PERSON_NAME]-33"
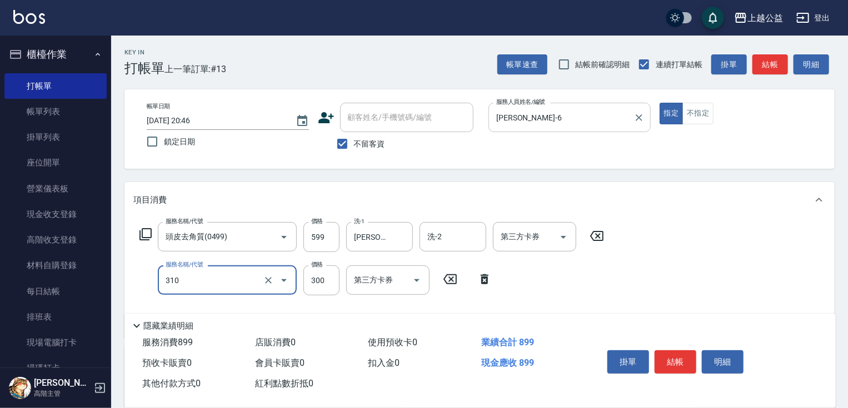
type input "剪髮(310)"
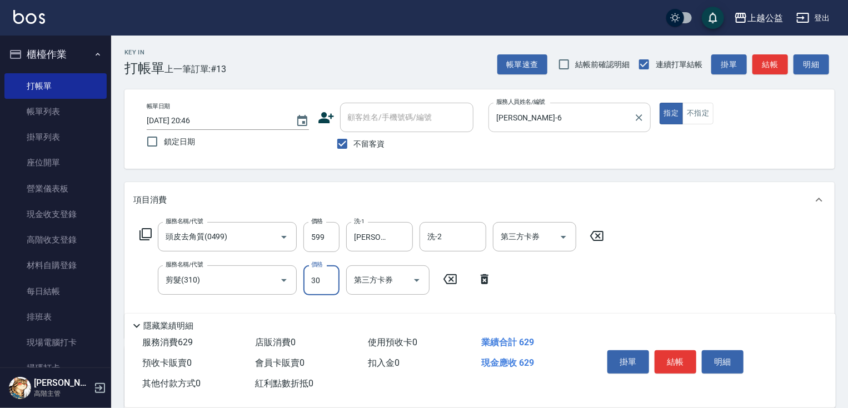
type input "300"
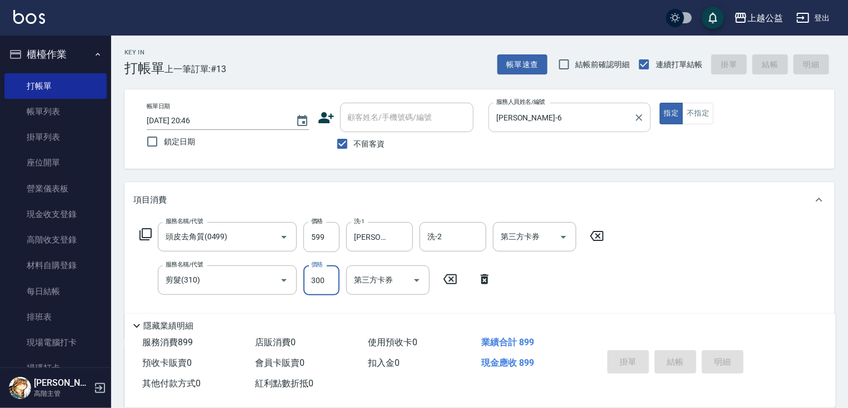
type input "[DATE] 20:47"
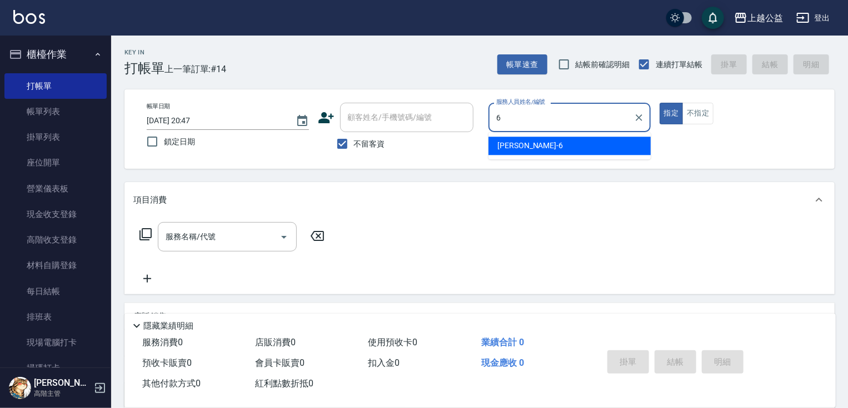
type input "[PERSON_NAME]-6"
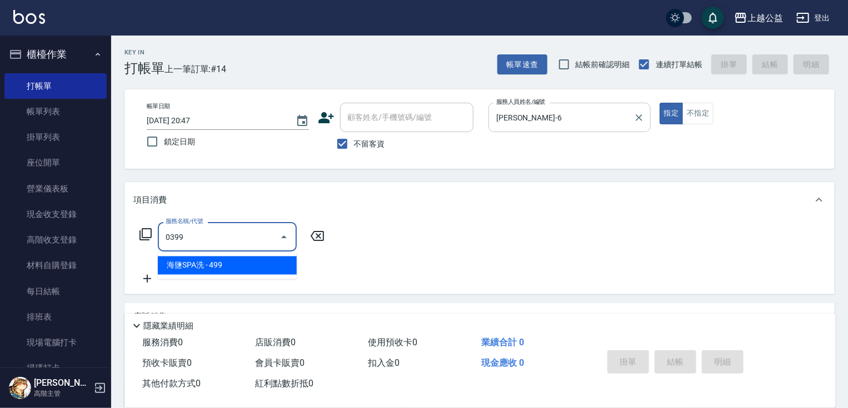
type input "海鹽SPA洗(0399)"
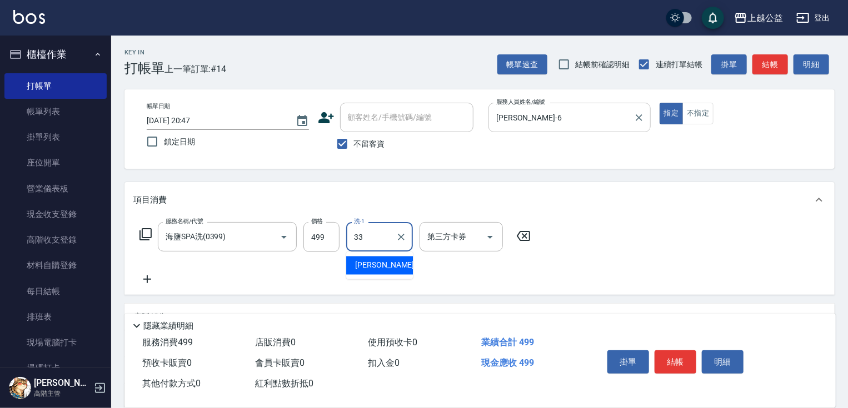
type input "[PERSON_NAME]-33"
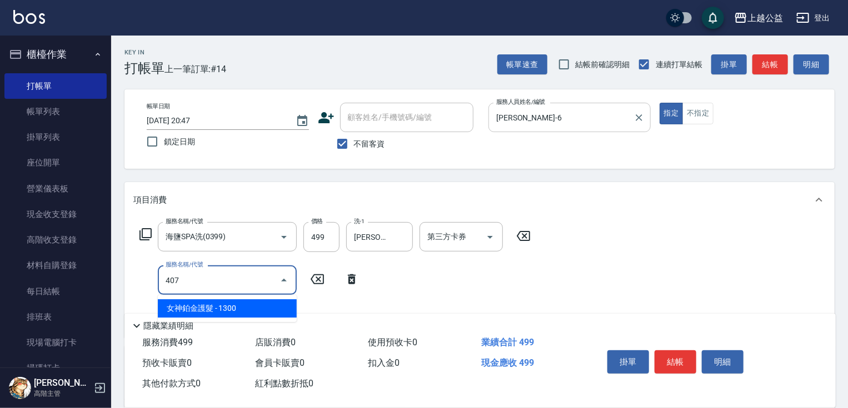
type input "女神鉑金護髮(407)"
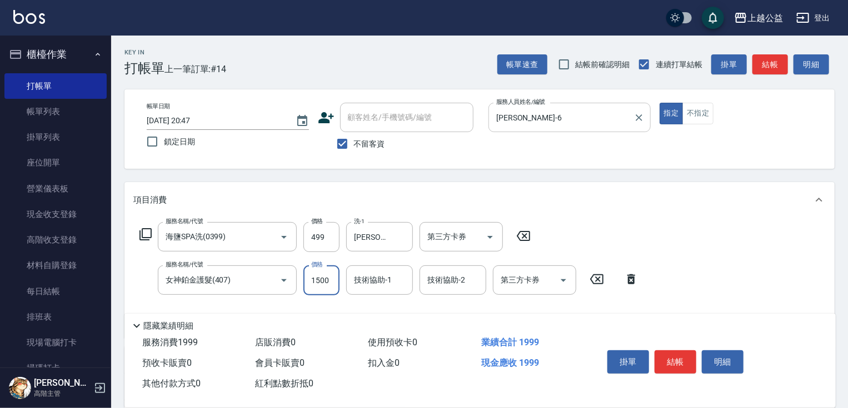
type input "1500"
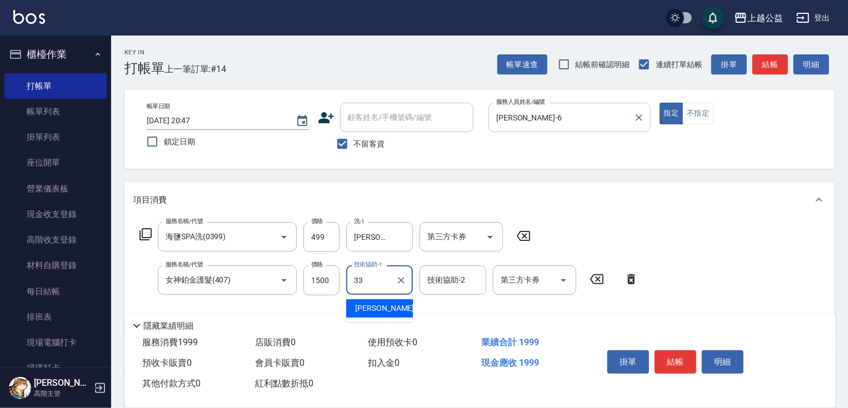
type input "[PERSON_NAME]-33"
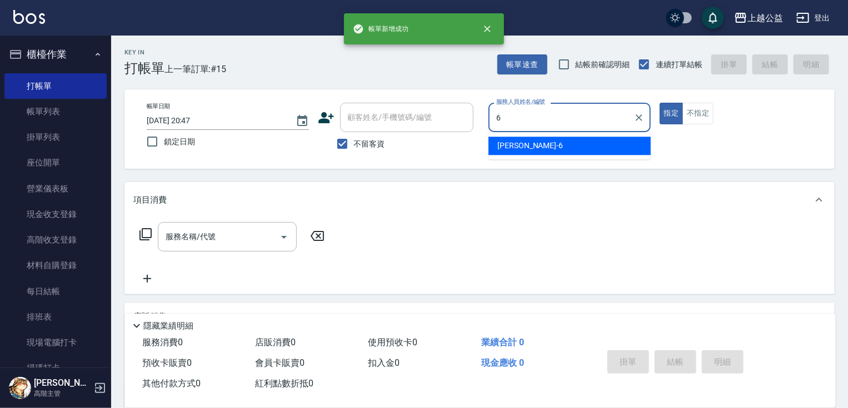
type input "[PERSON_NAME]-6"
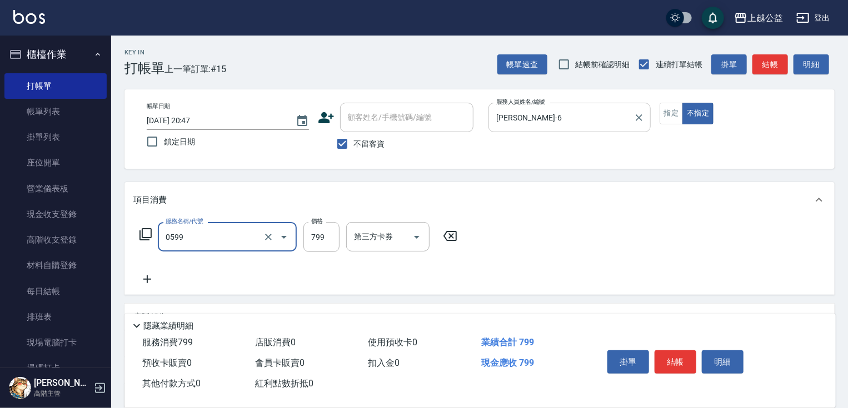
type input "精油SPA(0599)"
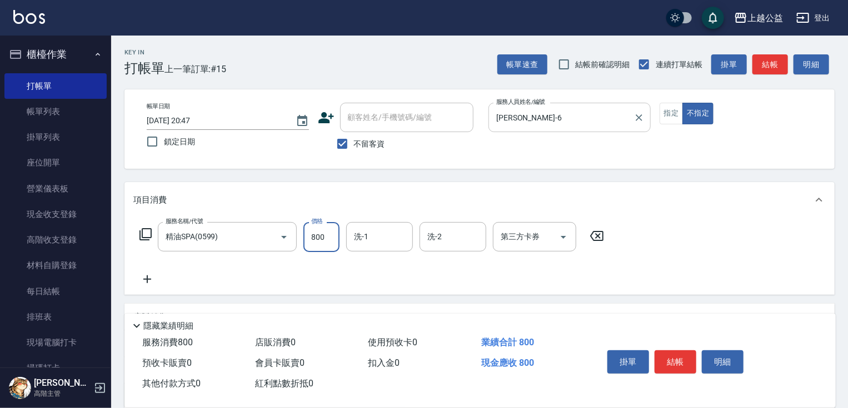
type input "800"
type input "[PERSON_NAME]-33"
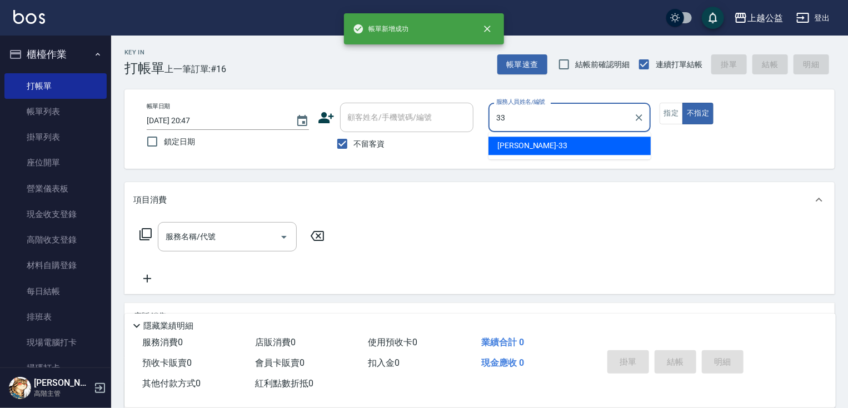
type input "[PERSON_NAME]-33"
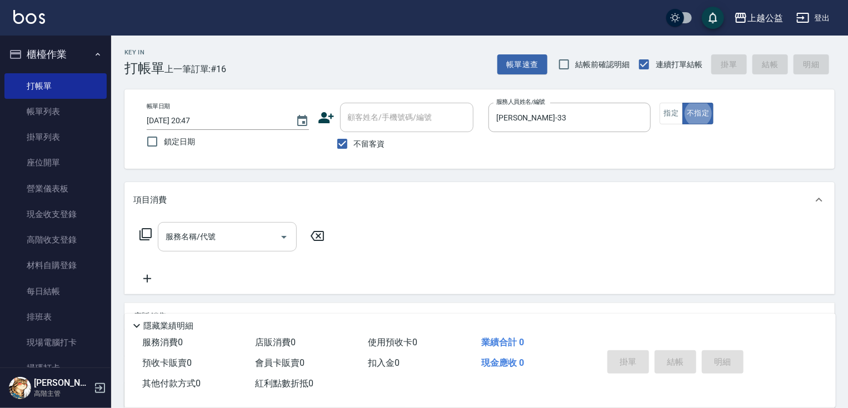
click at [238, 223] on div "服務名稱/代號" at bounding box center [227, 236] width 139 height 29
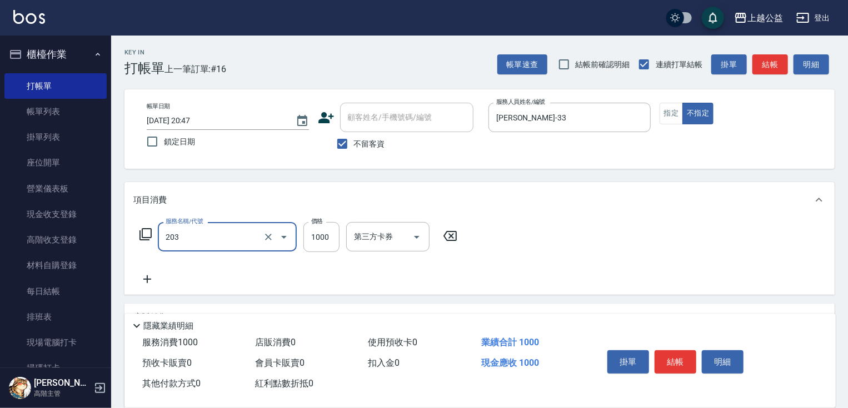
type input "燙髮(203)"
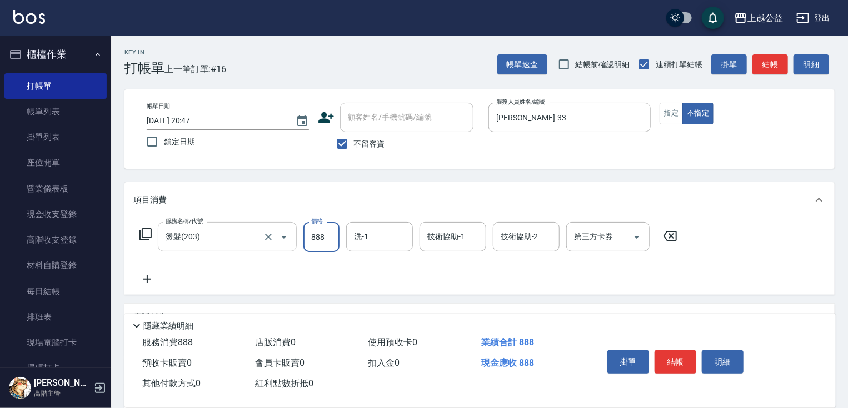
type input "888"
type input "6"
click at [359, 282] on div "服務名稱/代號 燙髮(203) 服務名稱/代號 價格 888 價格 洗-1 洗-1 技術協助-1 技術協助-1 技術協助-2 技術協助-2 第三方卡券 第三方…" at bounding box center [408, 254] width 550 height 64
click at [682, 354] on button "結帳" at bounding box center [675, 362] width 42 height 23
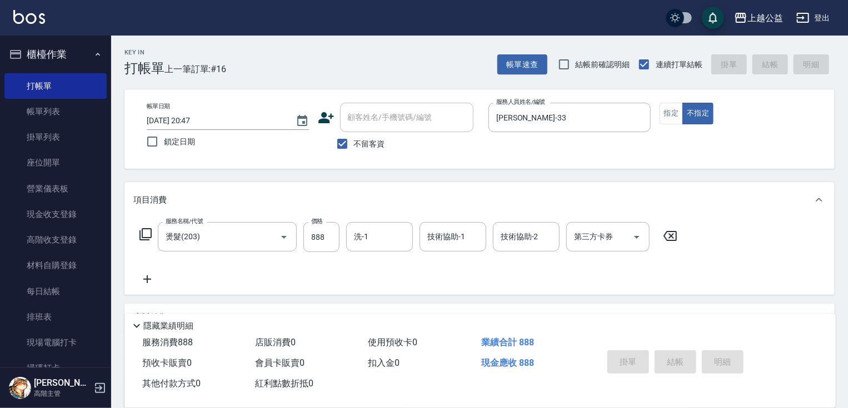
type input "[DATE] 20:48"
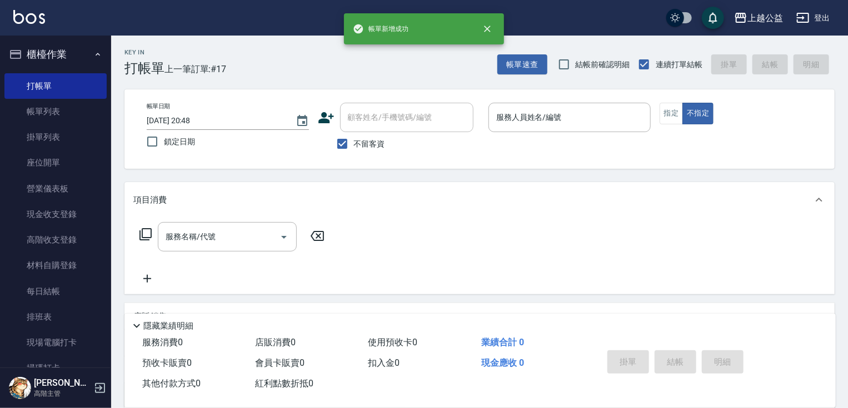
click at [374, 142] on span "不留客資" at bounding box center [369, 144] width 31 height 12
click at [354, 142] on input "不留客資" at bounding box center [342, 143] width 23 height 23
checkbox input "false"
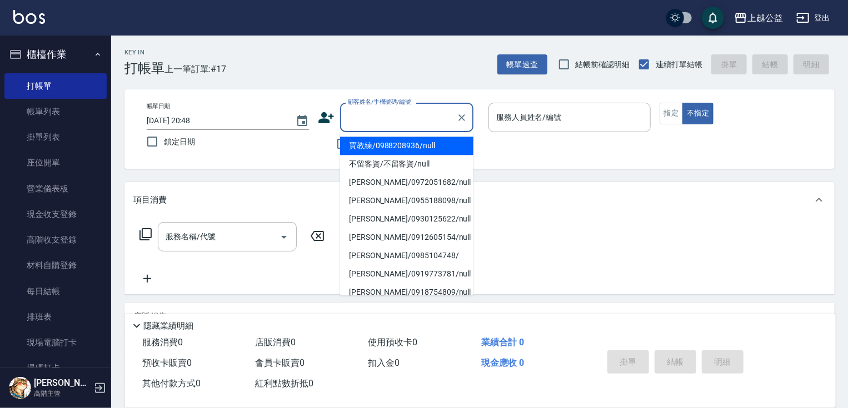
click at [382, 119] on input "顧客姓名/手機號碼/編號" at bounding box center [398, 117] width 107 height 19
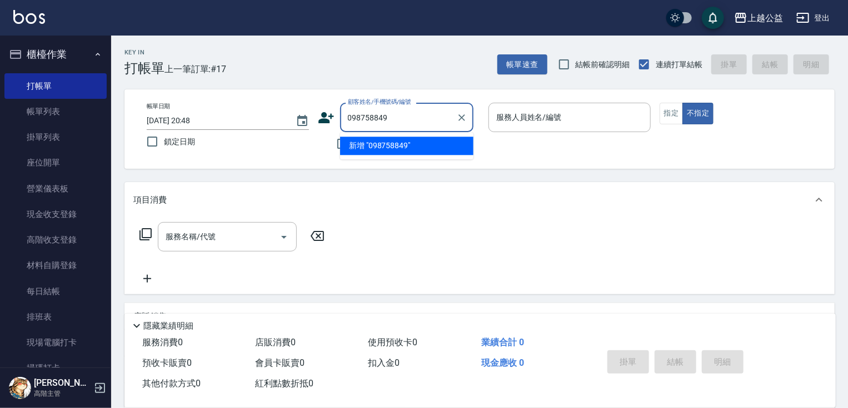
type input "0987588498"
click at [459, 115] on icon "Clear" at bounding box center [461, 117] width 7 height 7
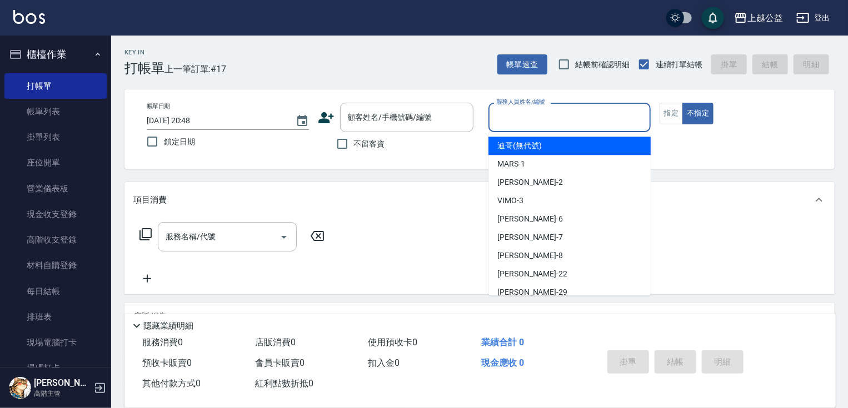
click at [502, 123] on input "服務人員姓名/編號" at bounding box center [569, 117] width 152 height 19
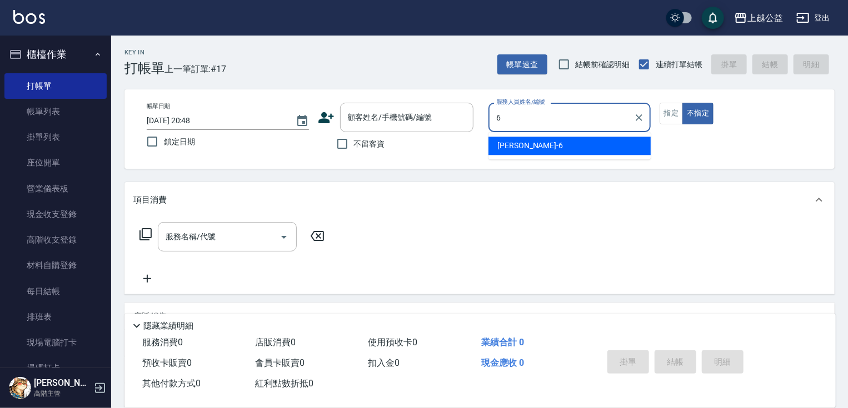
type input "[PERSON_NAME]-6"
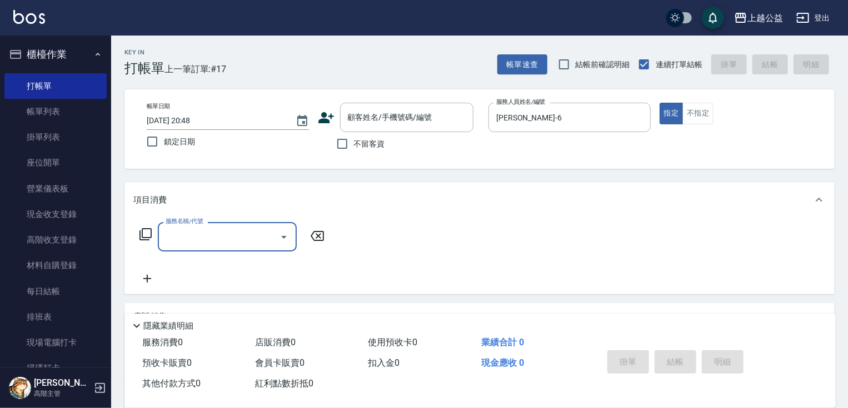
click at [374, 141] on span "不留客資" at bounding box center [369, 144] width 31 height 12
click at [354, 141] on input "不留客資" at bounding box center [342, 143] width 23 height 23
checkbox input "true"
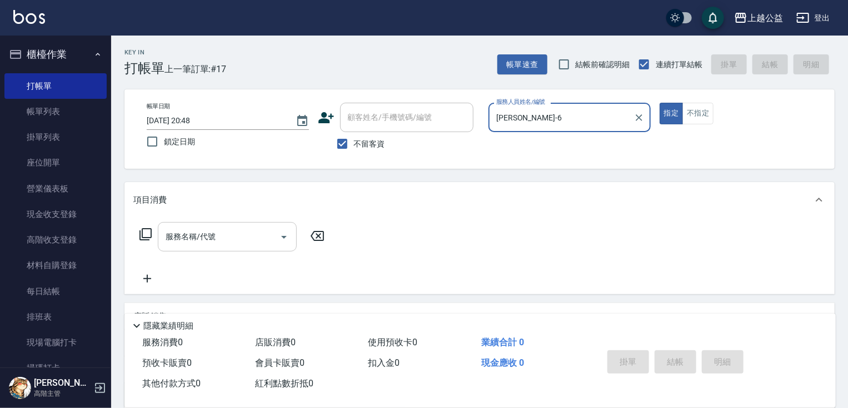
click at [209, 236] on input "服務名稱/代號" at bounding box center [219, 236] width 112 height 19
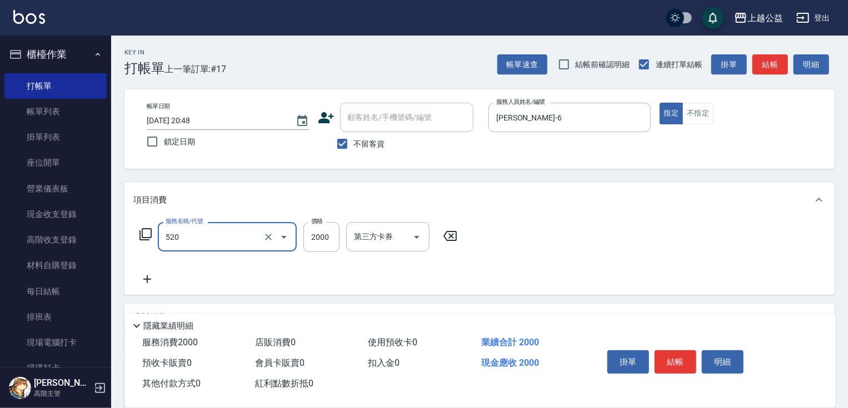
type input "繽紛染髮(520)"
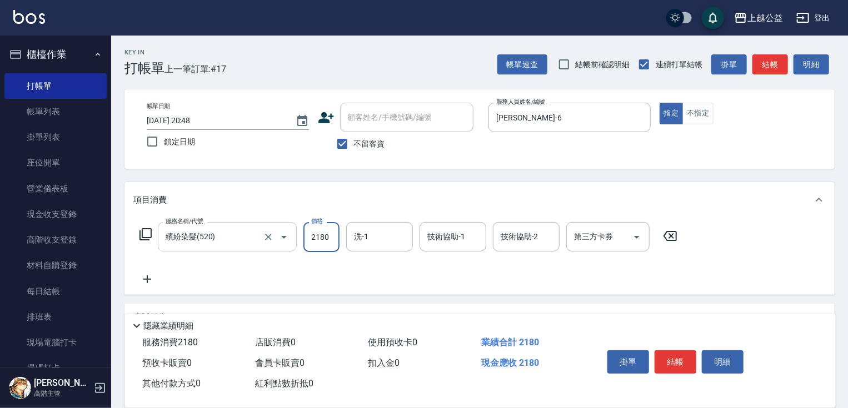
type input "2180"
type input "[PERSON_NAME]-33"
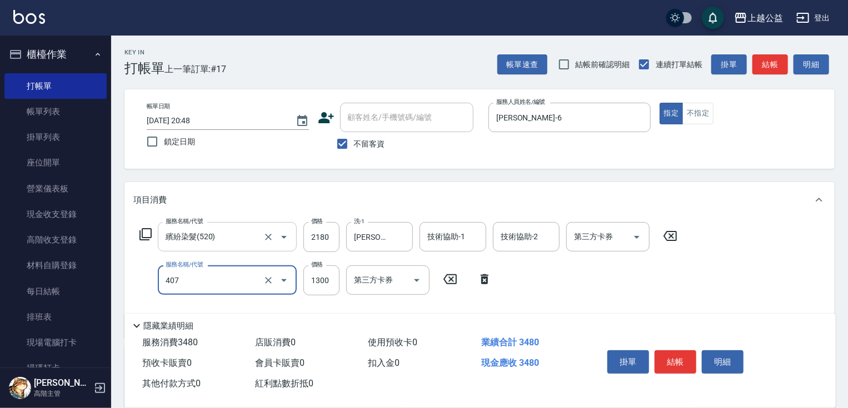
type input "女神鉑金護髮(407)"
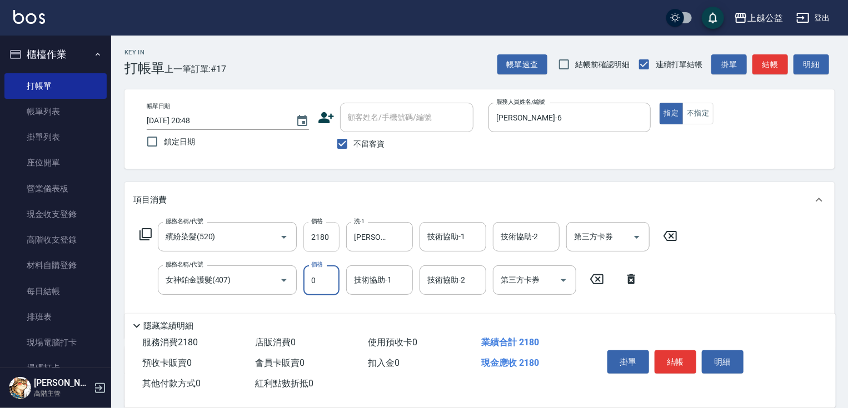
type input "0"
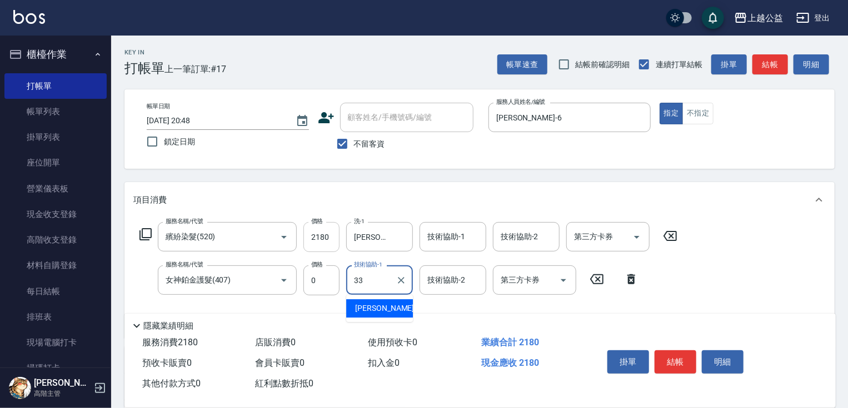
type input "[PERSON_NAME]-33"
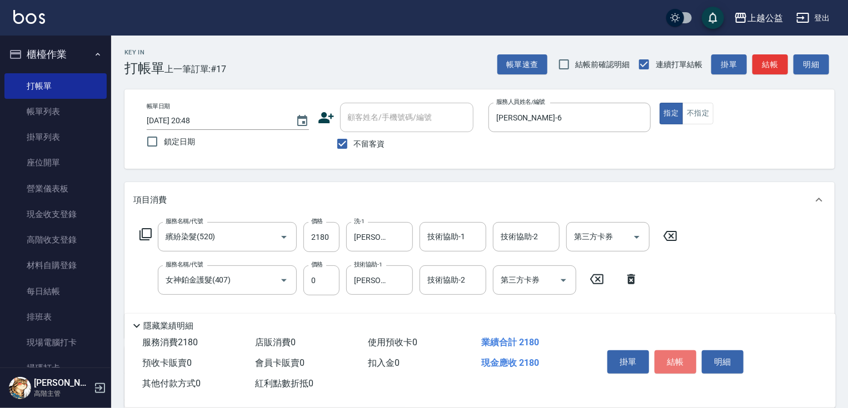
click at [674, 362] on button "結帳" at bounding box center [675, 362] width 42 height 23
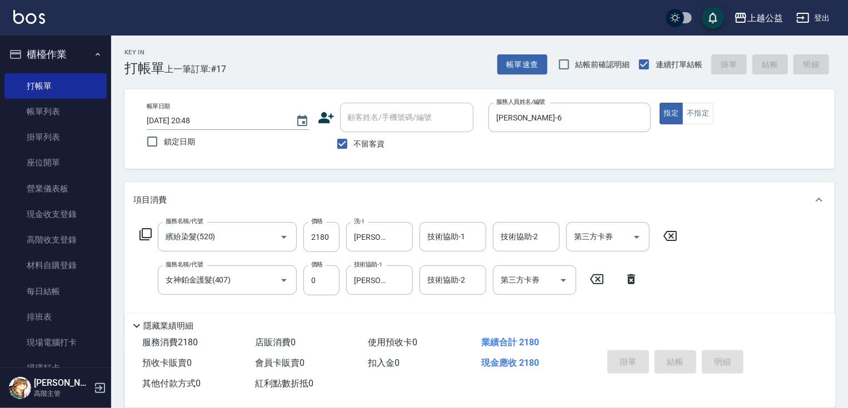
type input "[DATE] 20:49"
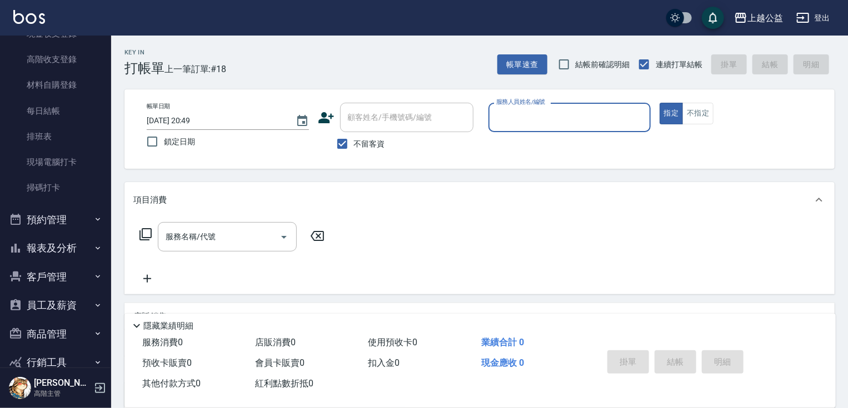
scroll to position [231, 0]
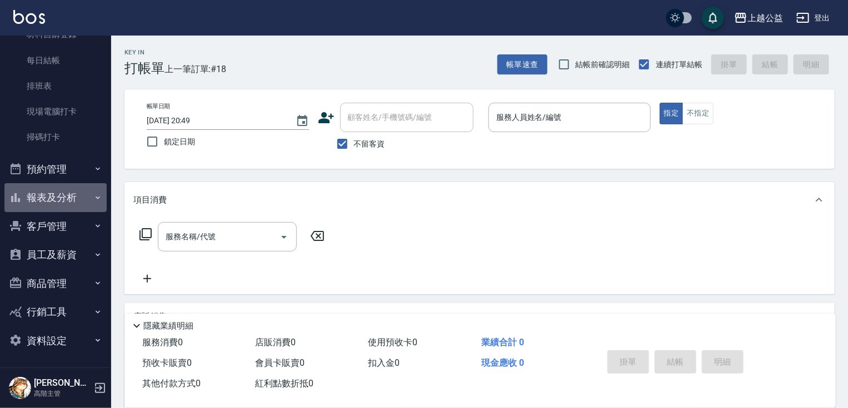
click at [58, 193] on button "報表及分析" at bounding box center [55, 197] width 102 height 29
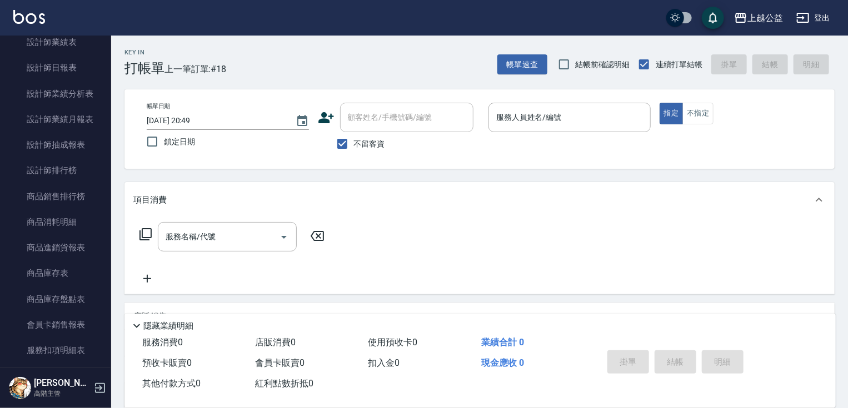
scroll to position [769, 0]
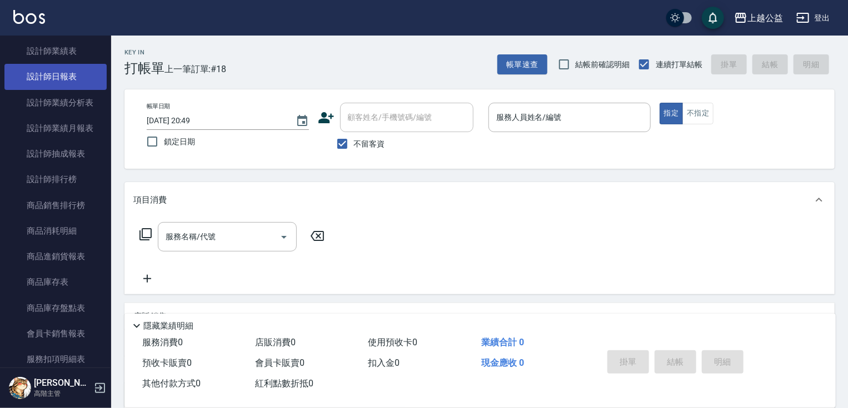
click at [60, 79] on link "設計師日報表" at bounding box center [55, 77] width 102 height 26
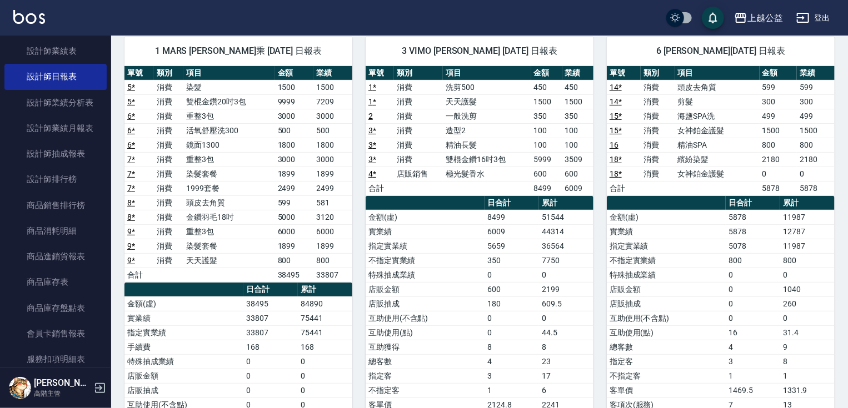
drag, startPoint x: 306, startPoint y: 217, endPoint x: 309, endPoint y: 268, distance: 51.8
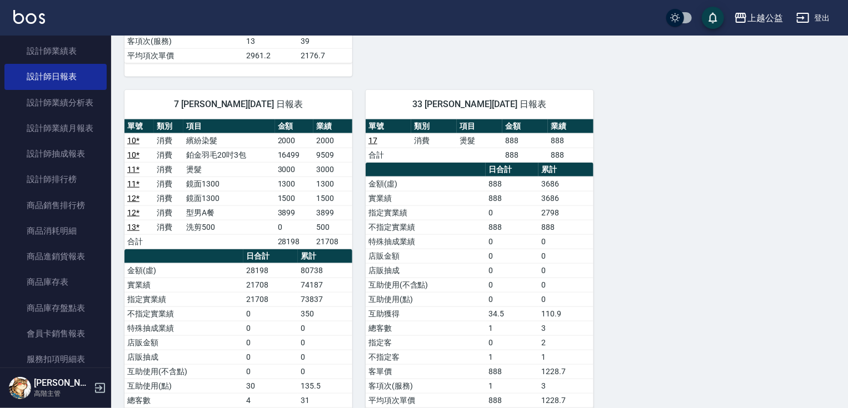
drag, startPoint x: 489, startPoint y: 262, endPoint x: 484, endPoint y: 307, distance: 44.7
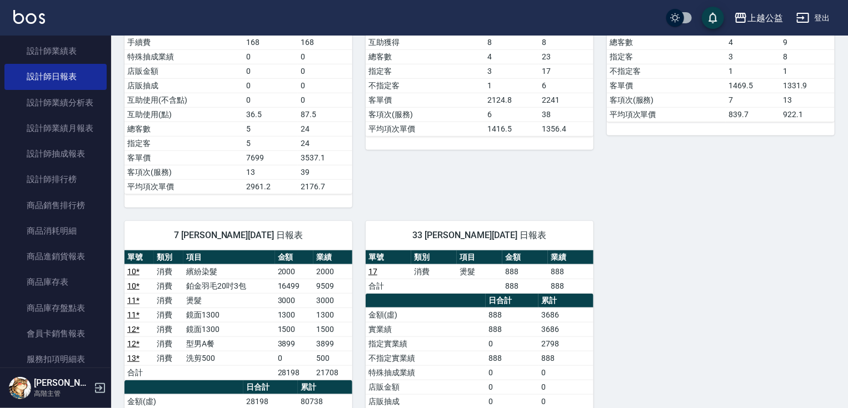
drag, startPoint x: 474, startPoint y: 298, endPoint x: 480, endPoint y: 253, distance: 45.3
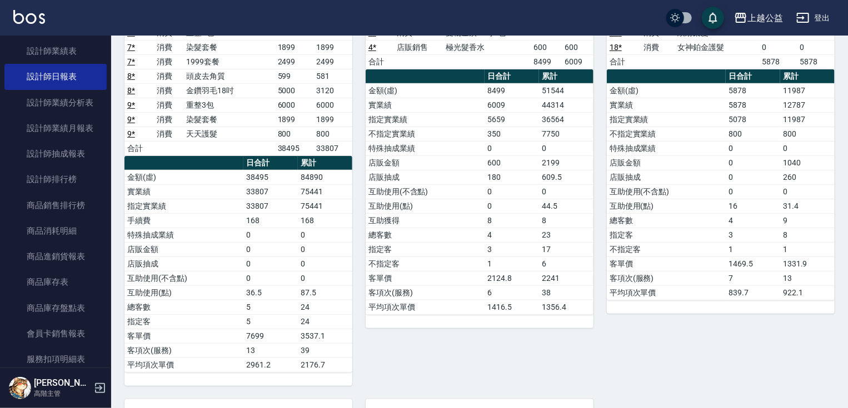
scroll to position [124, 0]
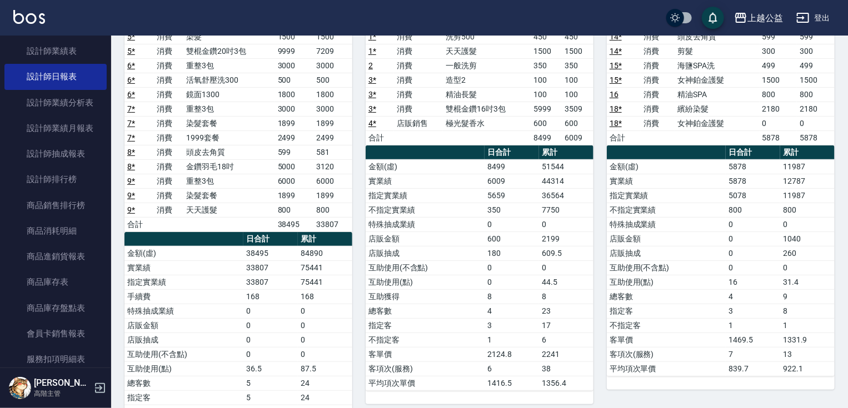
drag, startPoint x: 478, startPoint y: 284, endPoint x: 497, endPoint y: 221, distance: 66.2
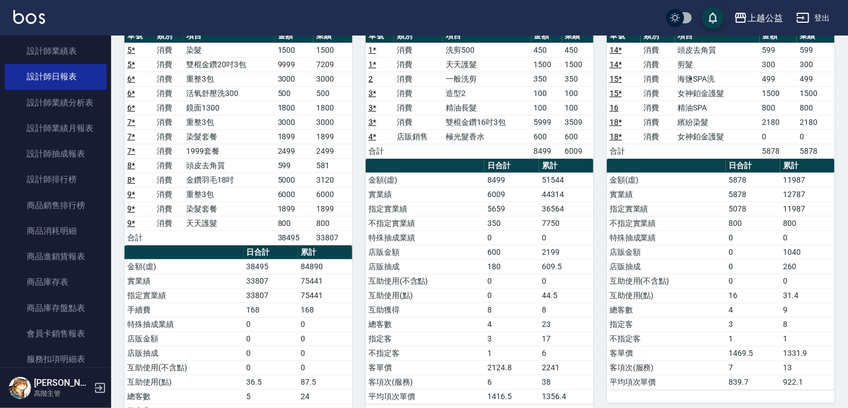
scroll to position [0, 0]
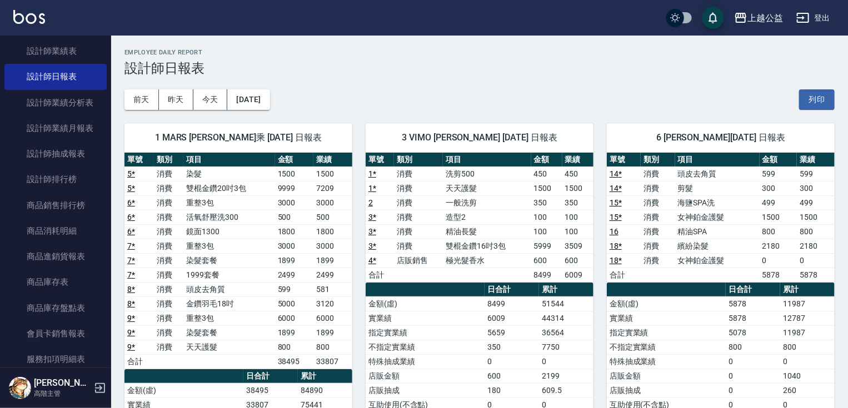
drag, startPoint x: 322, startPoint y: 281, endPoint x: 344, endPoint y: 138, distance: 145.0
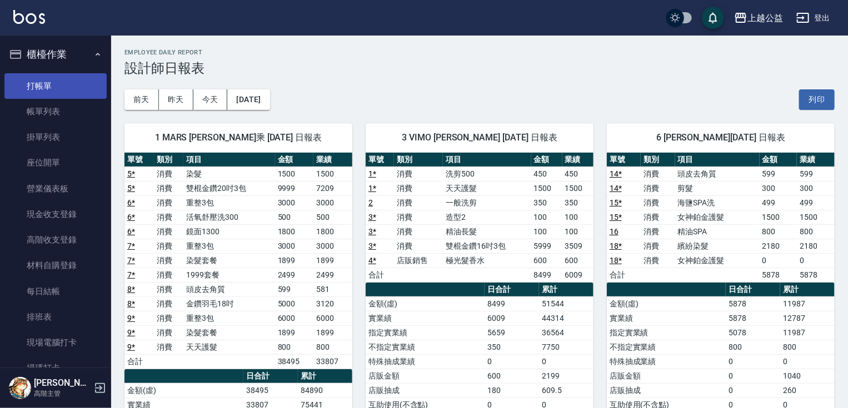
click at [62, 89] on link "打帳單" at bounding box center [55, 86] width 102 height 26
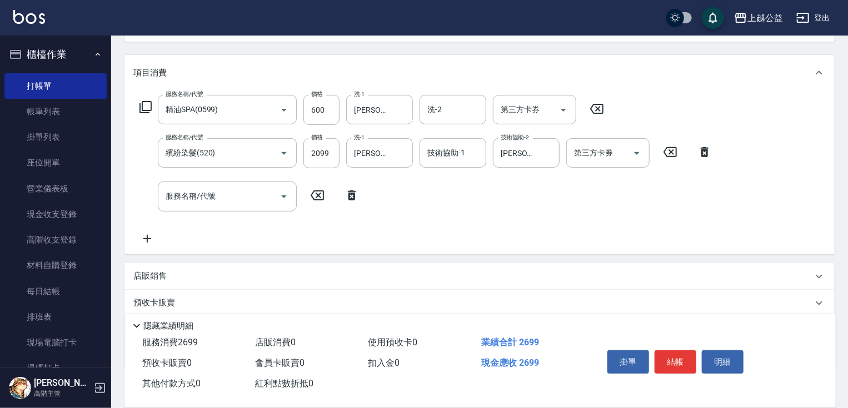
scroll to position [194, 0]
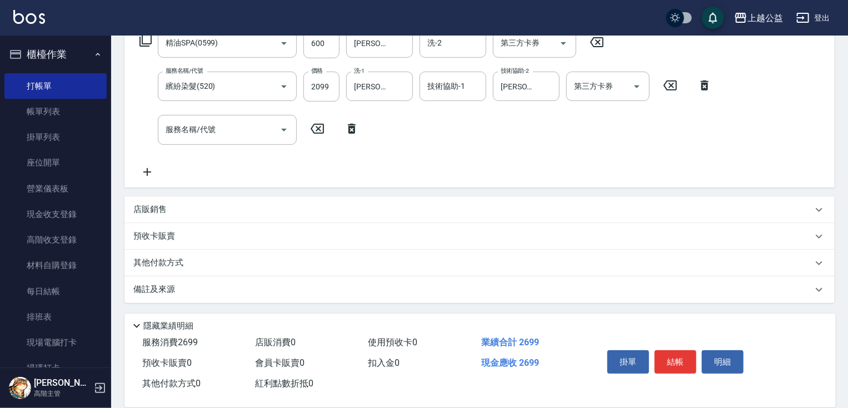
drag, startPoint x: 318, startPoint y: 192, endPoint x: 313, endPoint y: 238, distance: 46.9
click at [669, 86] on icon at bounding box center [669, 86] width 13 height 10
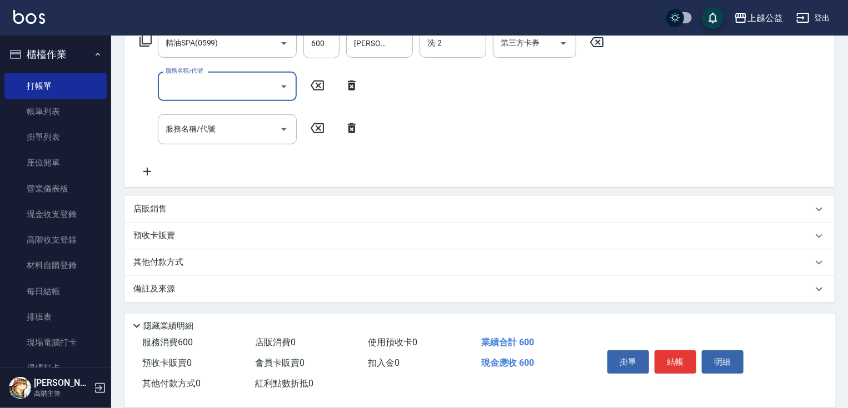
scroll to position [193, 0]
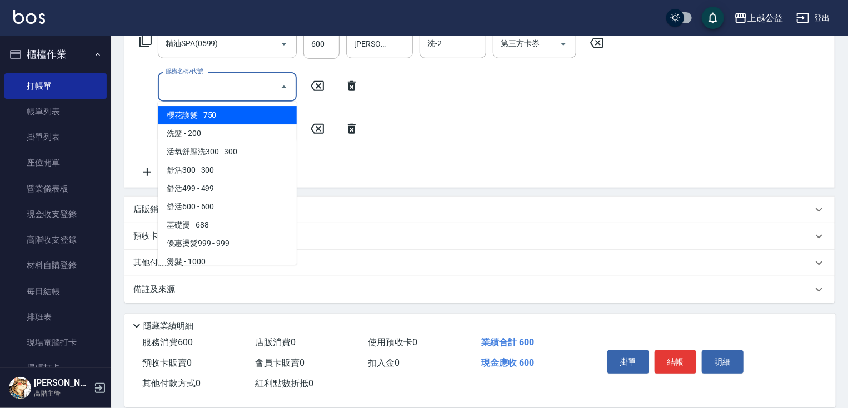
click at [248, 92] on input "服務名稱/代號" at bounding box center [219, 86] width 112 height 19
click at [148, 41] on icon at bounding box center [145, 40] width 13 height 13
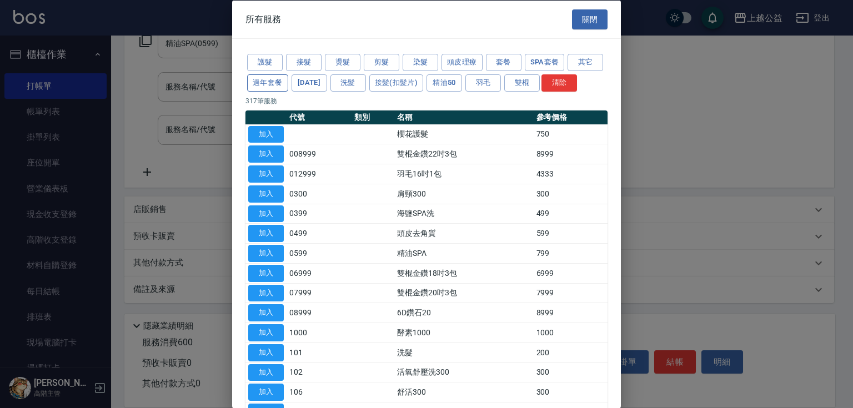
click at [288, 82] on button "過年套餐" at bounding box center [267, 82] width 41 height 17
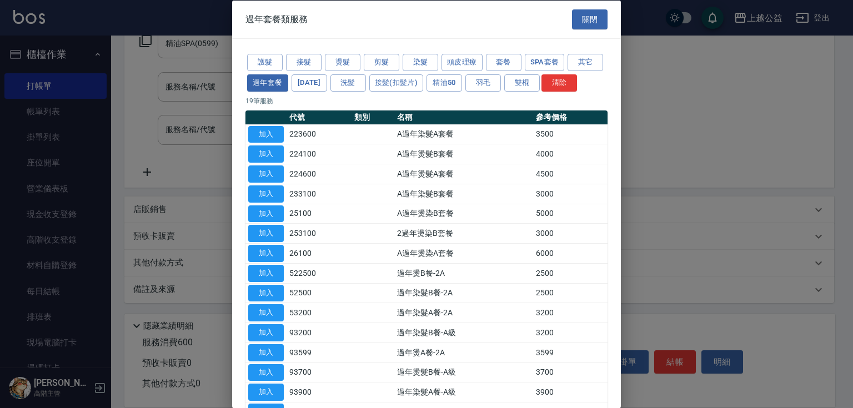
click at [262, 141] on td "加入" at bounding box center [266, 134] width 41 height 20
click at [262, 143] on button "加入" at bounding box center [266, 134] width 36 height 17
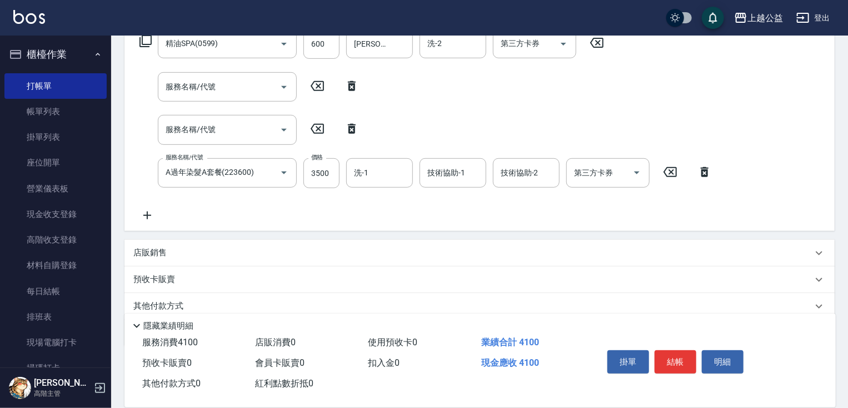
click at [313, 132] on icon at bounding box center [317, 129] width 13 height 10
click at [321, 84] on icon at bounding box center [317, 85] width 28 height 13
drag, startPoint x: 349, startPoint y: 87, endPoint x: 348, endPoint y: 97, distance: 9.5
click at [351, 87] on icon at bounding box center [352, 85] width 28 height 13
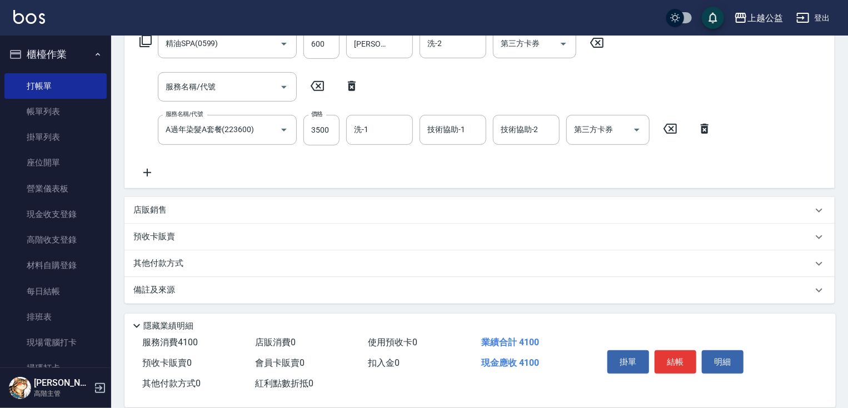
click at [349, 87] on icon at bounding box center [352, 86] width 8 height 10
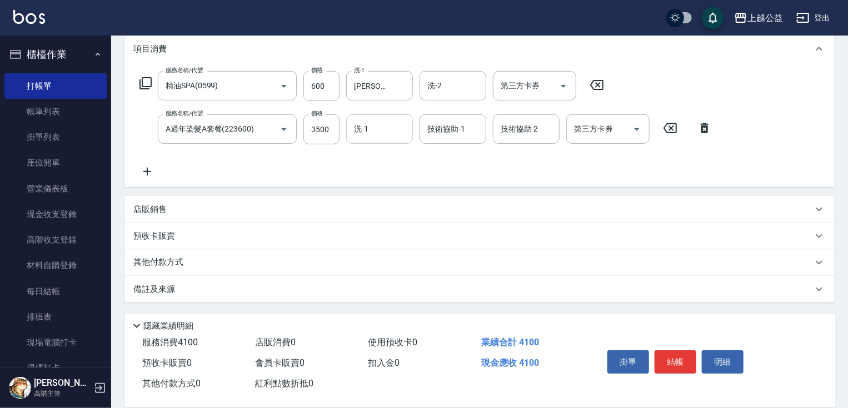
click at [362, 129] on input "洗-1" at bounding box center [379, 128] width 57 height 19
click at [405, 129] on icon "Clear" at bounding box center [400, 129] width 11 height 11
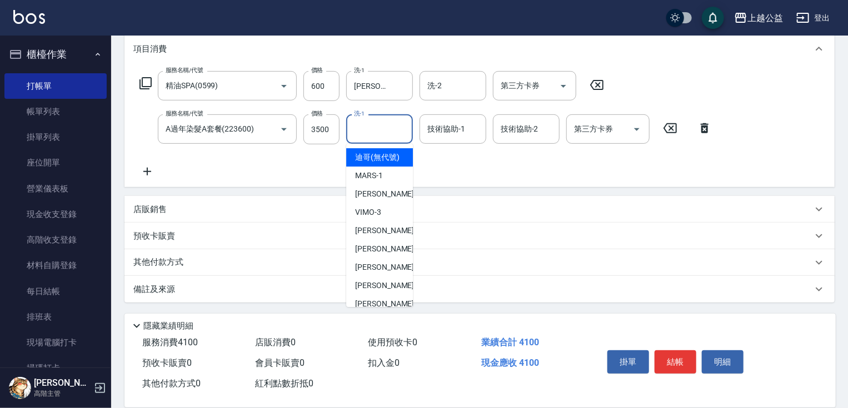
click at [389, 128] on input "洗-1" at bounding box center [379, 128] width 57 height 19
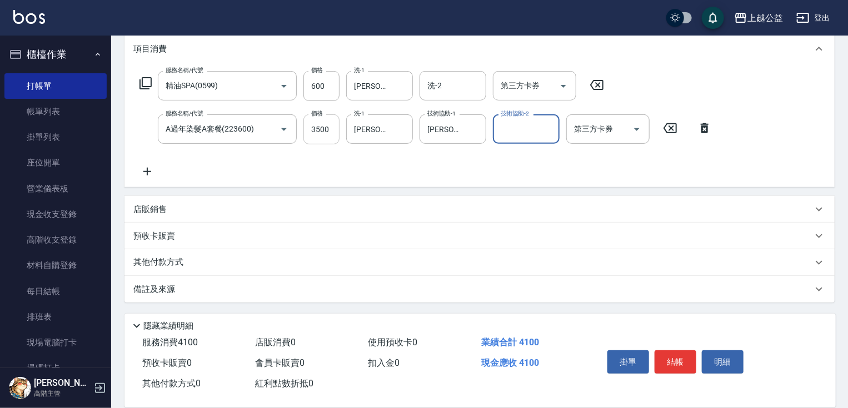
click at [338, 128] on input "3500" at bounding box center [321, 129] width 36 height 30
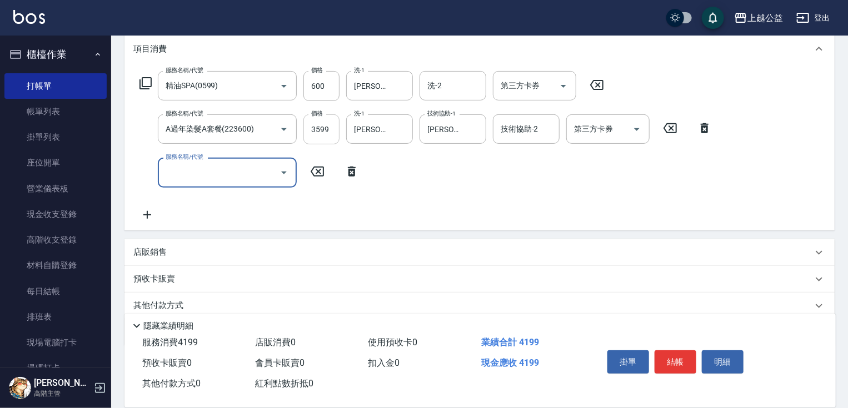
click at [328, 137] on input "3599" at bounding box center [321, 129] width 36 height 30
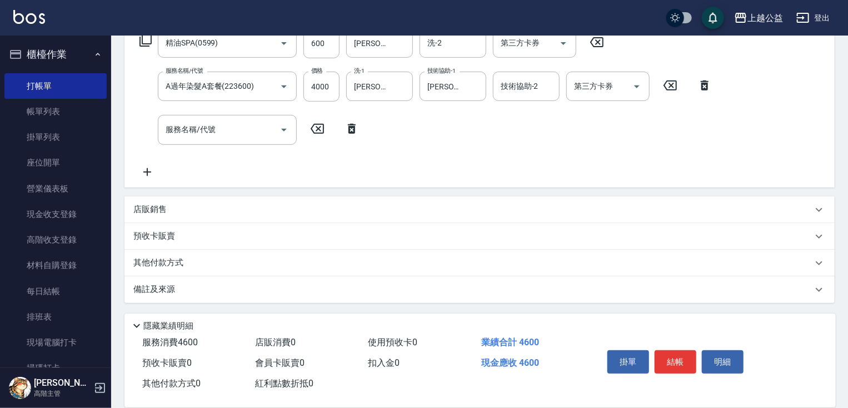
drag, startPoint x: 343, startPoint y: 293, endPoint x: 352, endPoint y: 425, distance: 132.5
click at [280, 257] on div "其他付款方式" at bounding box center [472, 263] width 679 height 12
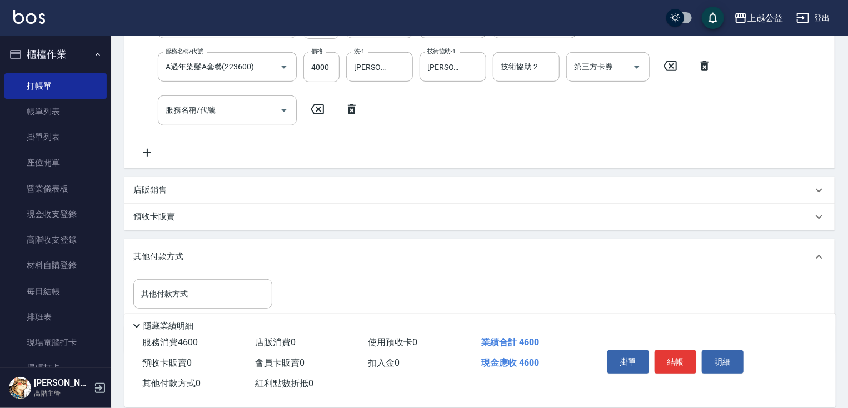
scroll to position [263, 0]
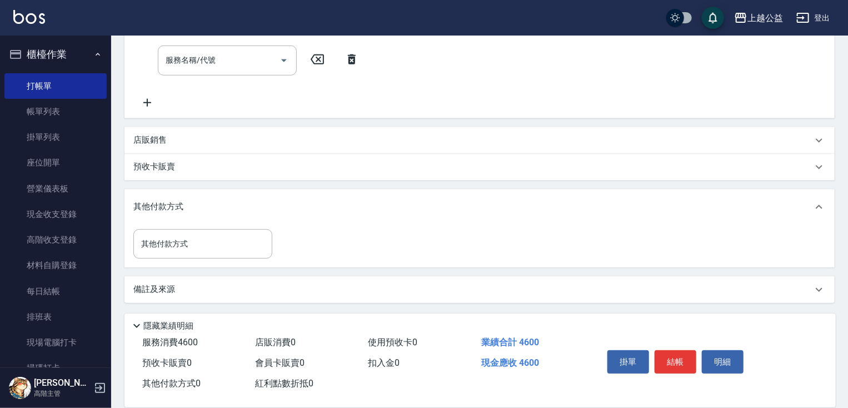
drag, startPoint x: 306, startPoint y: 280, endPoint x: 237, endPoint y: 260, distance: 72.3
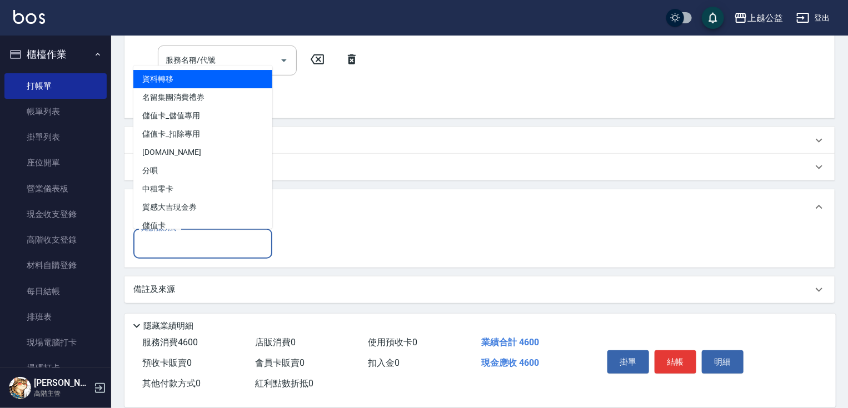
click at [215, 238] on input "其他付款方式" at bounding box center [202, 243] width 129 height 19
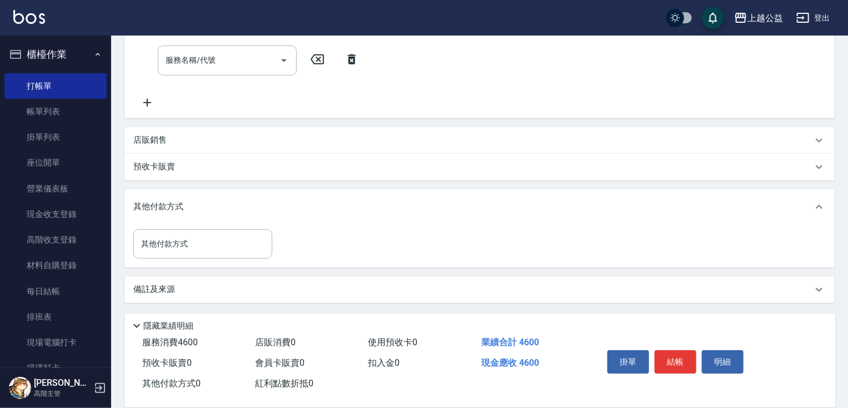
click at [402, 207] on div "其他付款方式" at bounding box center [472, 207] width 679 height 12
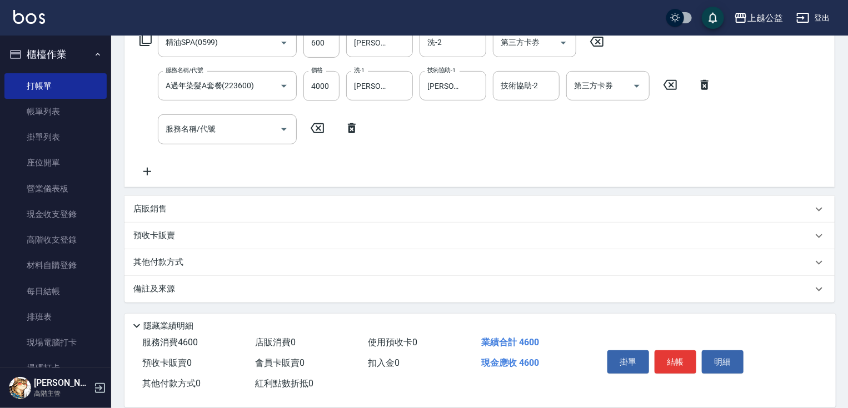
scroll to position [194, 0]
click at [253, 197] on div "店販銷售 服務人員姓名/編號 服務人員姓名/編號 商品代號/名稱 商品代號/名稱" at bounding box center [479, 210] width 710 height 27
drag, startPoint x: 304, startPoint y: 192, endPoint x: 304, endPoint y: 209, distance: 17.2
click at [304, 209] on div "項目消費 服務名稱/代號 精油SPA(0599) 服務名稱/代號 價格 600 價格 洗-1 [PERSON_NAME]-33 洗-1 洗-2 洗-2 第三方…" at bounding box center [479, 145] width 710 height 314
click at [304, 209] on div "店販銷售" at bounding box center [472, 210] width 679 height 12
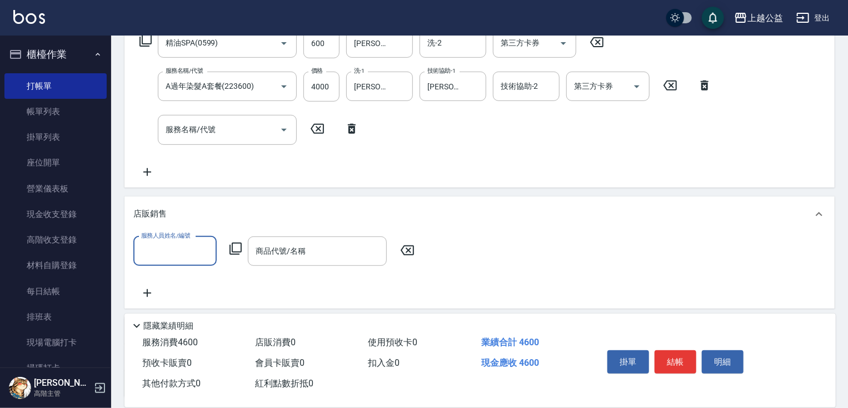
scroll to position [0, 0]
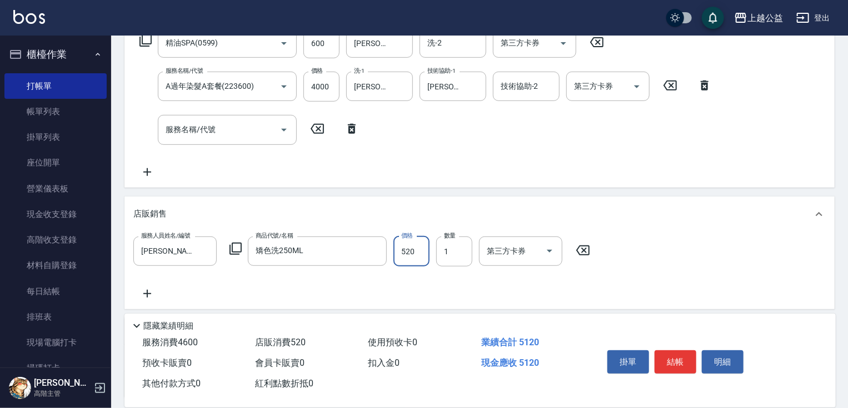
click at [410, 251] on input "520" at bounding box center [411, 252] width 36 height 30
click at [682, 351] on button "結帳" at bounding box center [675, 362] width 42 height 23
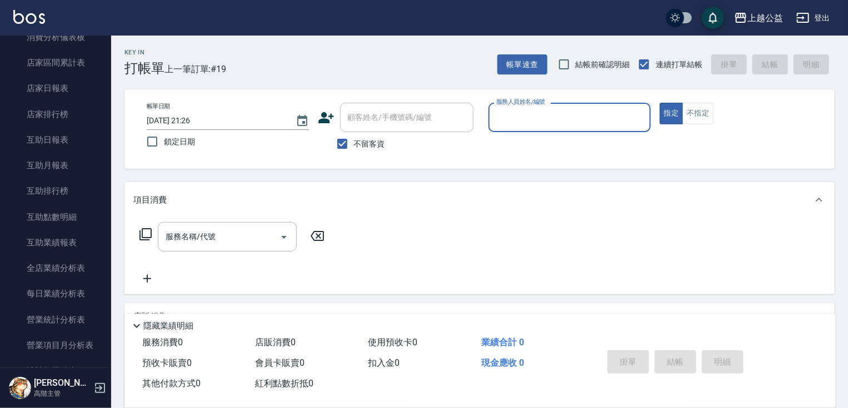
scroll to position [387, 0]
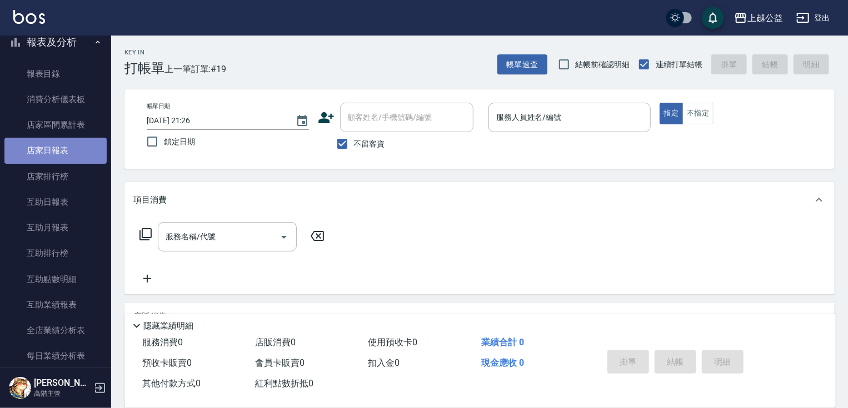
click at [56, 159] on link "店家日報表" at bounding box center [55, 151] width 102 height 26
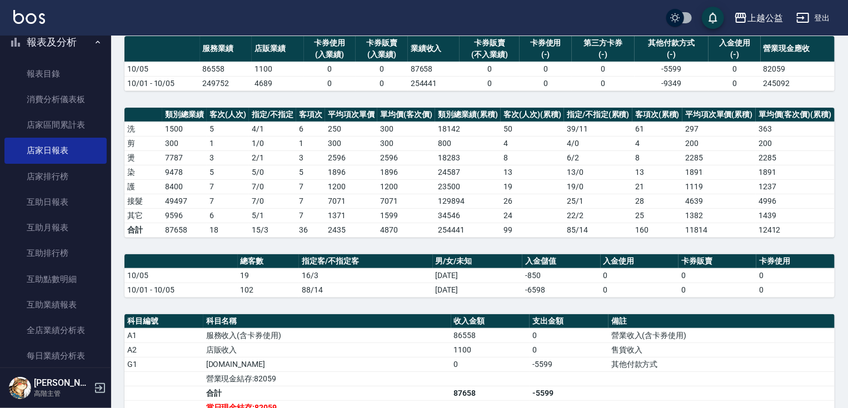
drag, startPoint x: 706, startPoint y: 303, endPoint x: 727, endPoint y: 345, distance: 47.0
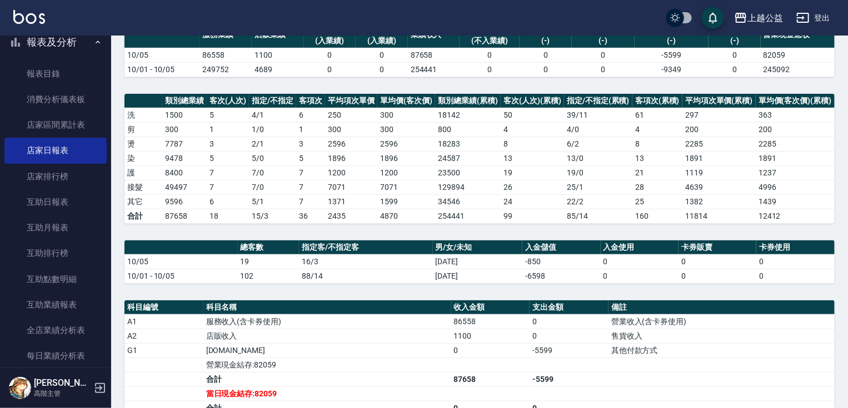
scroll to position [109, 0]
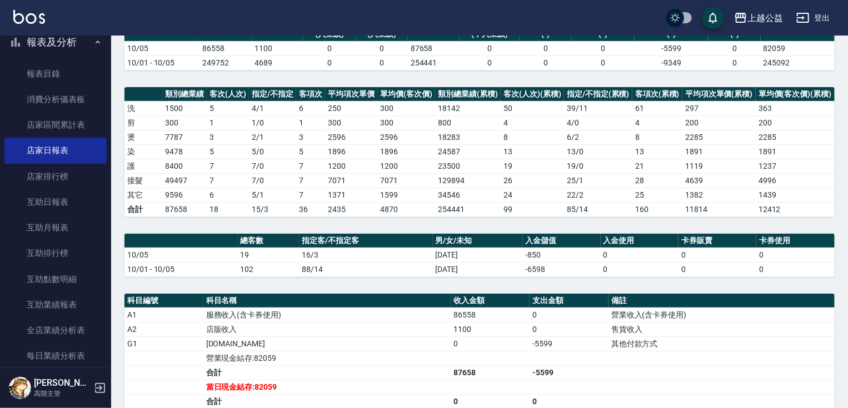
drag, startPoint x: 724, startPoint y: 290, endPoint x: 728, endPoint y: 311, distance: 21.6
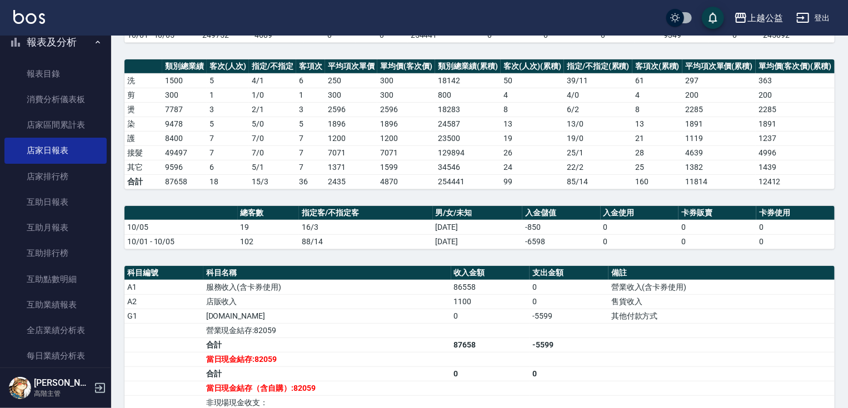
scroll to position [393, 0]
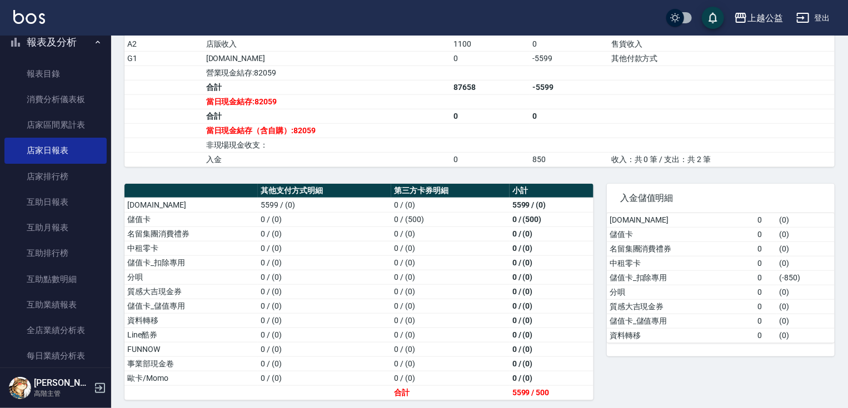
drag, startPoint x: 804, startPoint y: 257, endPoint x: 847, endPoint y: 343, distance: 96.1
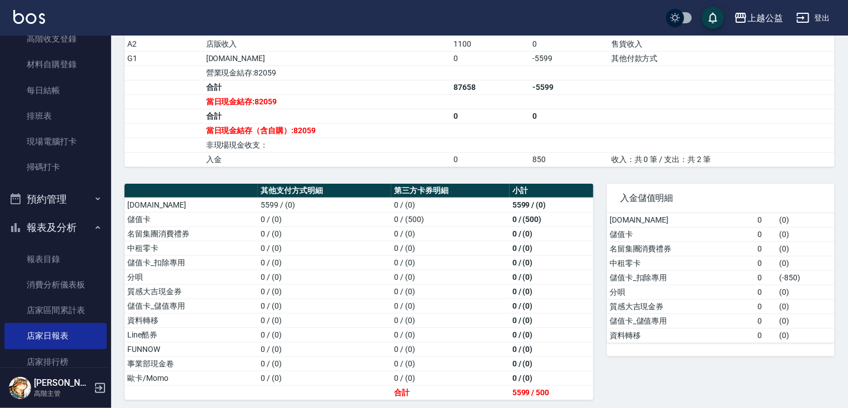
scroll to position [0, 0]
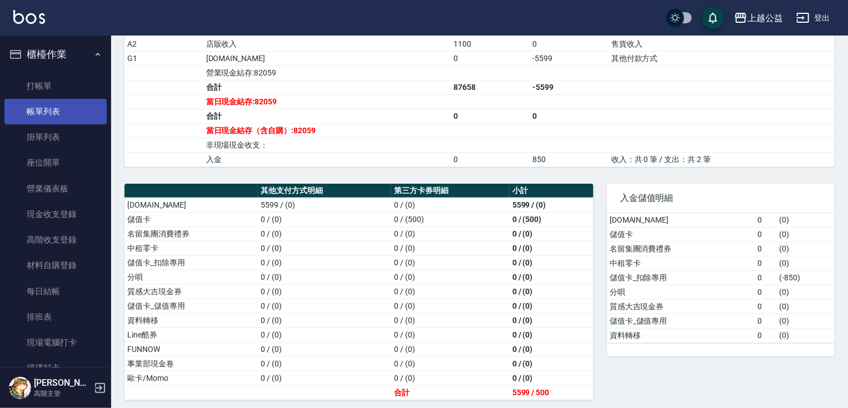
click at [72, 108] on link "帳單列表" at bounding box center [55, 112] width 102 height 26
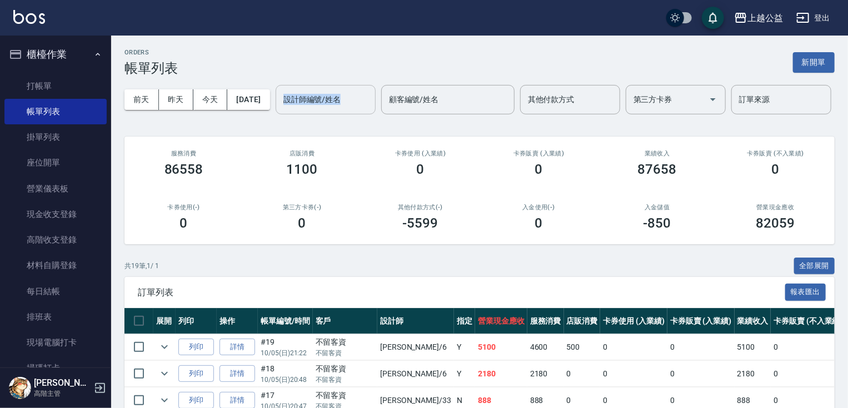
drag, startPoint x: 163, startPoint y: 128, endPoint x: 164, endPoint y: 134, distance: 6.3
click at [164, 123] on div "[DATE] [DATE] [DATE] [DATE] 設計師編號/姓名 設計師編號/姓名 顧客編號/姓名 顧客編號/姓名 其他付款方式 其他付款方式 第三方…" at bounding box center [479, 99] width 710 height 47
click at [276, 114] on div "設計師編號/姓名" at bounding box center [326, 99] width 100 height 29
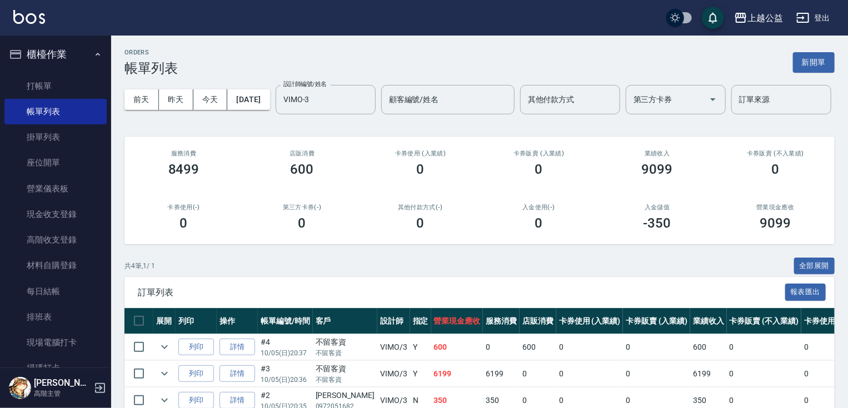
scroll to position [117, 0]
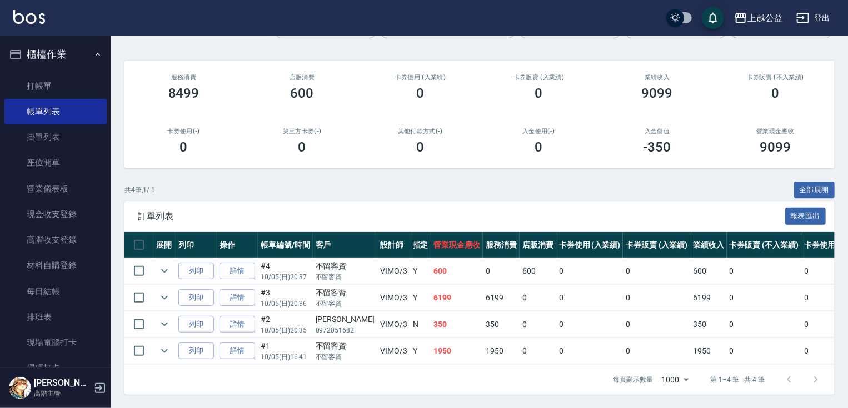
drag, startPoint x: 455, startPoint y: 120, endPoint x: 465, endPoint y: 375, distance: 255.1
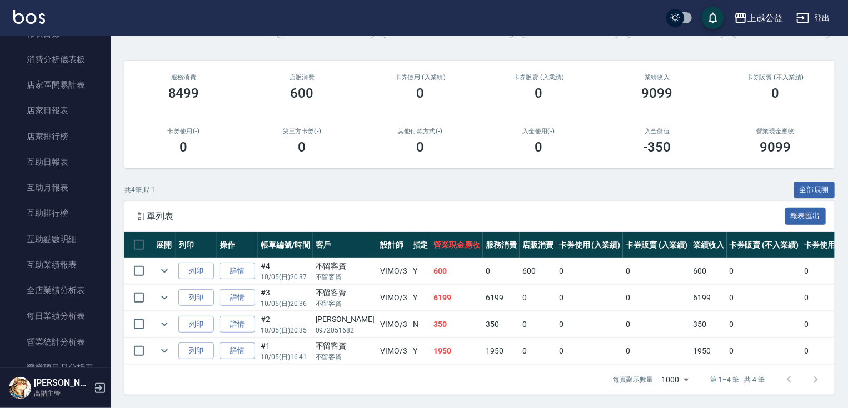
scroll to position [495, 0]
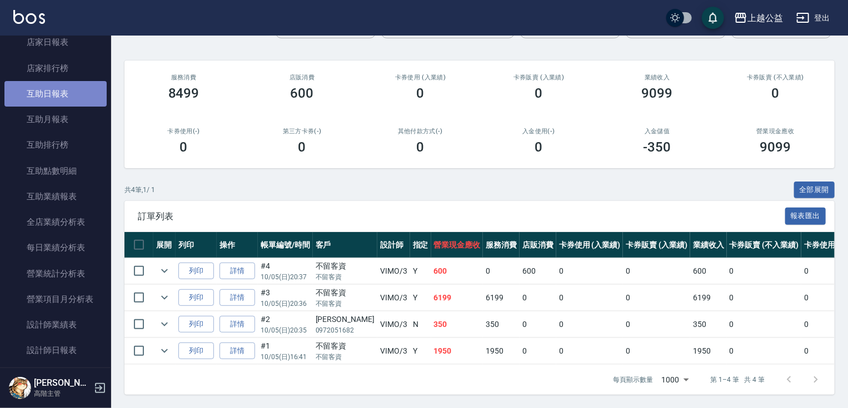
click at [58, 93] on link "互助日報表" at bounding box center [55, 94] width 102 height 26
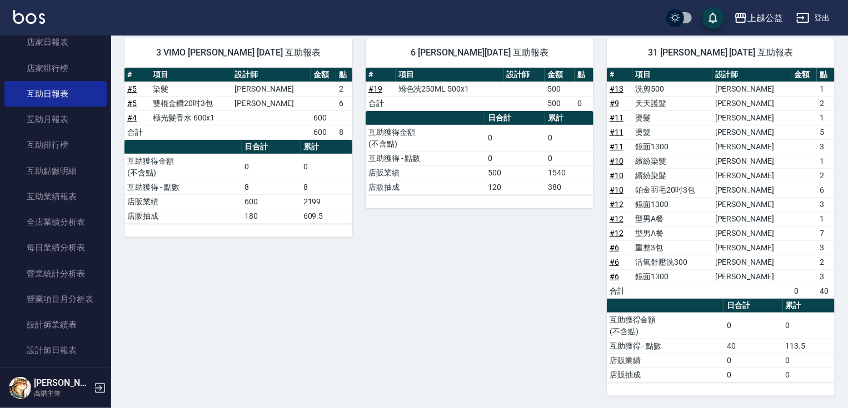
scroll to position [96, 0]
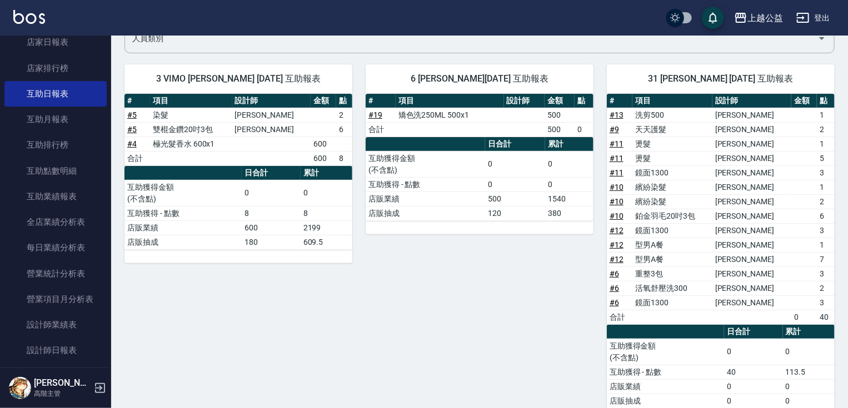
drag, startPoint x: 823, startPoint y: 237, endPoint x: 815, endPoint y: 205, distance: 32.6
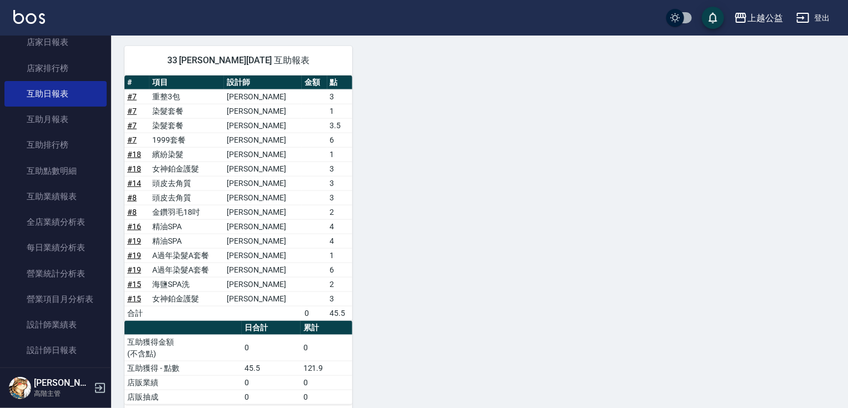
drag, startPoint x: 413, startPoint y: 193, endPoint x: 458, endPoint y: 334, distance: 147.4
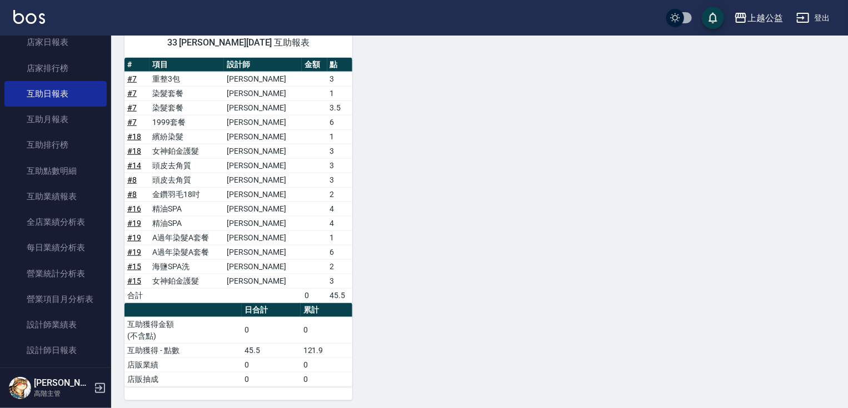
drag, startPoint x: 104, startPoint y: 188, endPoint x: 110, endPoint y: 207, distance: 20.2
click at [110, 207] on nav "櫃檯作業 打帳單 帳單列表 掛單列表 座位開單 營業儀表板 現金收支登錄 高階收支登錄 材料自購登錄 每日結帳 排班表 現場電腦打卡 掃碼打卡 預約管理 預約…" at bounding box center [55, 202] width 111 height 332
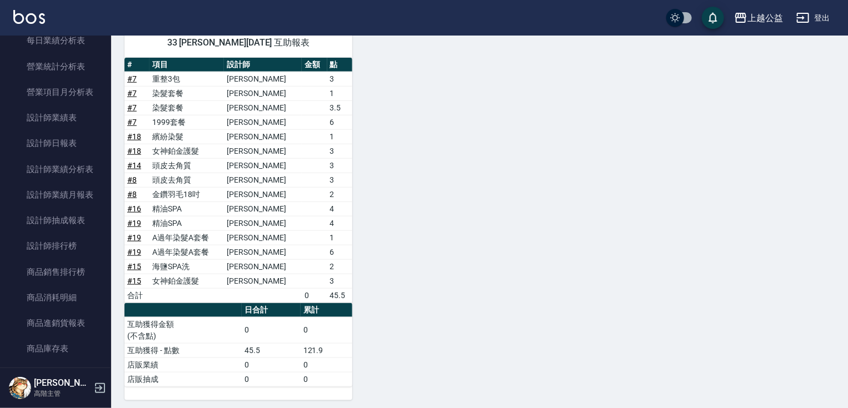
scroll to position [696, 0]
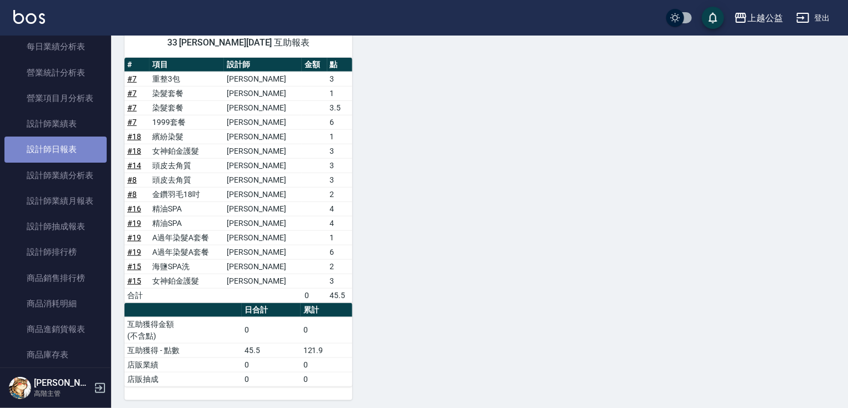
click at [80, 154] on link "設計師日報表" at bounding box center [55, 150] width 102 height 26
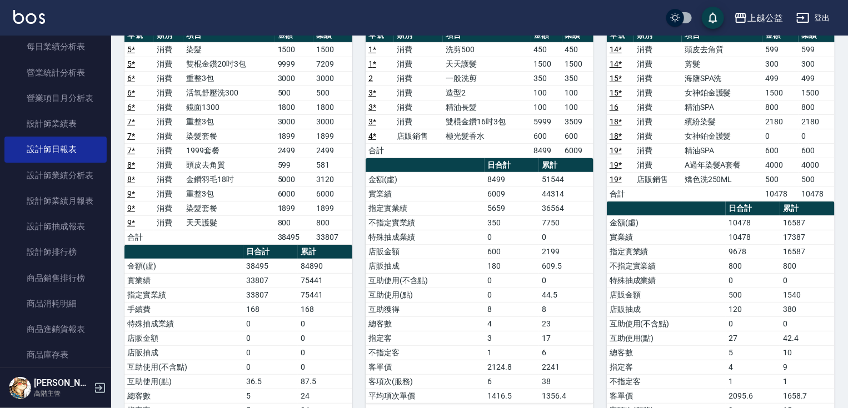
drag, startPoint x: 674, startPoint y: 99, endPoint x: 680, endPoint y: 166, distance: 67.4
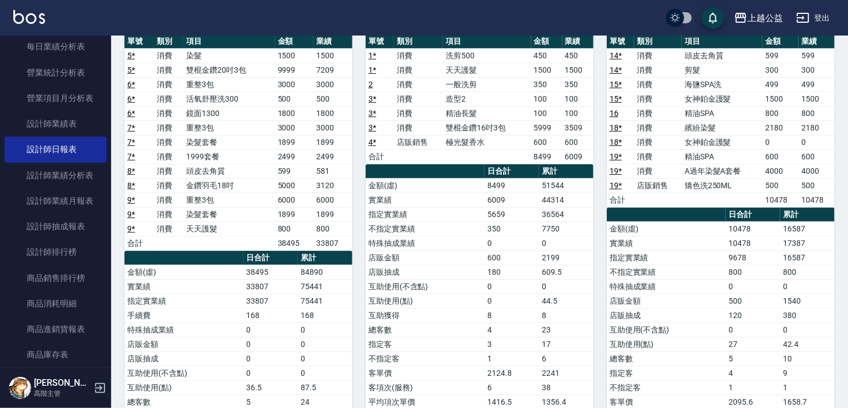
drag, startPoint x: 678, startPoint y: 166, endPoint x: 680, endPoint y: 125, distance: 41.2
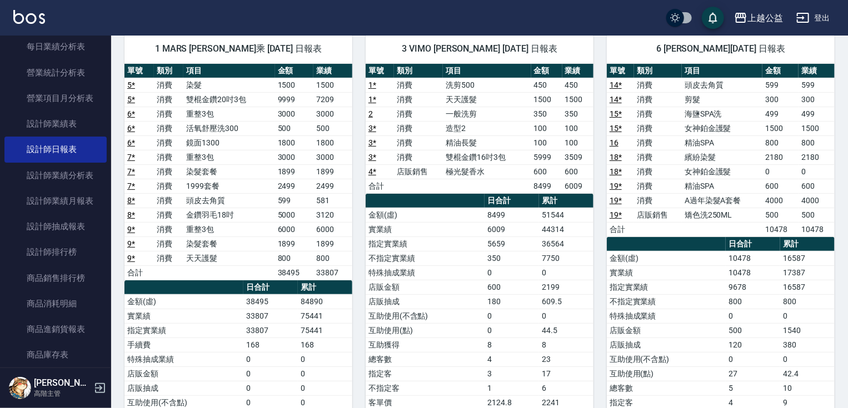
drag, startPoint x: 681, startPoint y: 127, endPoint x: 680, endPoint y: 111, distance: 15.6
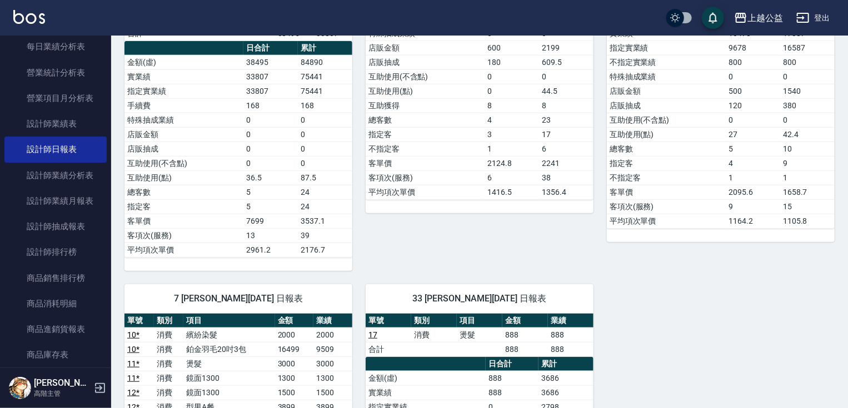
scroll to position [507, 0]
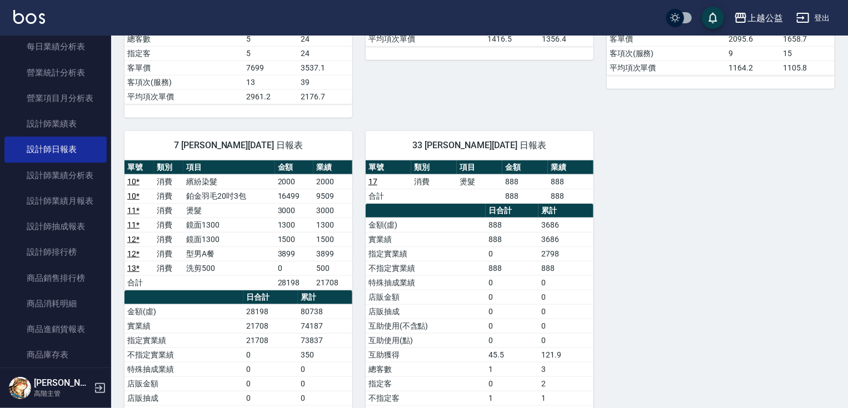
drag, startPoint x: 682, startPoint y: 155, endPoint x: 682, endPoint y: 231, distance: 75.5
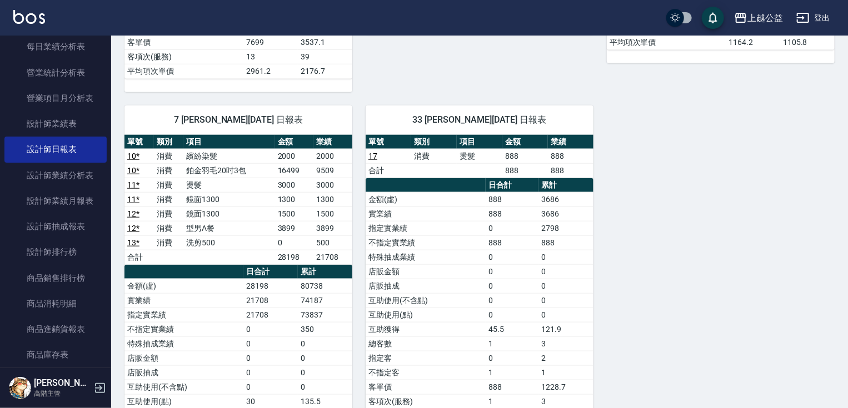
drag, startPoint x: 101, startPoint y: 220, endPoint x: 103, endPoint y: 201, distance: 19.5
click at [103, 201] on nav "櫃檯作業 打帳單 帳單列表 掛單列表 座位開單 營業儀表板 現金收支登錄 高階收支登錄 材料自購登錄 每日結帳 排班表 現場電腦打卡 掃碼打卡 預約管理 預約…" at bounding box center [55, 202] width 111 height 332
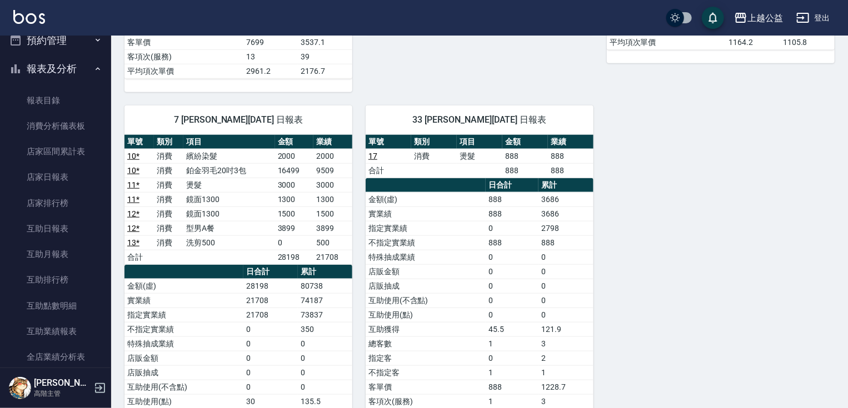
scroll to position [447, 0]
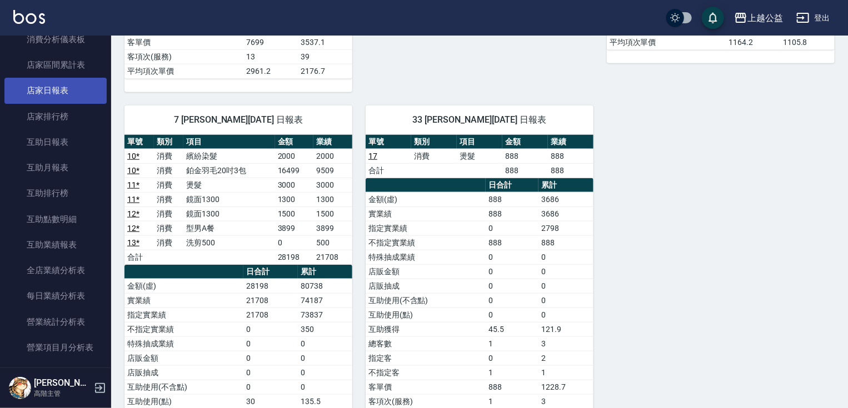
click at [89, 101] on link "店家日報表" at bounding box center [55, 91] width 102 height 26
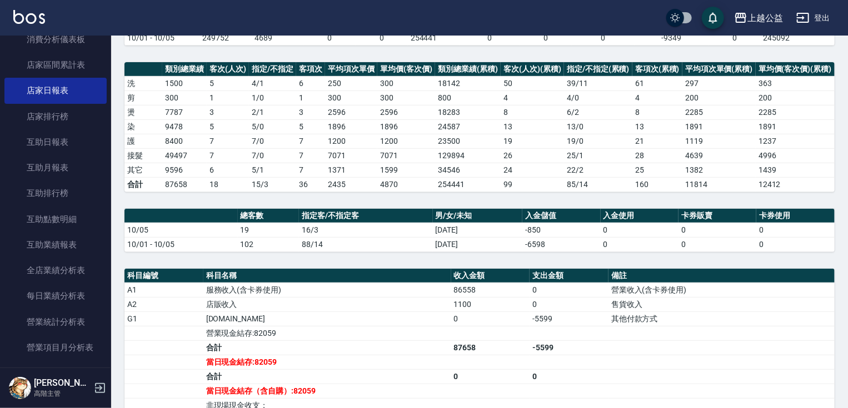
scroll to position [156, 0]
